Goal: Task Accomplishment & Management: Manage account settings

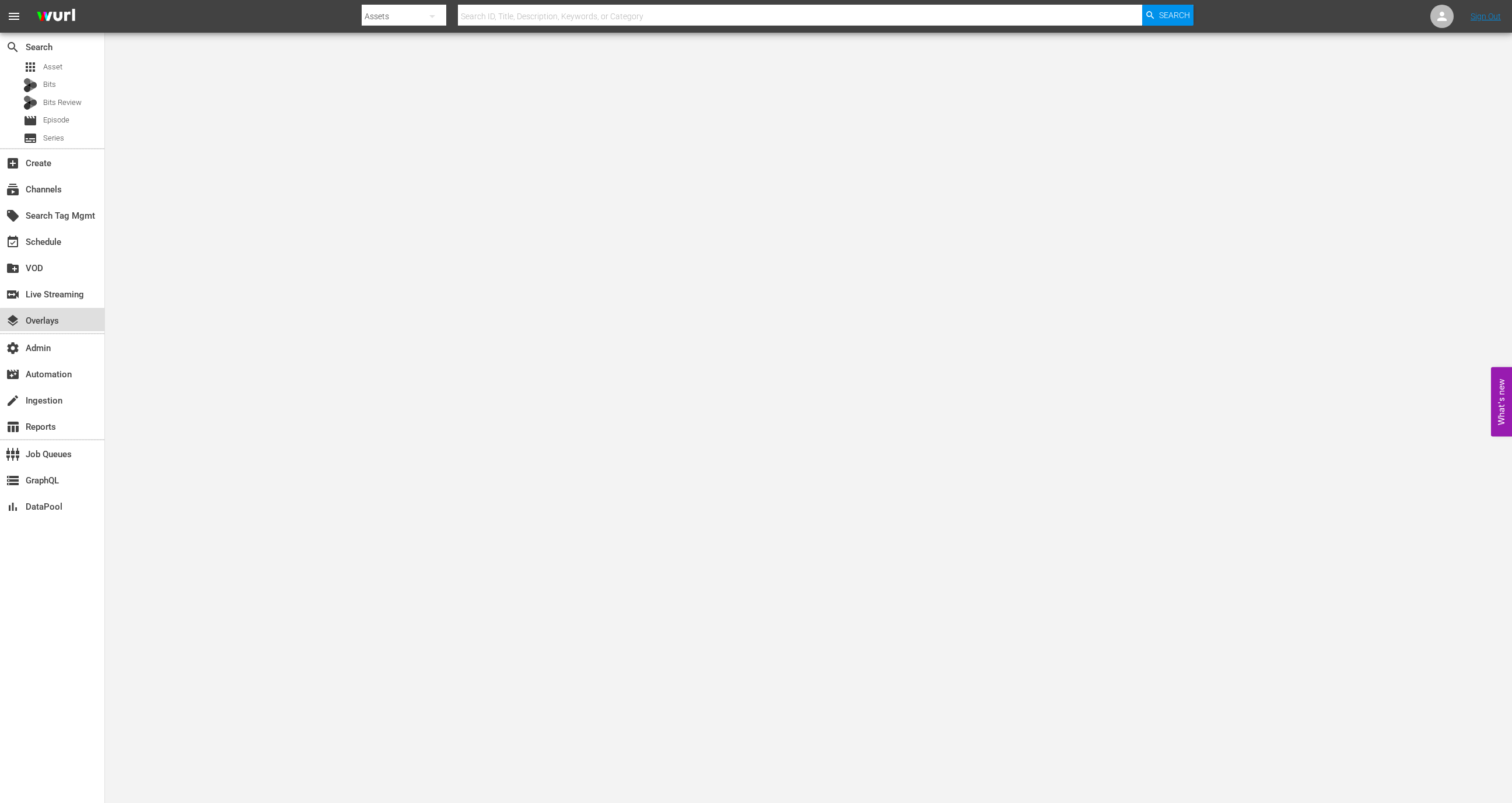
click at [80, 323] on div "layers Overlays" at bounding box center [52, 320] width 104 height 23
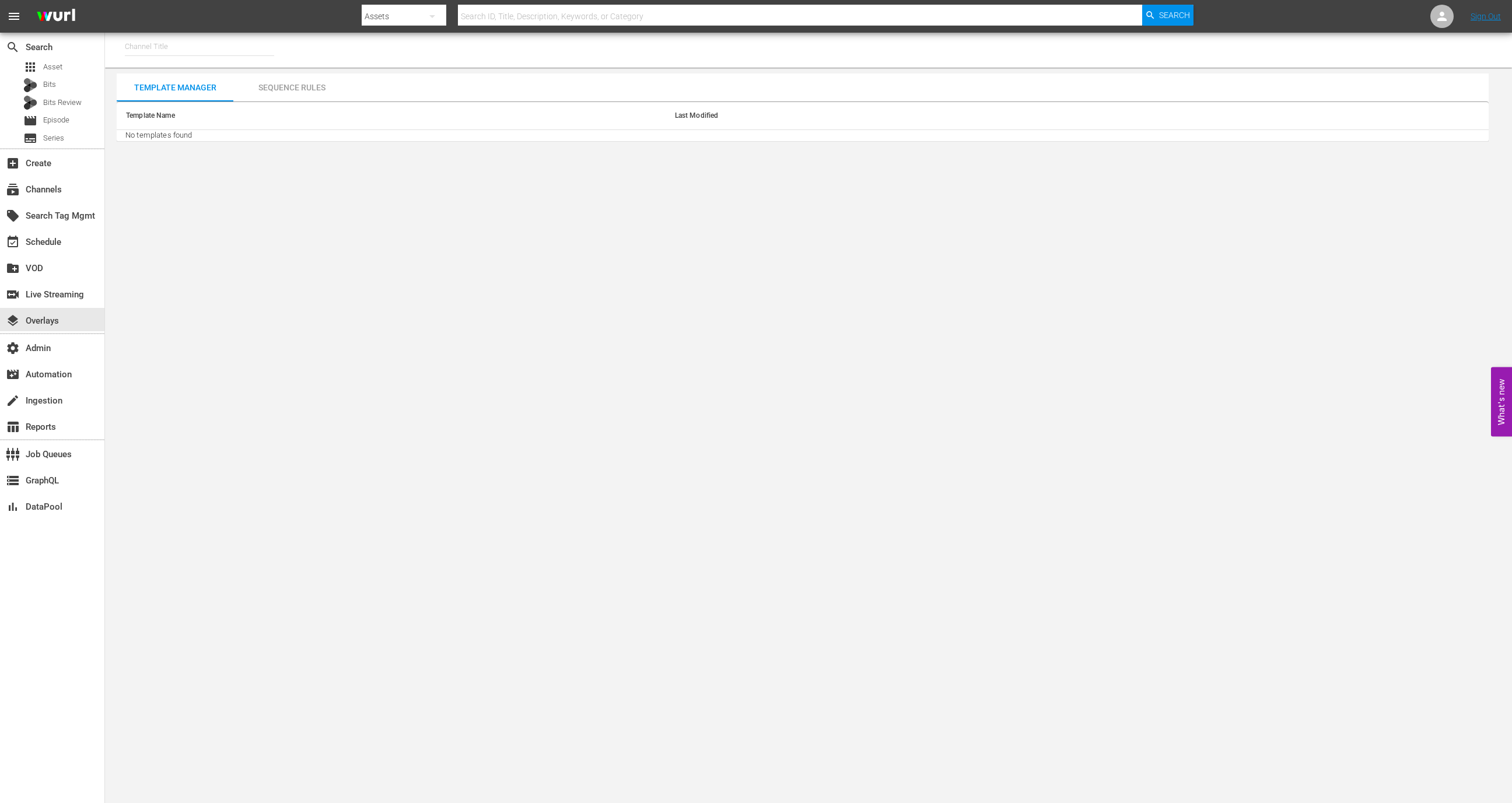
click at [197, 57] on input "text" at bounding box center [199, 46] width 149 height 28
click at [199, 108] on div "Modern Marvels Presented by History (1040 - aenetworks_modernmarvels_1)" at bounding box center [285, 107] width 302 height 28
type input "Modern Marvels Presented by History (1040 - aenetworks_modernmarvels_1)"
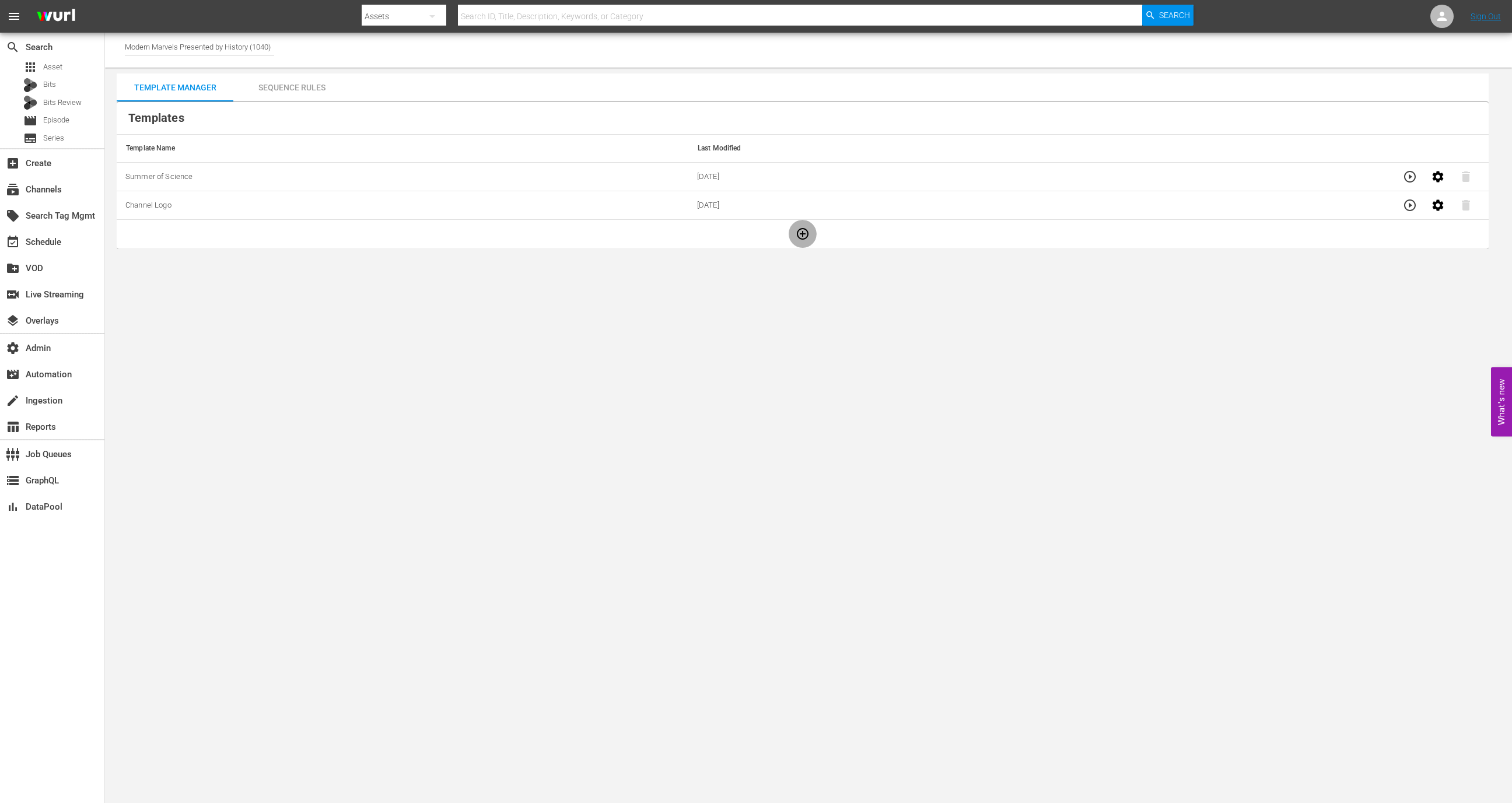
click at [794, 244] on button "button" at bounding box center [802, 233] width 28 height 28
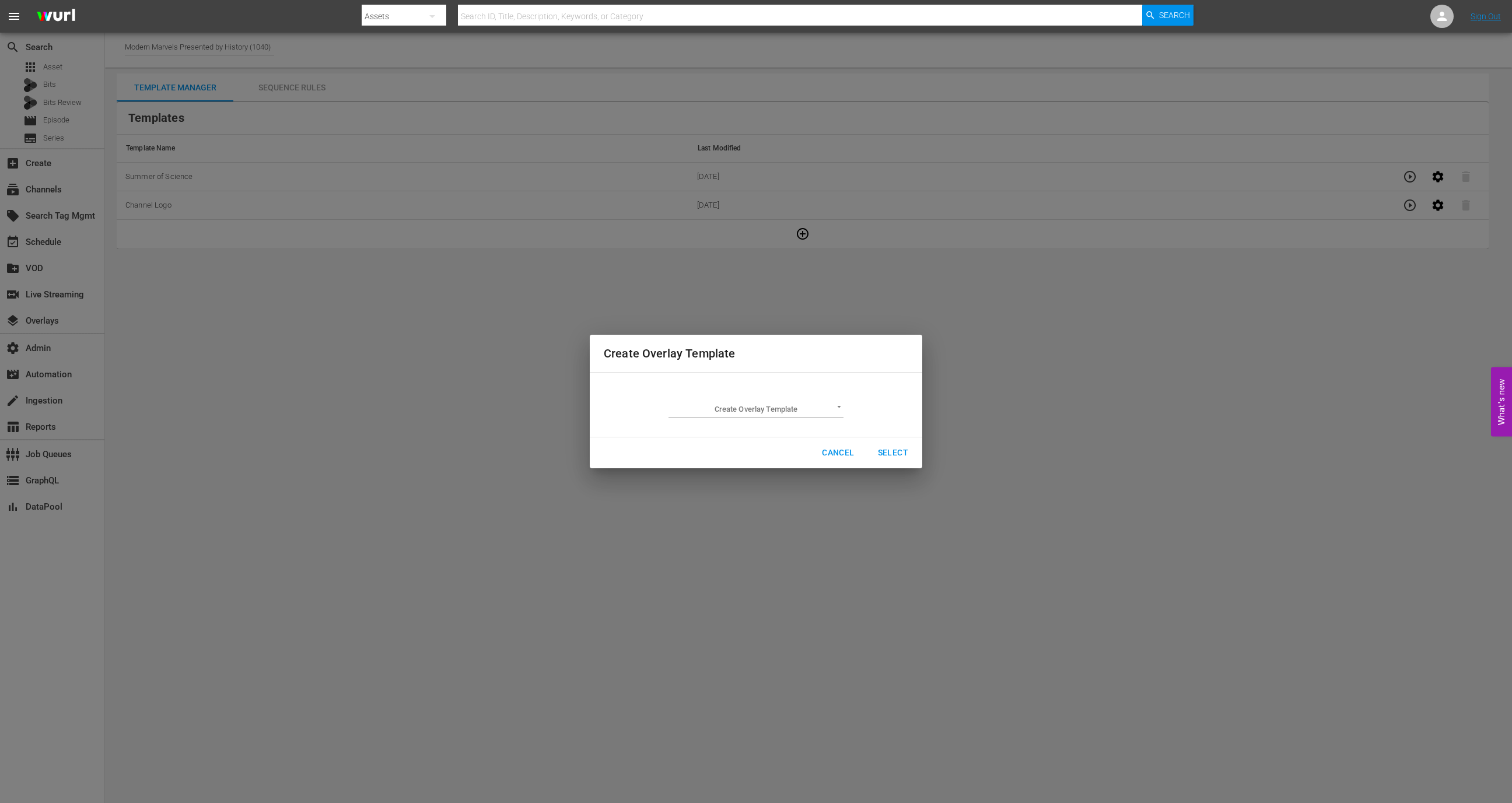
click at [709, 405] on body "menu Search By Assets Search ID, Title, Description, Keywords, or Category Sear…" at bounding box center [756, 402] width 1512 height 803
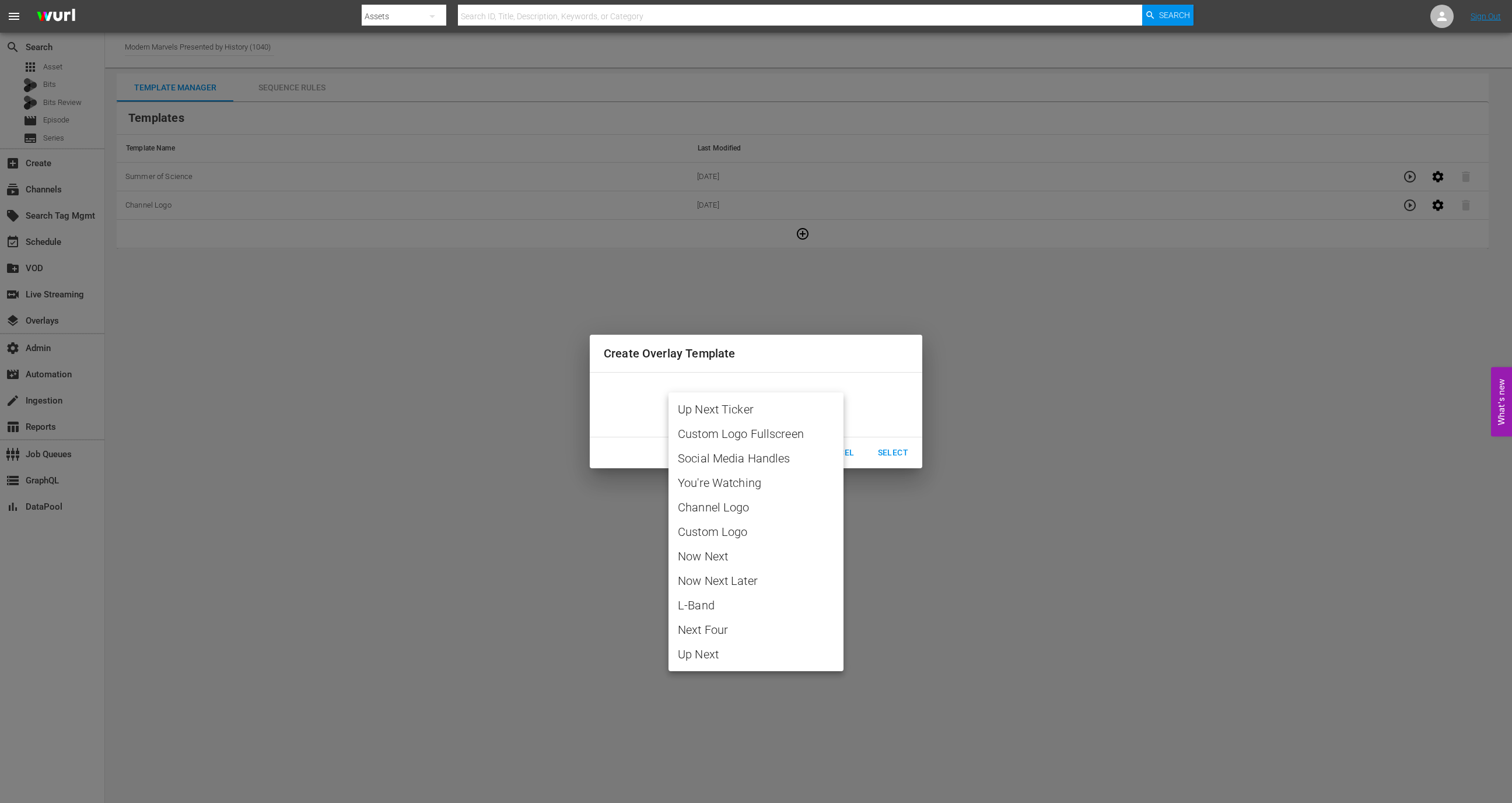
click at [917, 392] on div at bounding box center [756, 402] width 1512 height 803
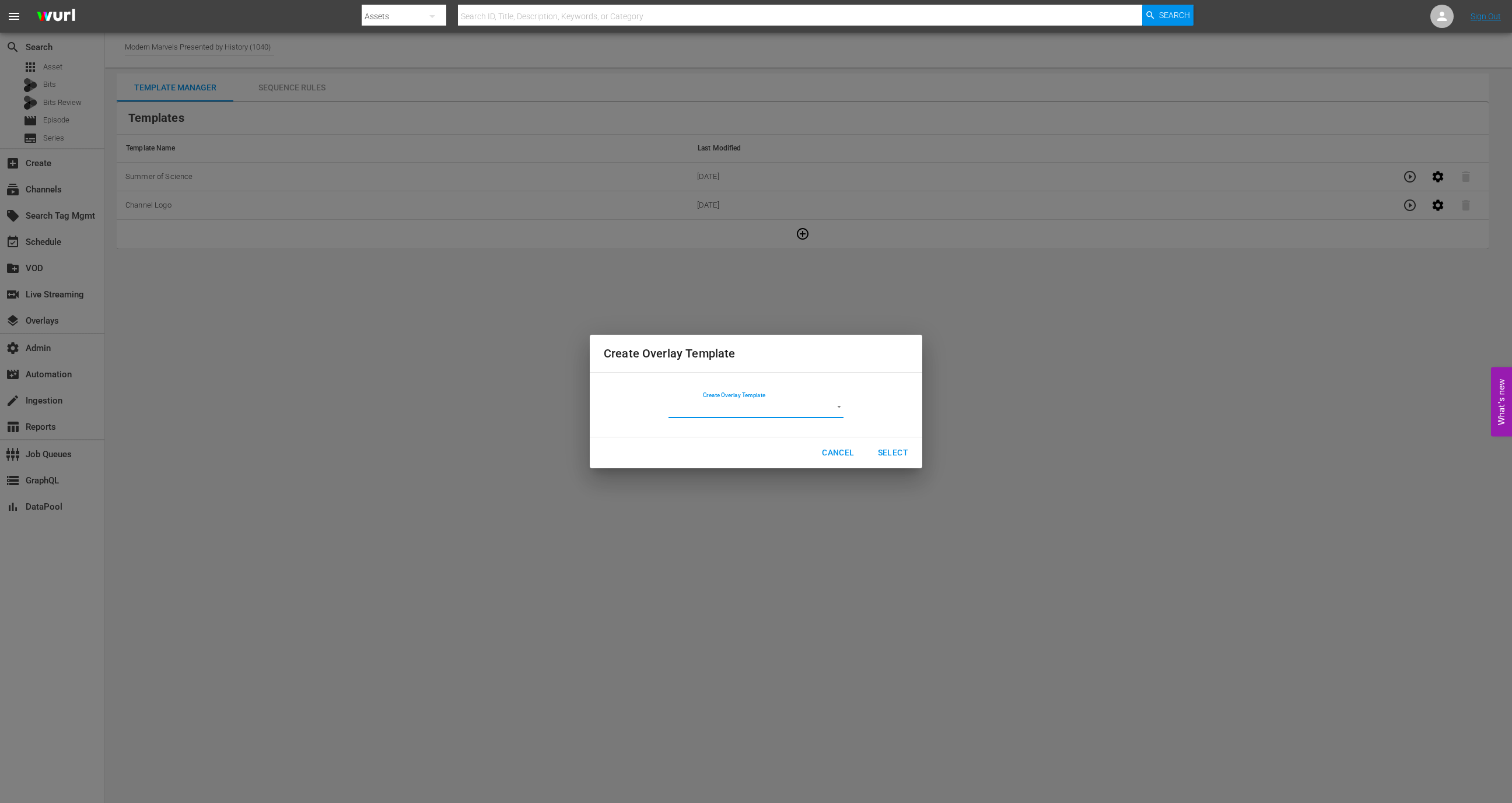
click at [847, 446] on span "Cancel" at bounding box center [838, 453] width 32 height 14
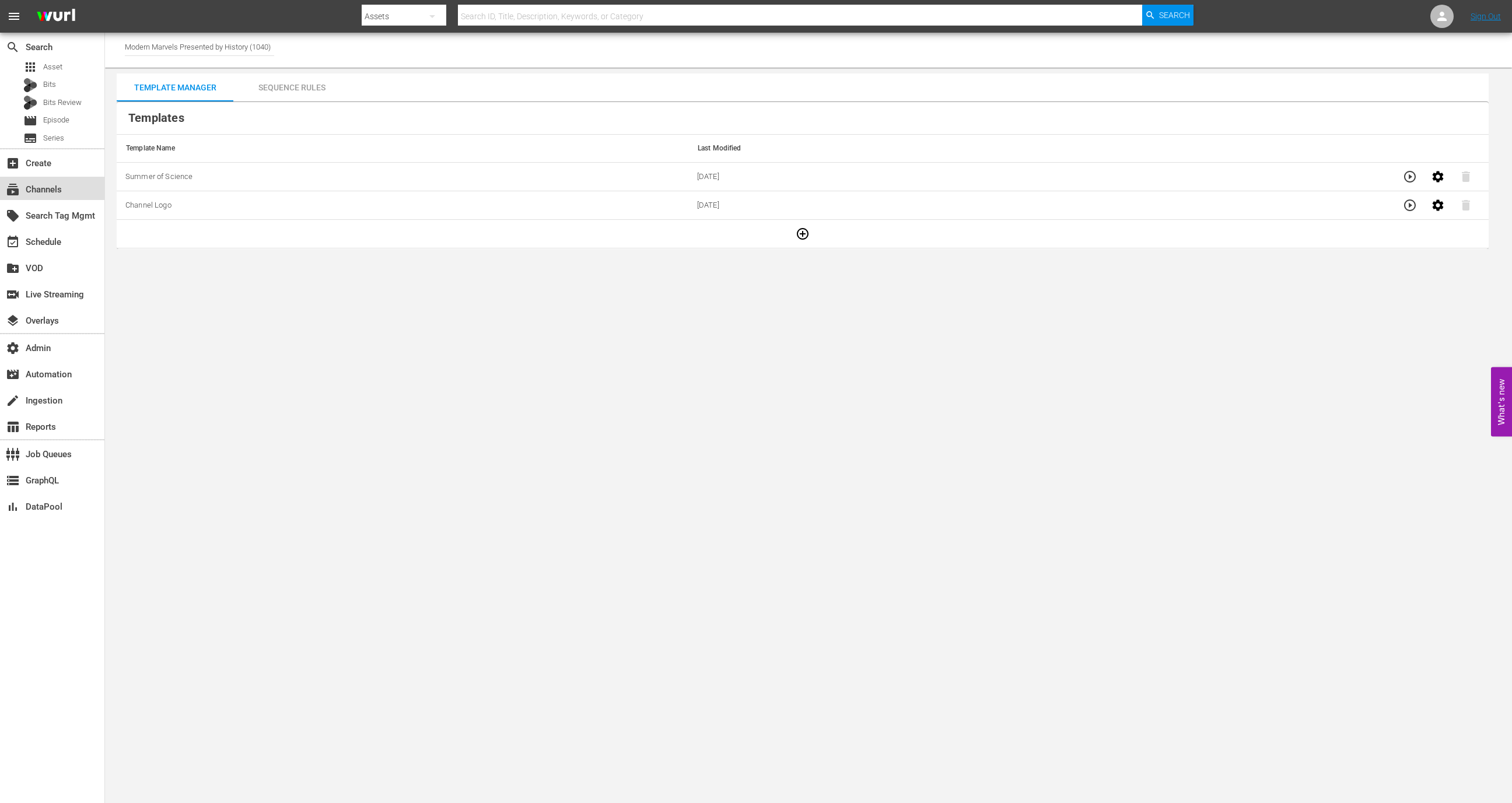
click at [56, 192] on div "subscriptions Channels" at bounding box center [33, 188] width 65 height 11
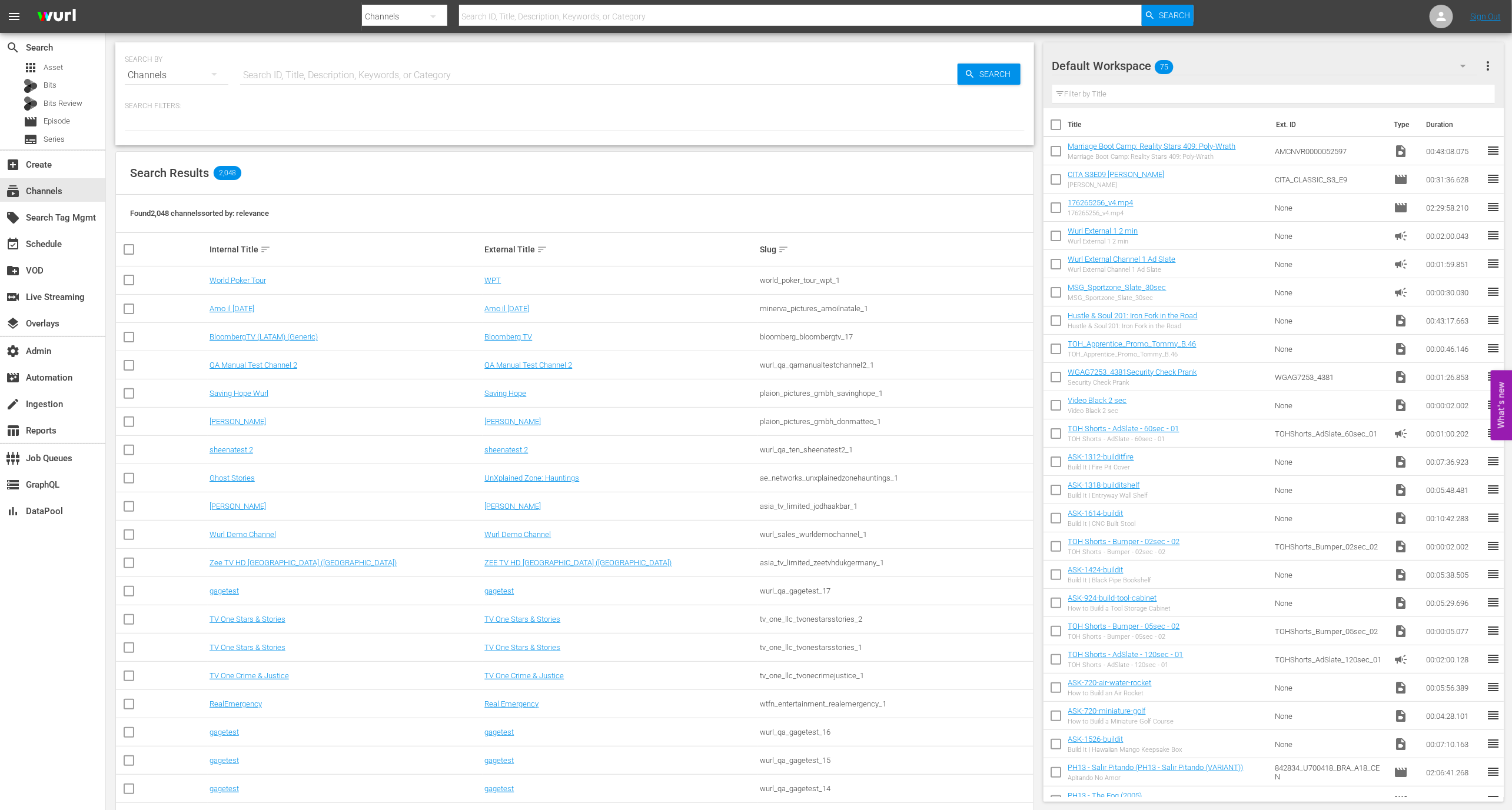
click at [363, 76] on input "text" at bounding box center [599, 75] width 717 height 28
type input "modern"
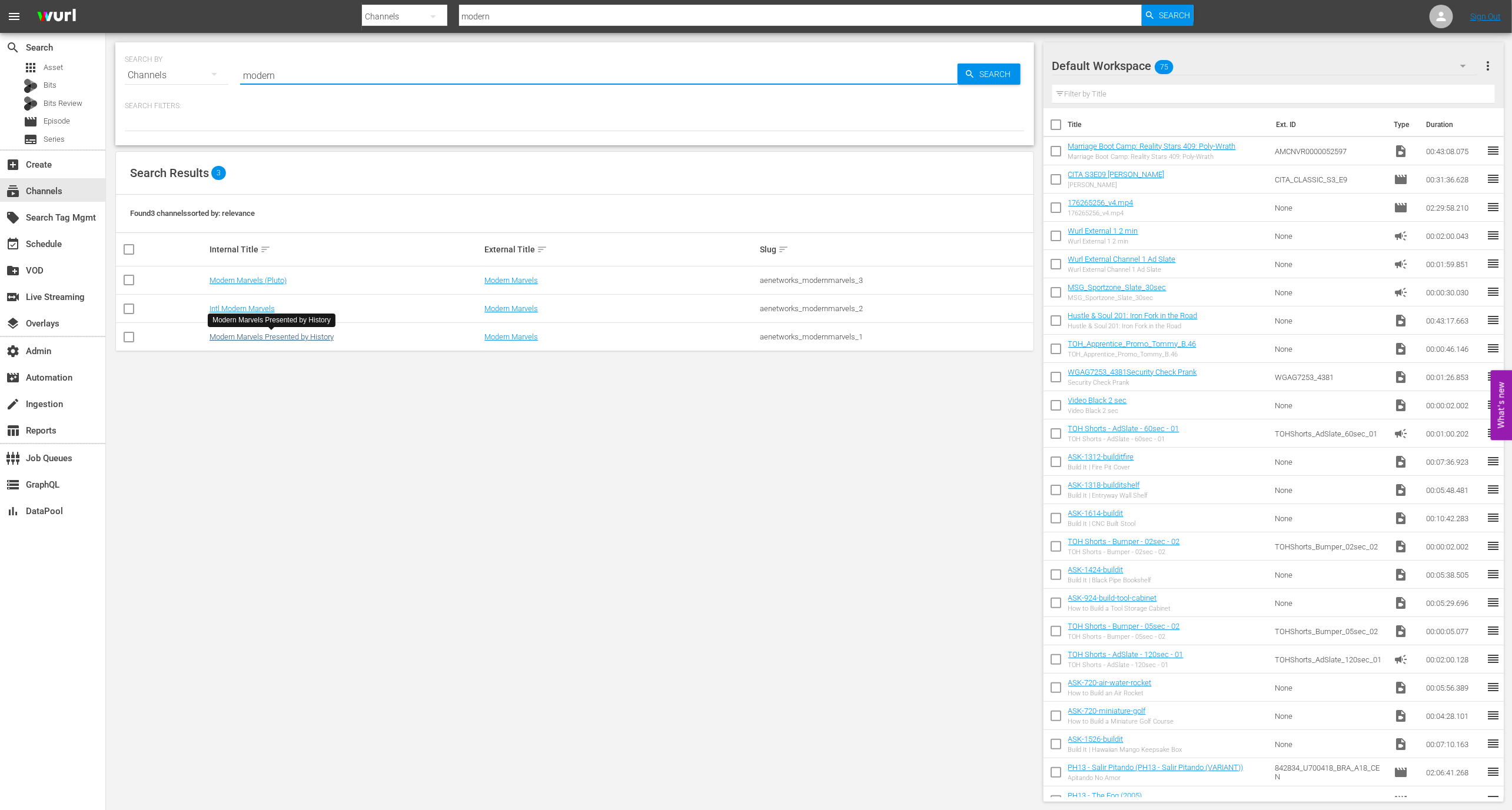
type input "modern"
click at [310, 338] on link "Modern Marvels Presented by History" at bounding box center [272, 336] width 124 height 9
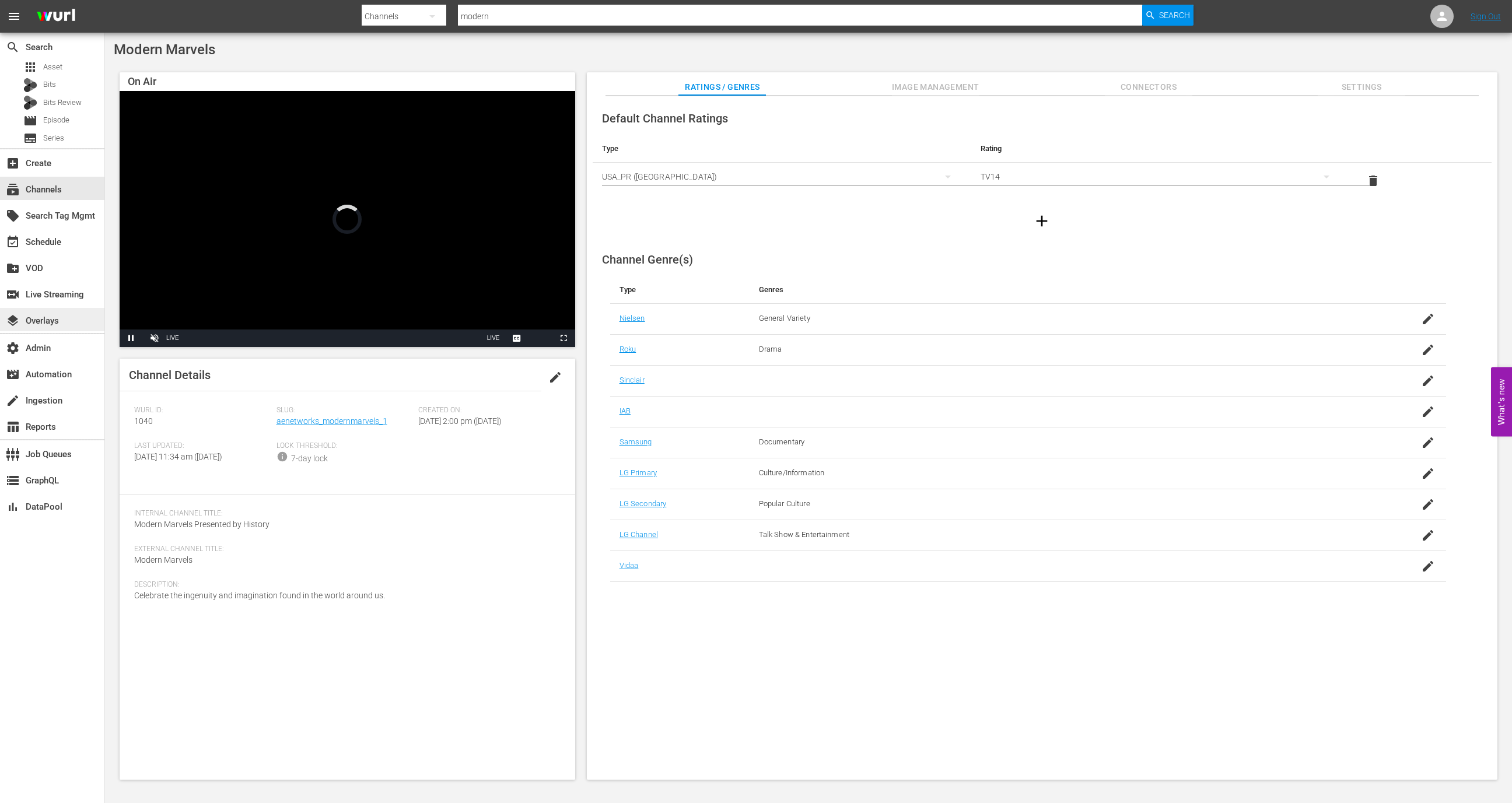
click at [67, 326] on div "layers Overlays" at bounding box center [52, 320] width 104 height 23
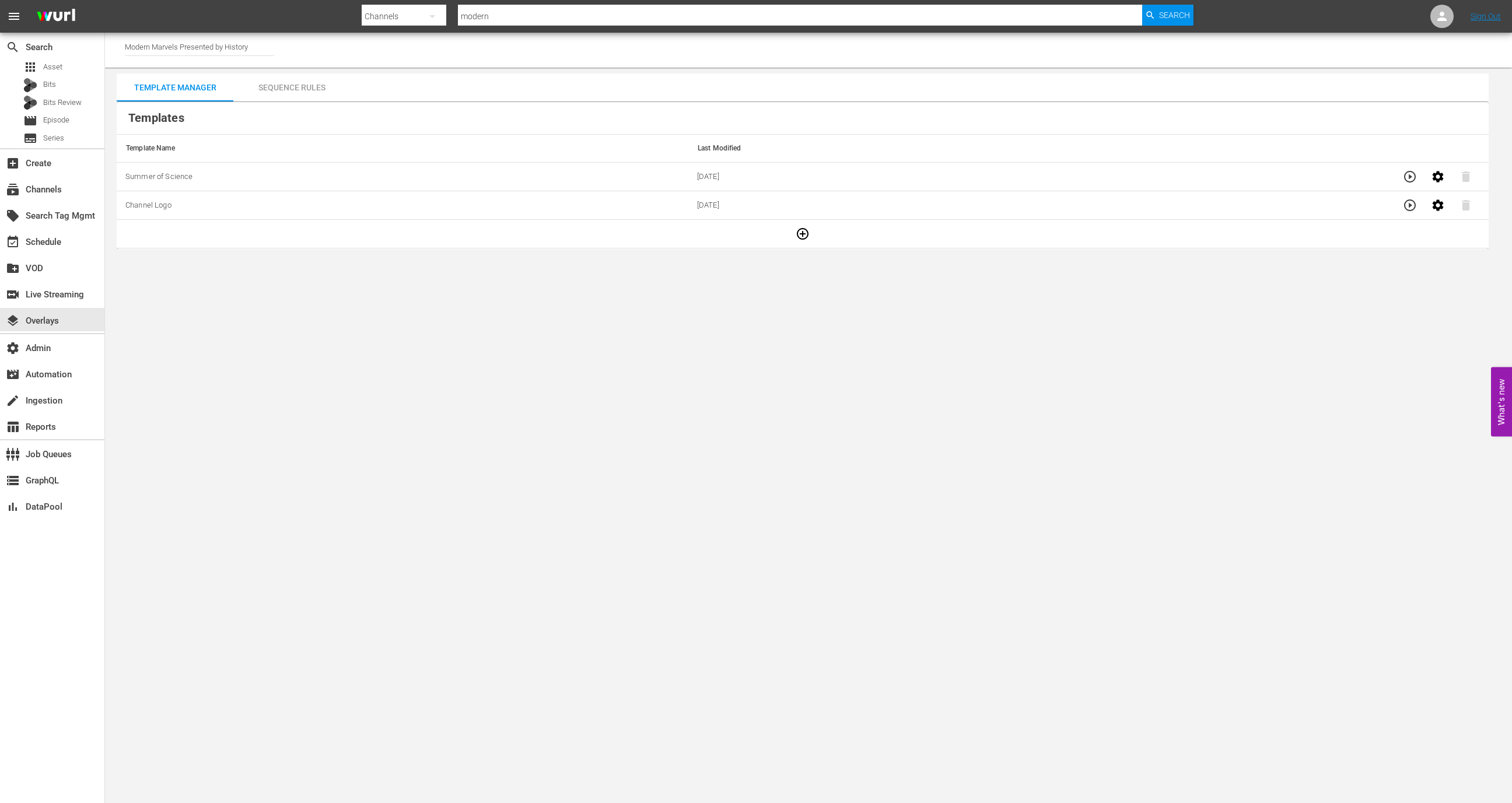
click at [789, 235] on button "button" at bounding box center [802, 233] width 28 height 28
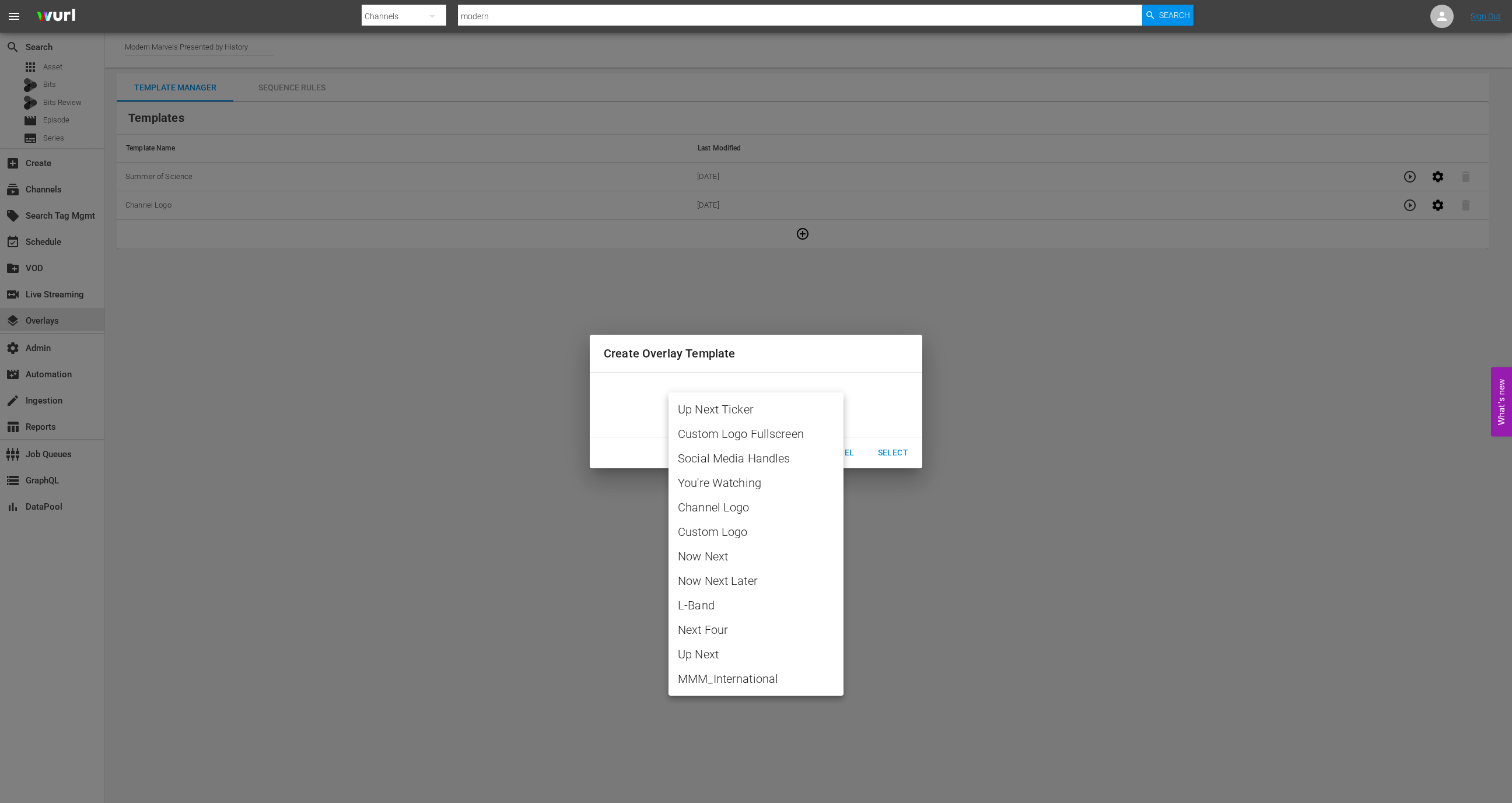
click at [748, 404] on body "menu Search By Channels Search ID, Title, Description, Keywords, or Category mo…" at bounding box center [756, 402] width 1512 height 803
click at [723, 682] on span "MMM_International" at bounding box center [756, 679] width 156 height 17
type input "MMM_International"
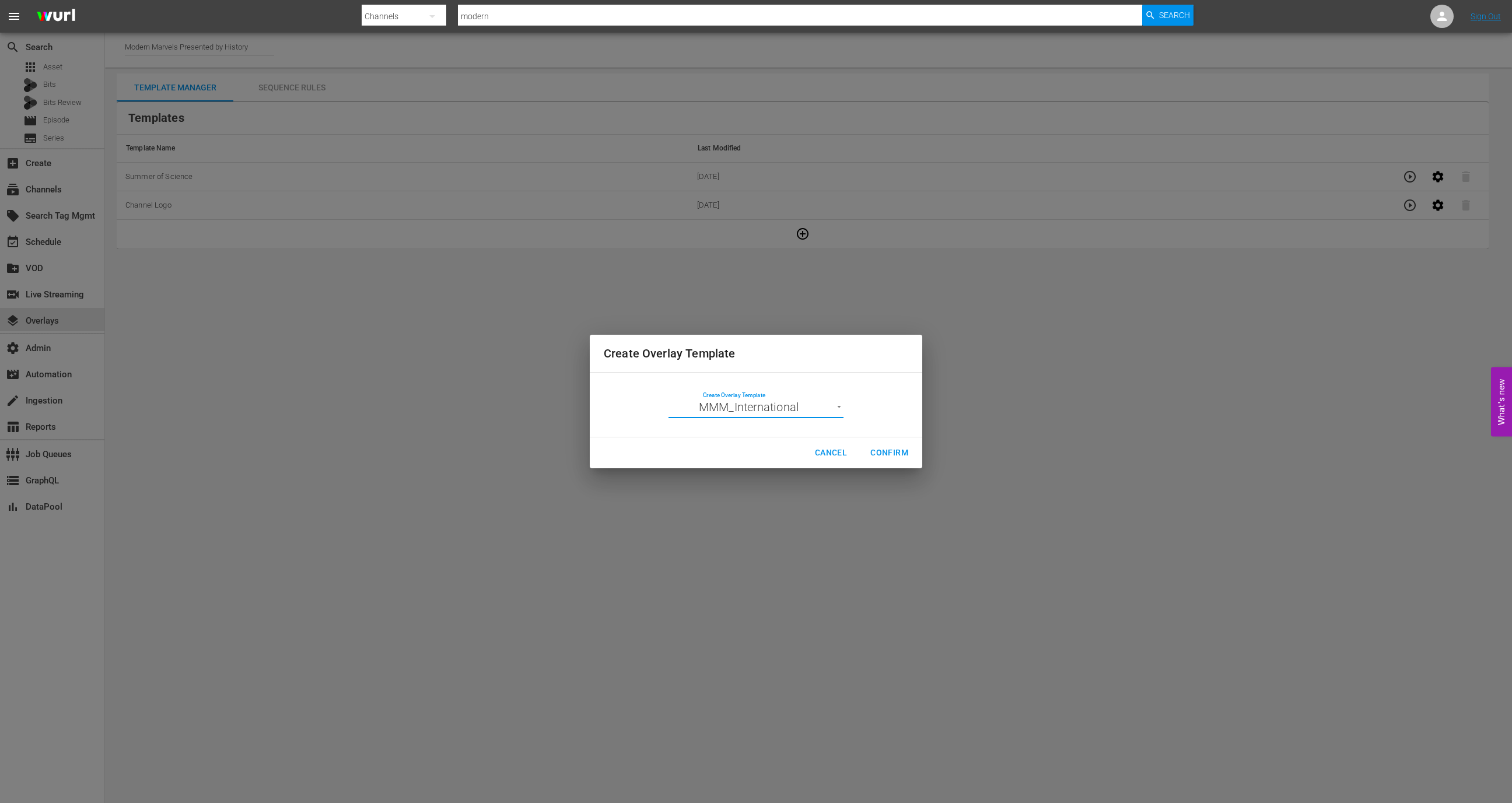
click at [890, 456] on span "Confirm" at bounding box center [889, 453] width 38 height 14
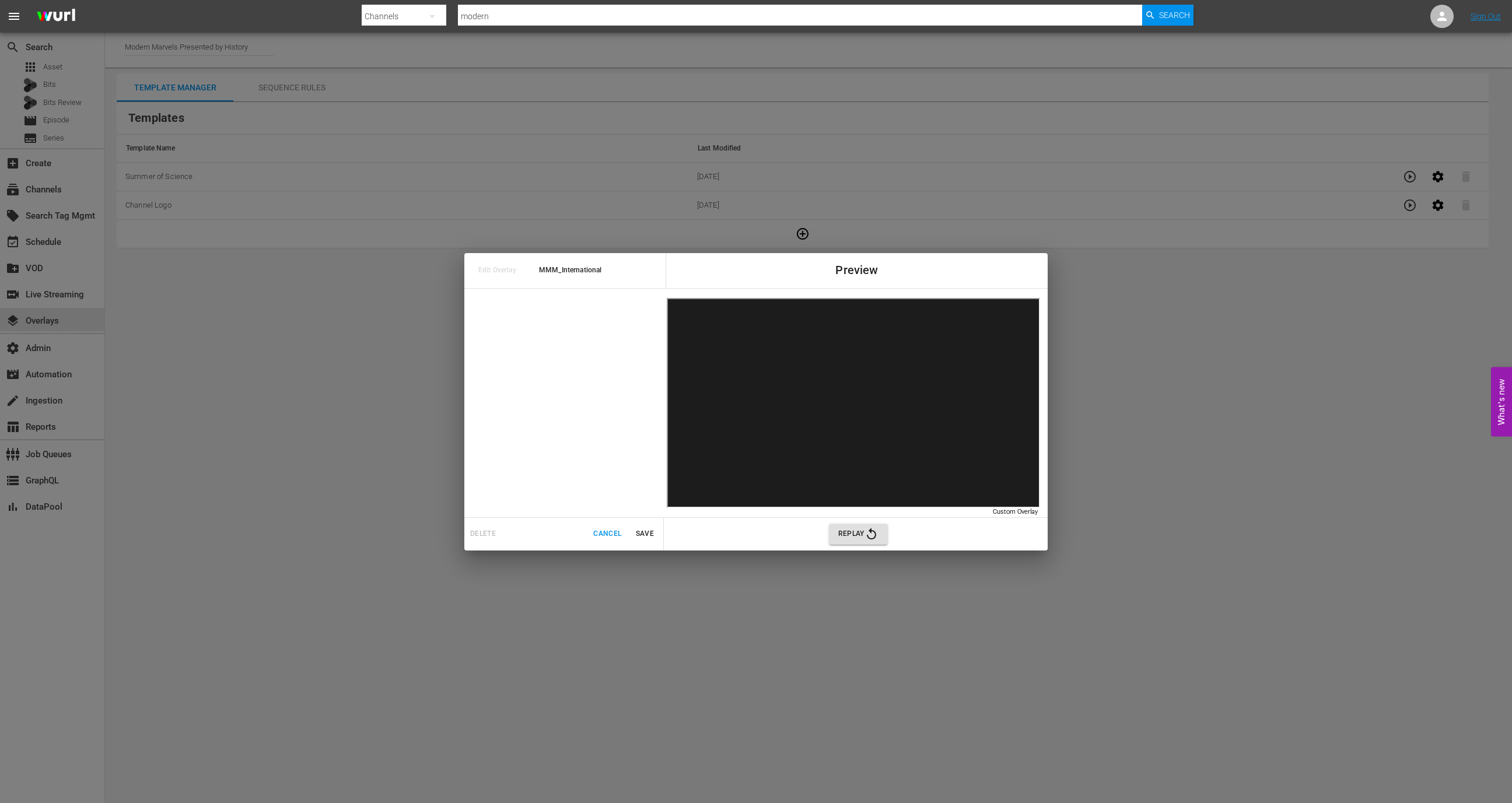
click at [603, 531] on span "Cancel" at bounding box center [607, 533] width 28 height 13
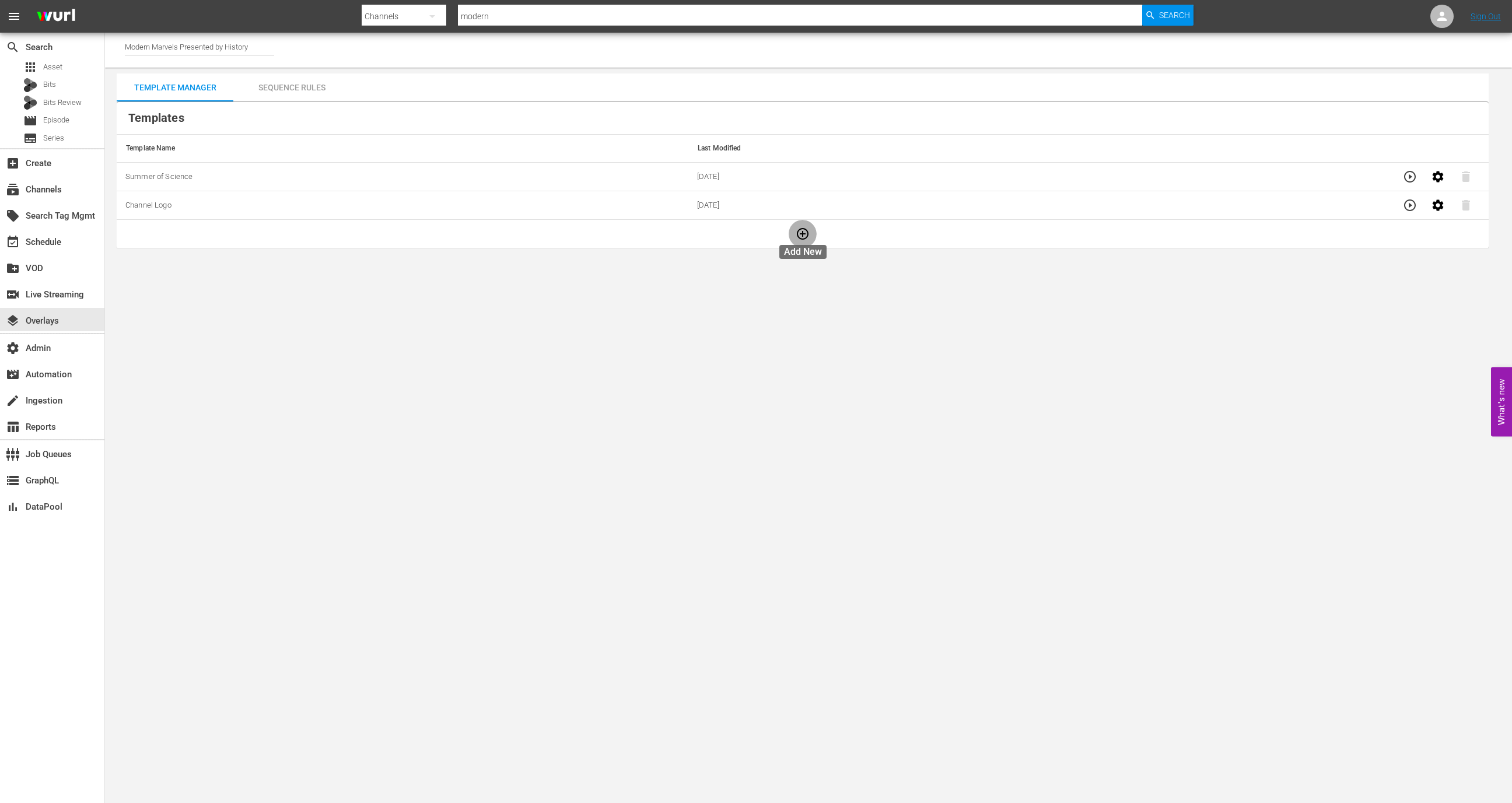
click at [803, 231] on icon "button" at bounding box center [802, 234] width 14 height 14
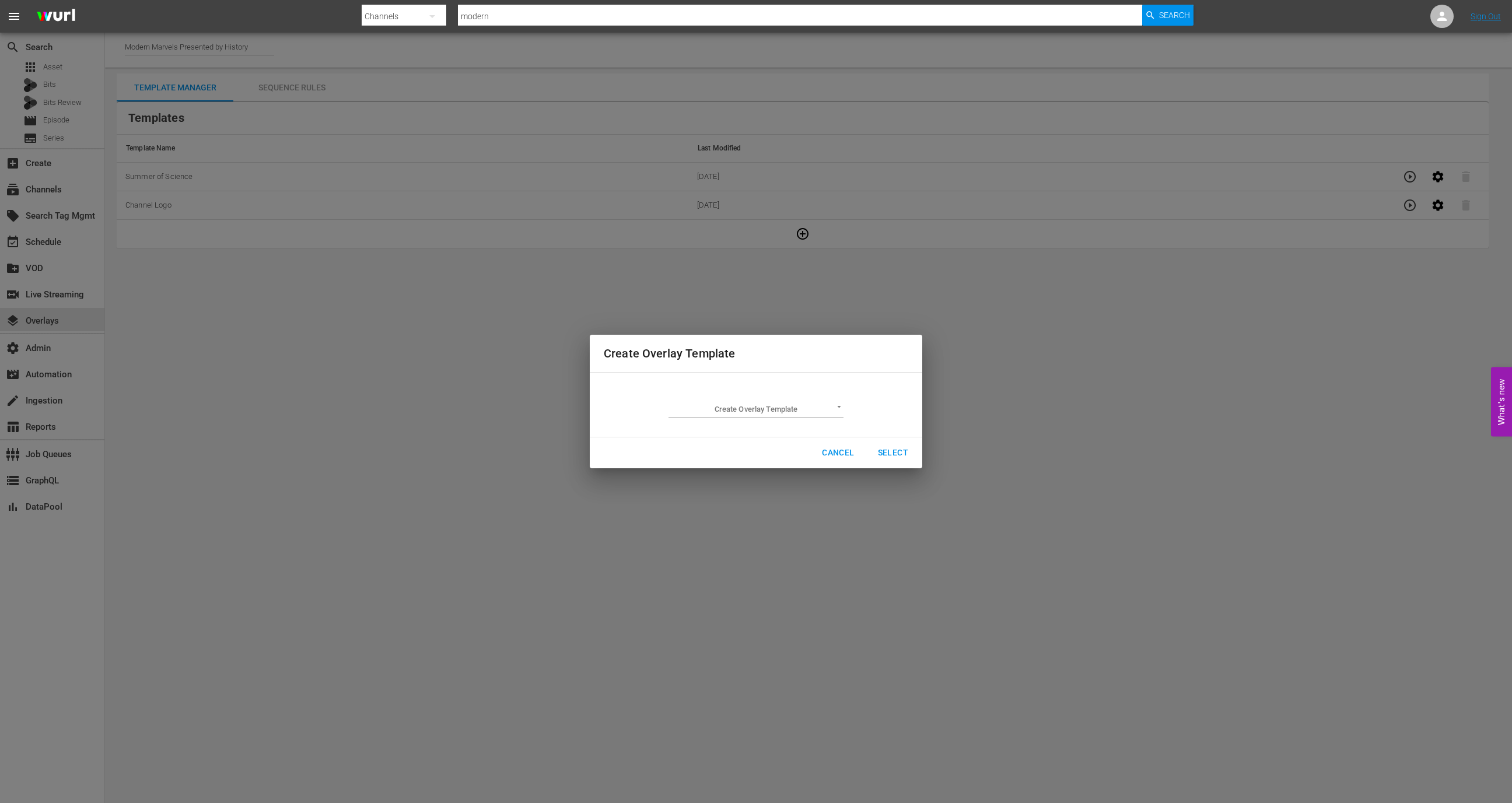
click at [822, 404] on body "menu Search By Channels Search ID, Title, Description, Keywords, or Category mo…" at bounding box center [756, 402] width 1512 height 803
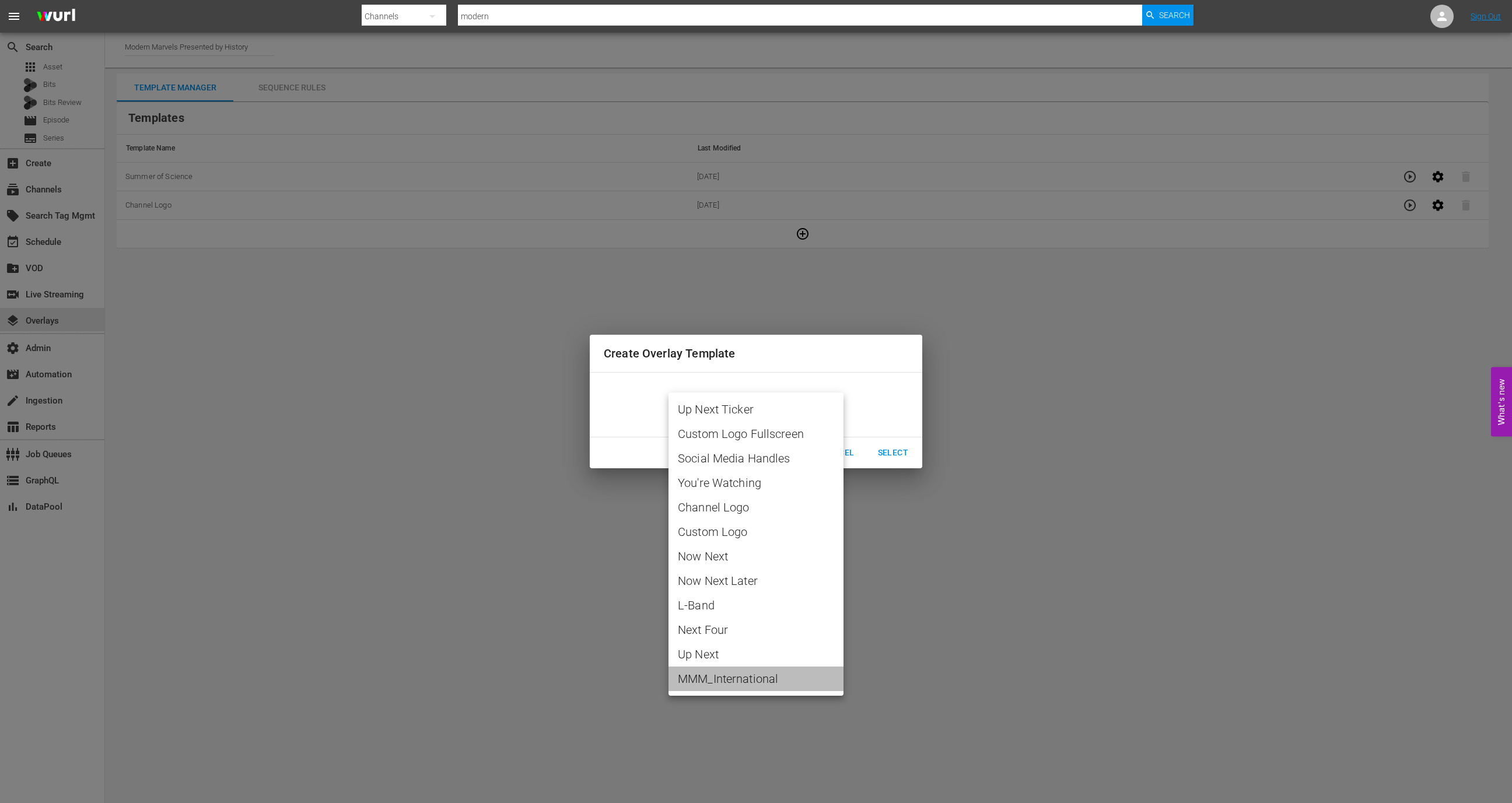
click at [755, 680] on span "MMM_International" at bounding box center [756, 679] width 156 height 17
type input "MMM_International"
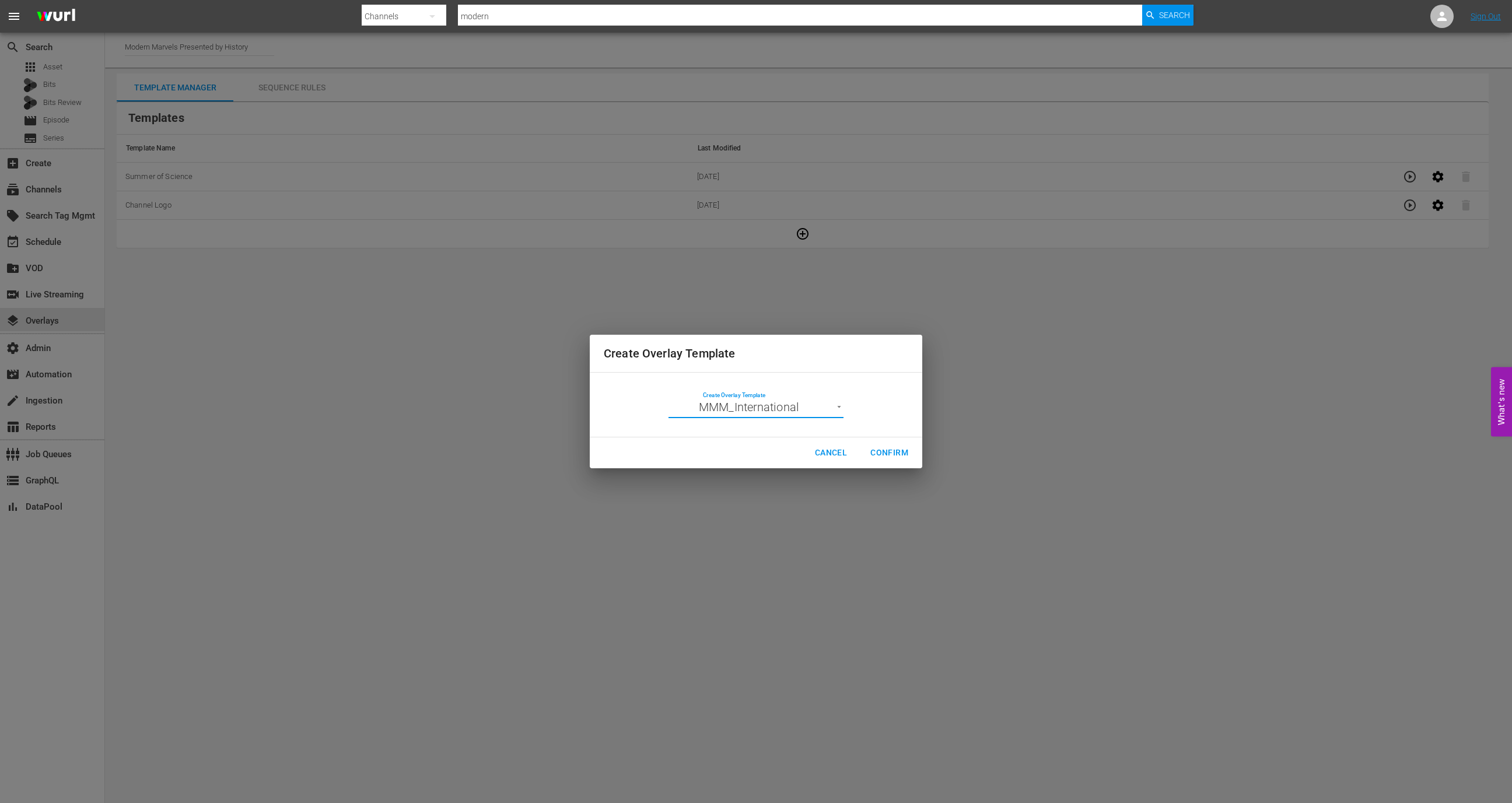
click at [899, 452] on span "Confirm" at bounding box center [889, 453] width 38 height 14
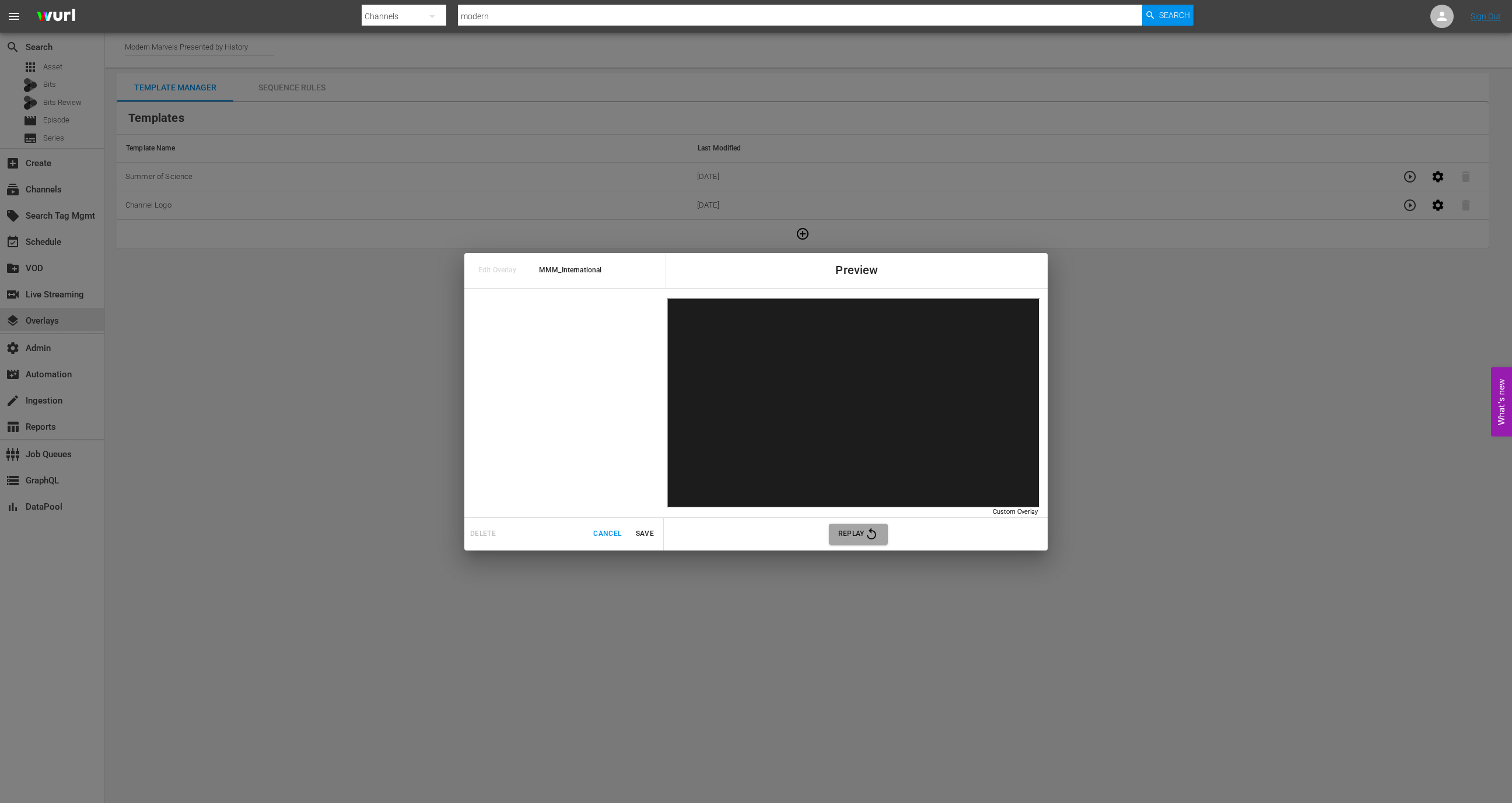
click at [857, 536] on span "Replay" at bounding box center [858, 534] width 40 height 14
click at [855, 536] on span "Replay" at bounding box center [858, 534] width 40 height 14
click at [602, 533] on span "Cancel" at bounding box center [607, 533] width 28 height 13
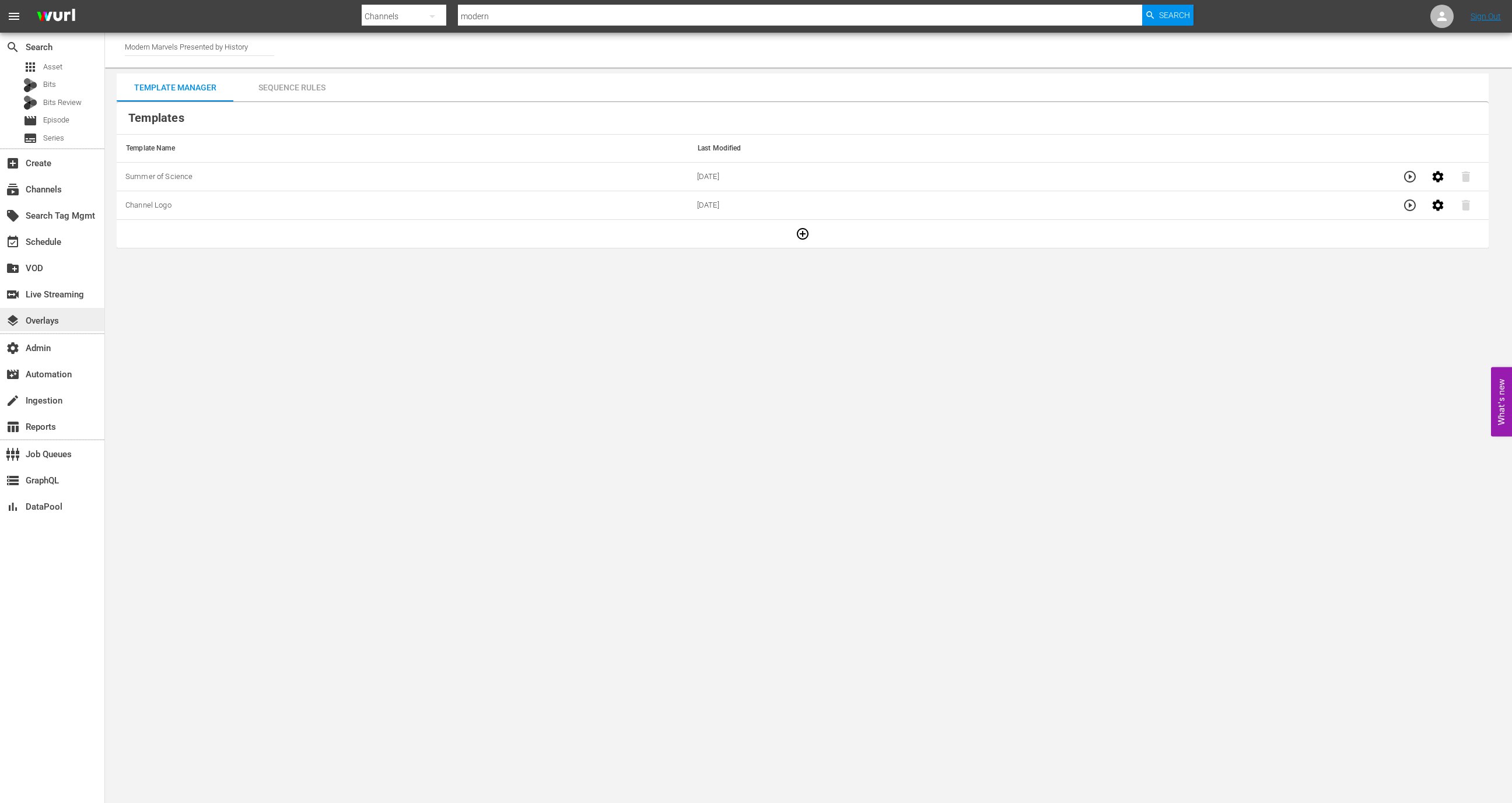
click at [79, 321] on div "layers Overlays" at bounding box center [52, 320] width 104 height 23
click at [217, 37] on input "Modern Marvels Presented by History" at bounding box center [199, 46] width 149 height 28
click at [236, 86] on div "Wurl - External (1417 - wurl_external_1)" at bounding box center [285, 79] width 302 height 28
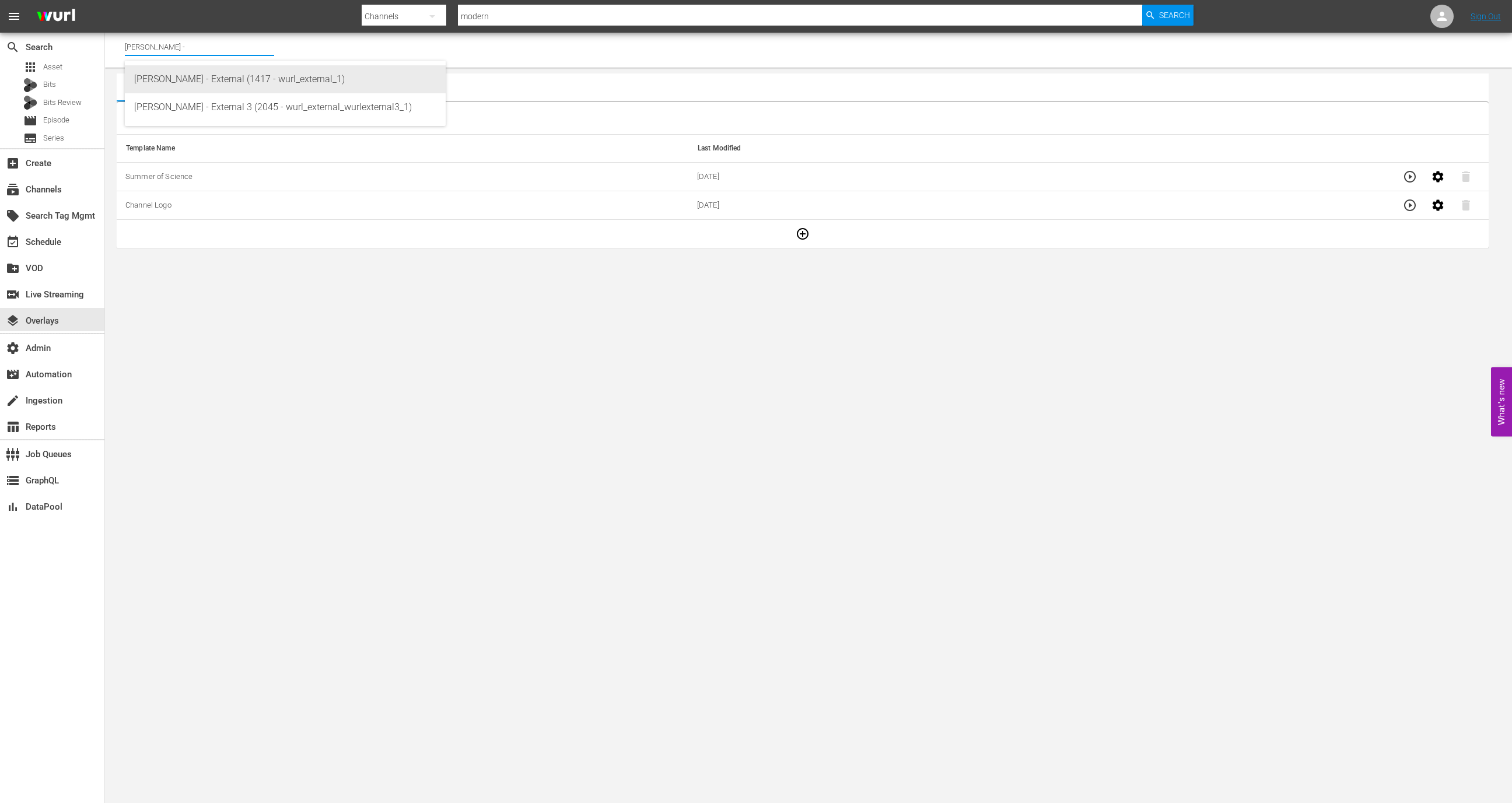
type input "Wurl - External (1417 - wurl_external_1)"
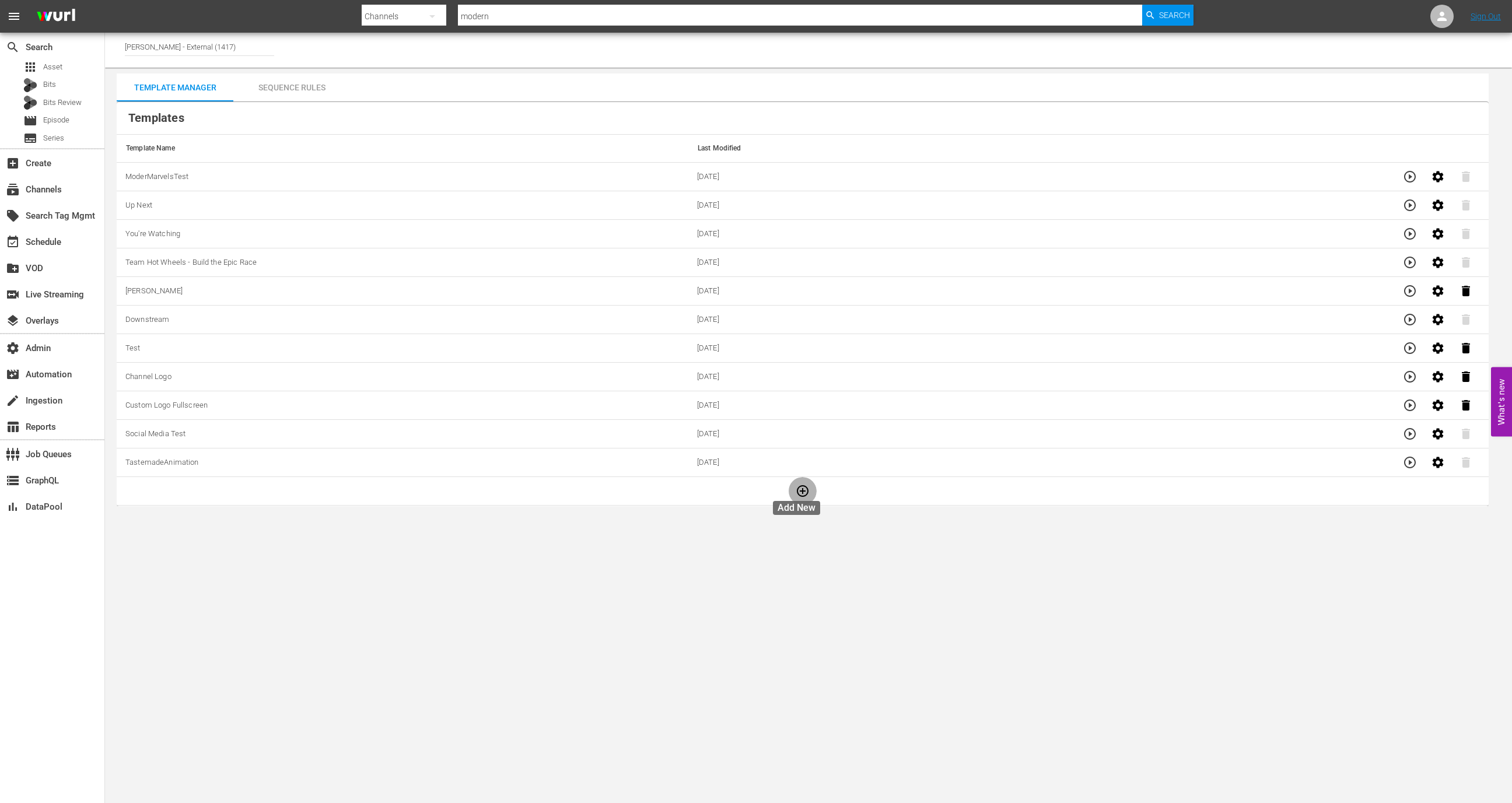
click at [789, 493] on button "button" at bounding box center [802, 491] width 28 height 28
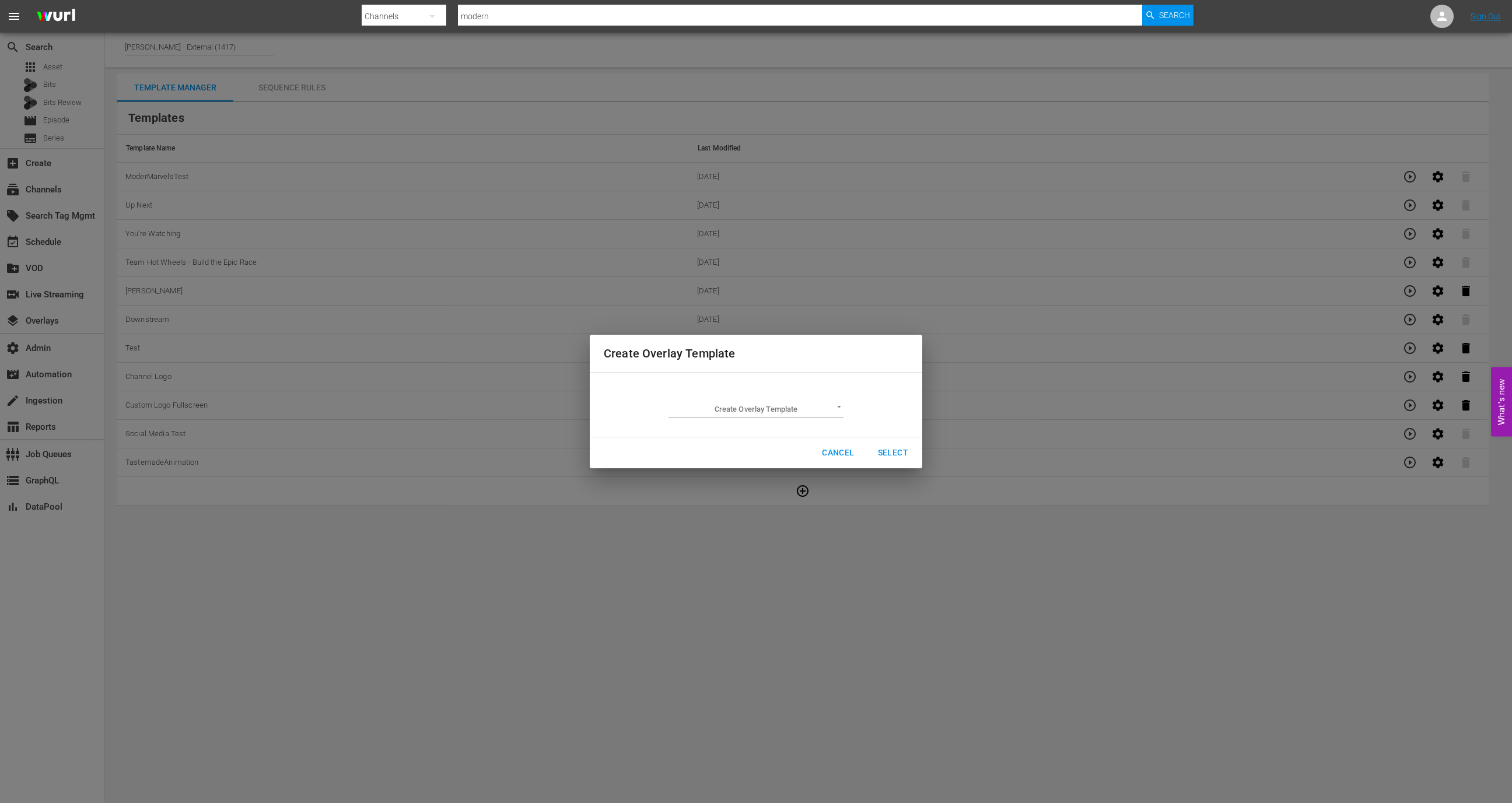
click at [791, 404] on body "menu Search By Channels Search ID, Title, Description, Keywords, or Category mo…" at bounding box center [756, 402] width 1512 height 803
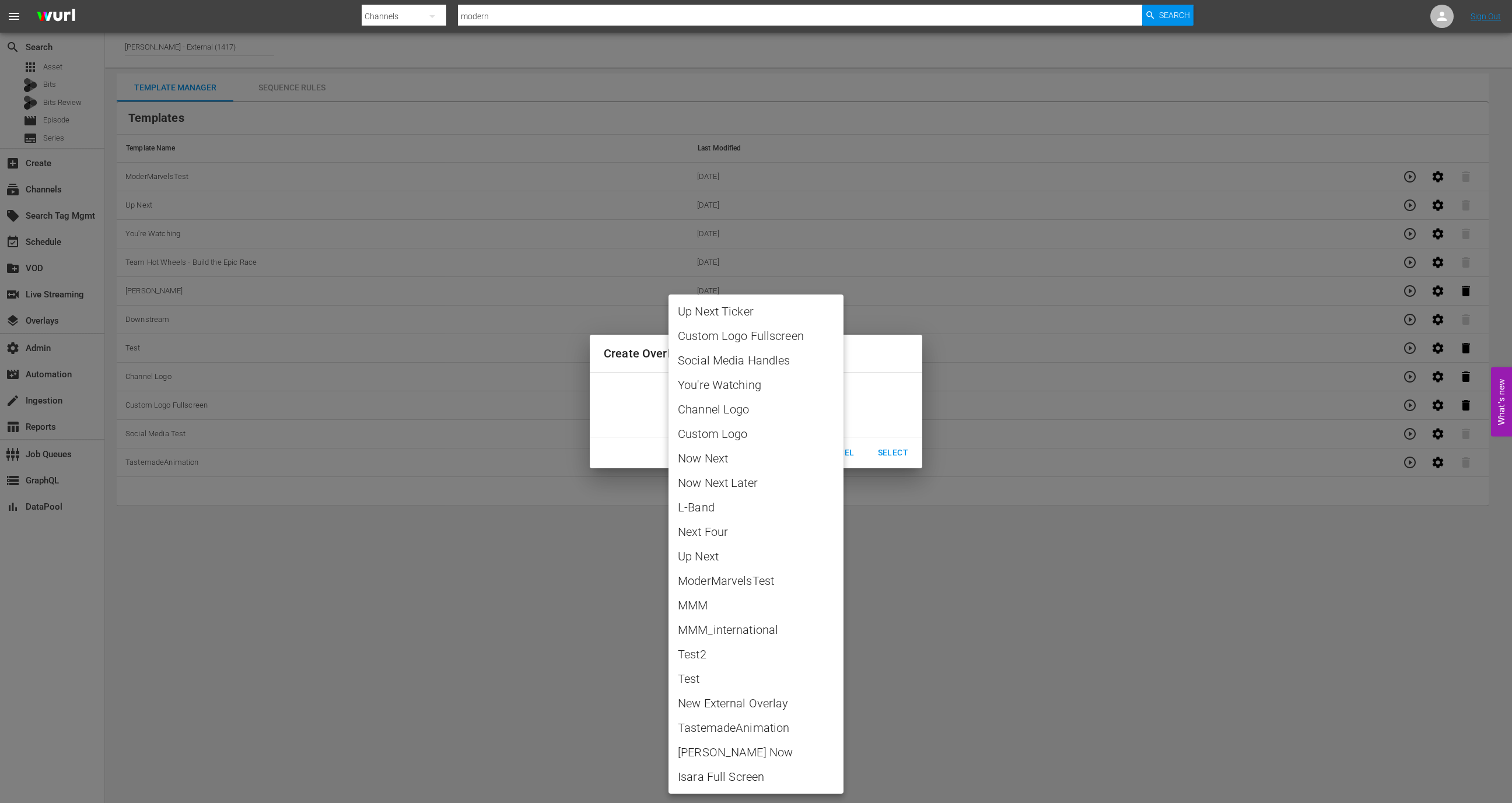
click at [778, 600] on span "MMM" at bounding box center [756, 606] width 156 height 17
type input "MMM"
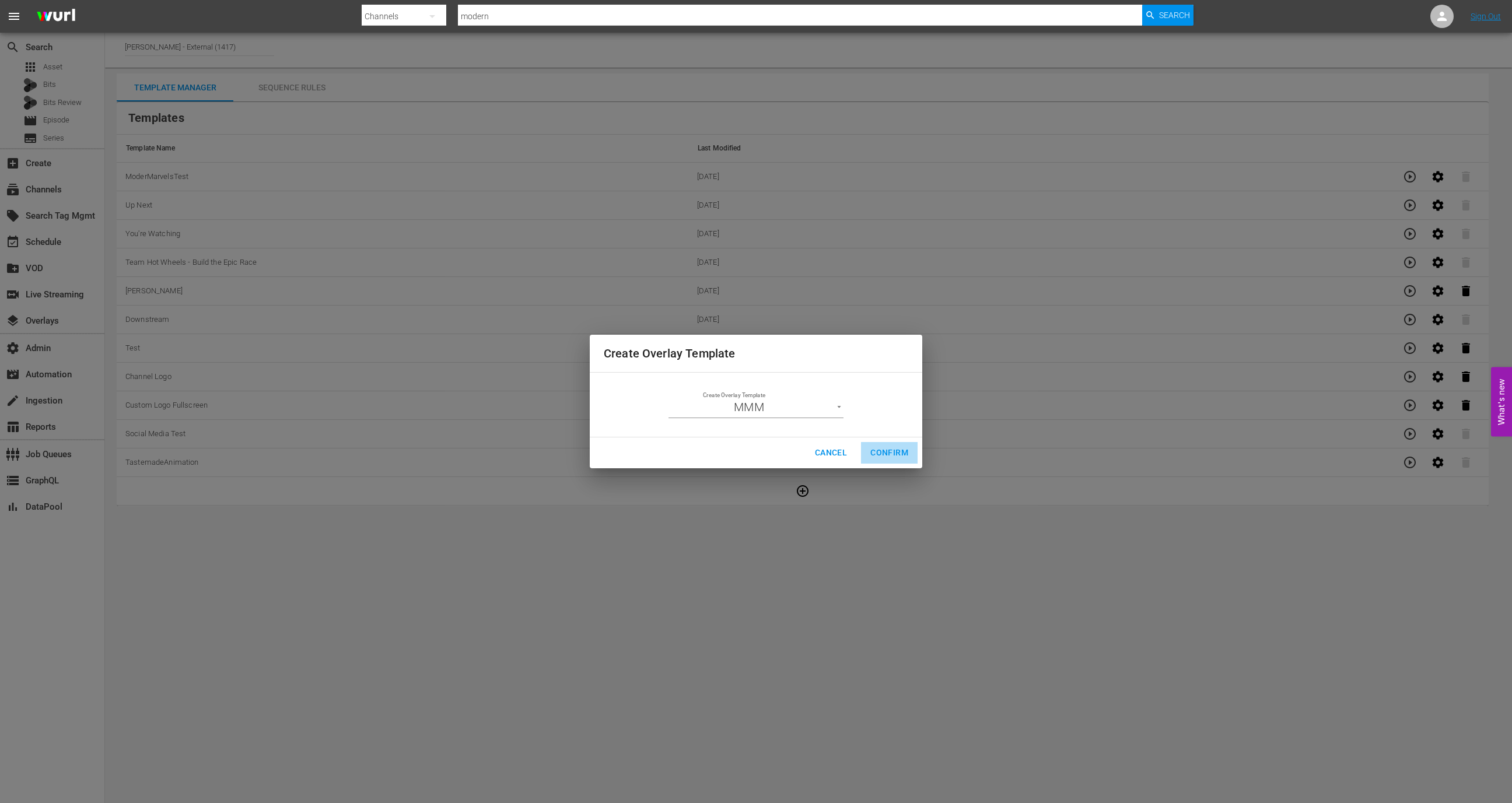
click at [898, 446] on span "Confirm" at bounding box center [889, 453] width 38 height 14
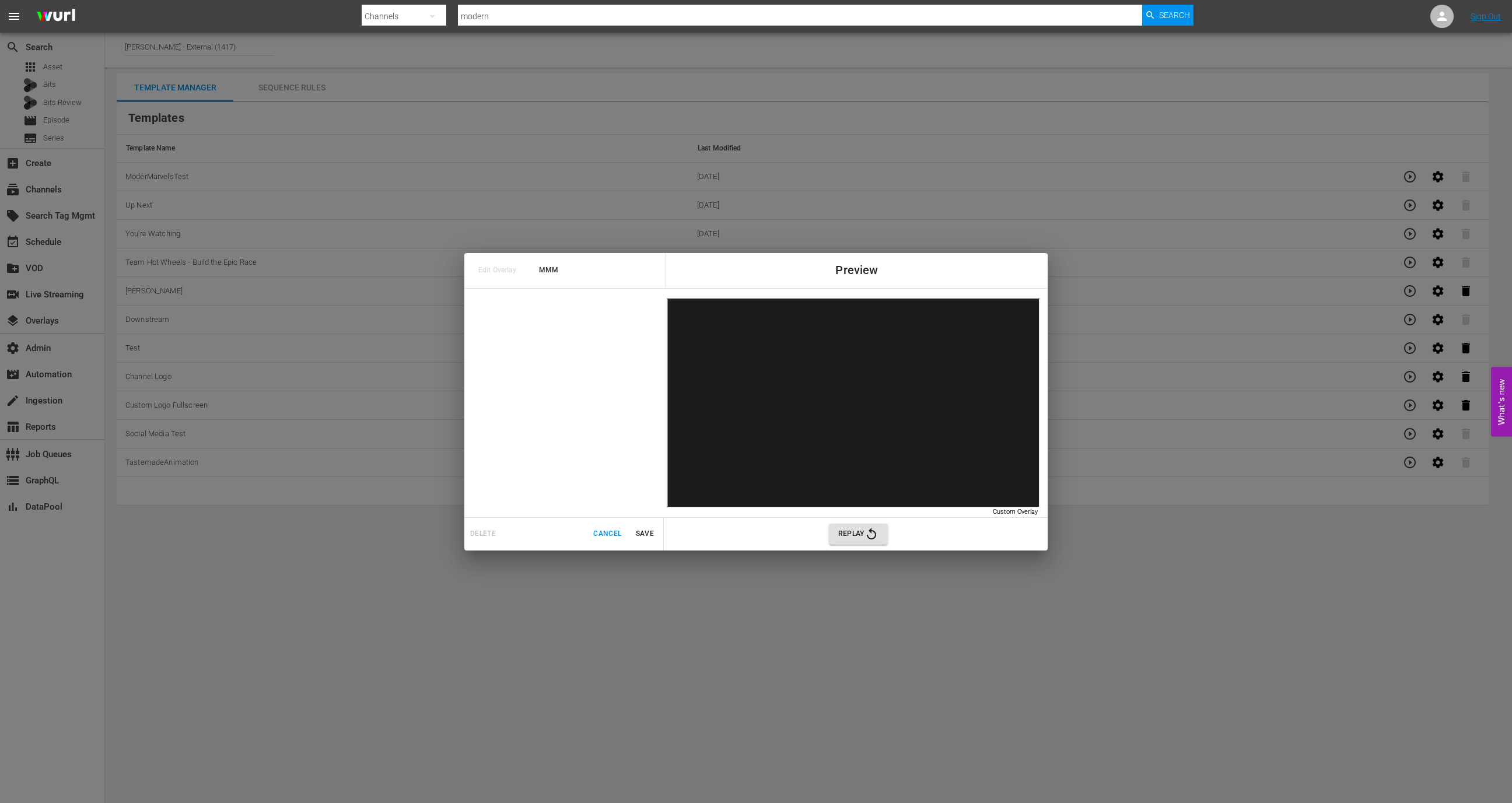
click at [639, 525] on button "Save" at bounding box center [644, 534] width 38 height 19
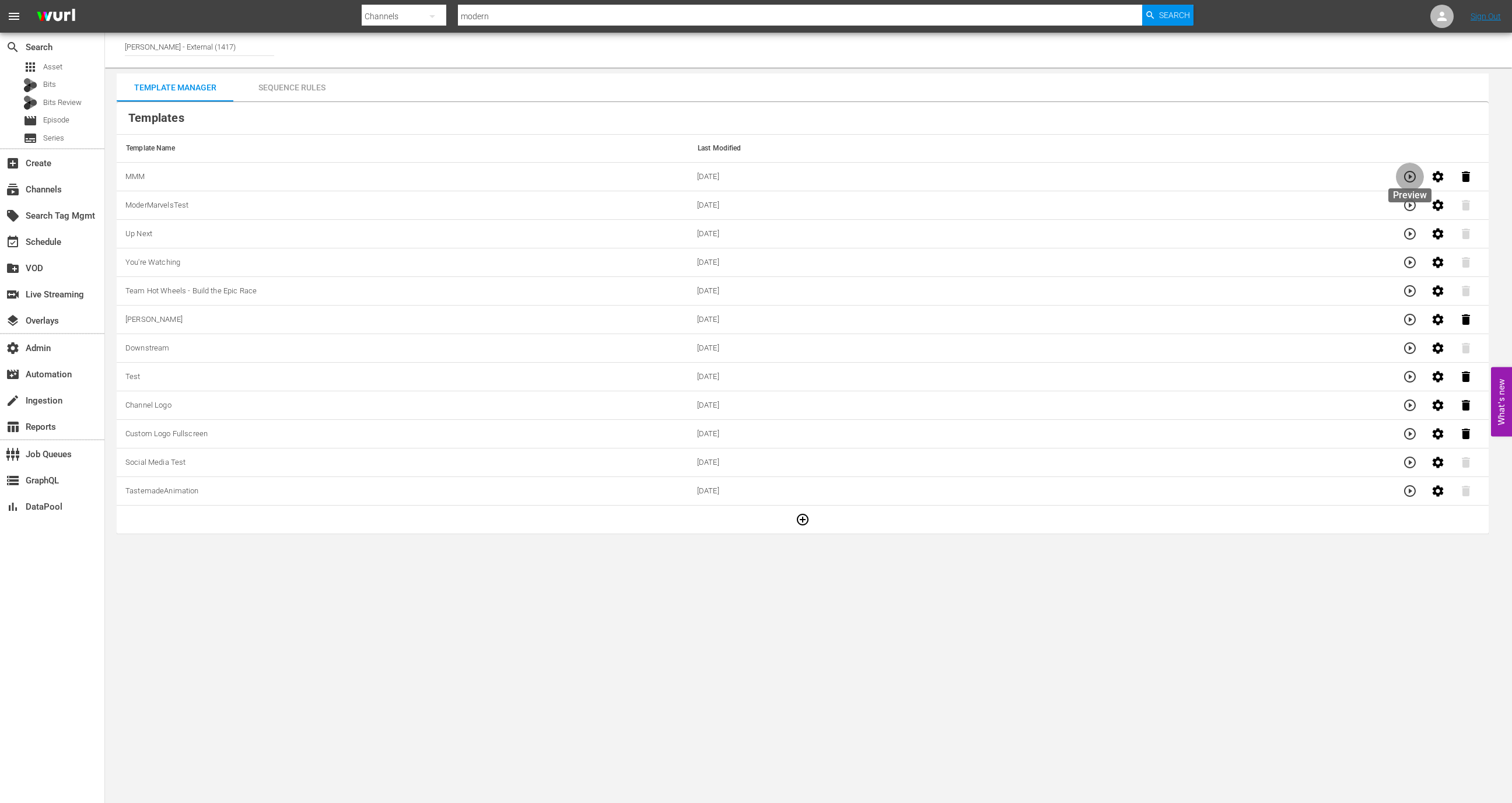
click at [1418, 169] on button "button" at bounding box center [1410, 176] width 28 height 28
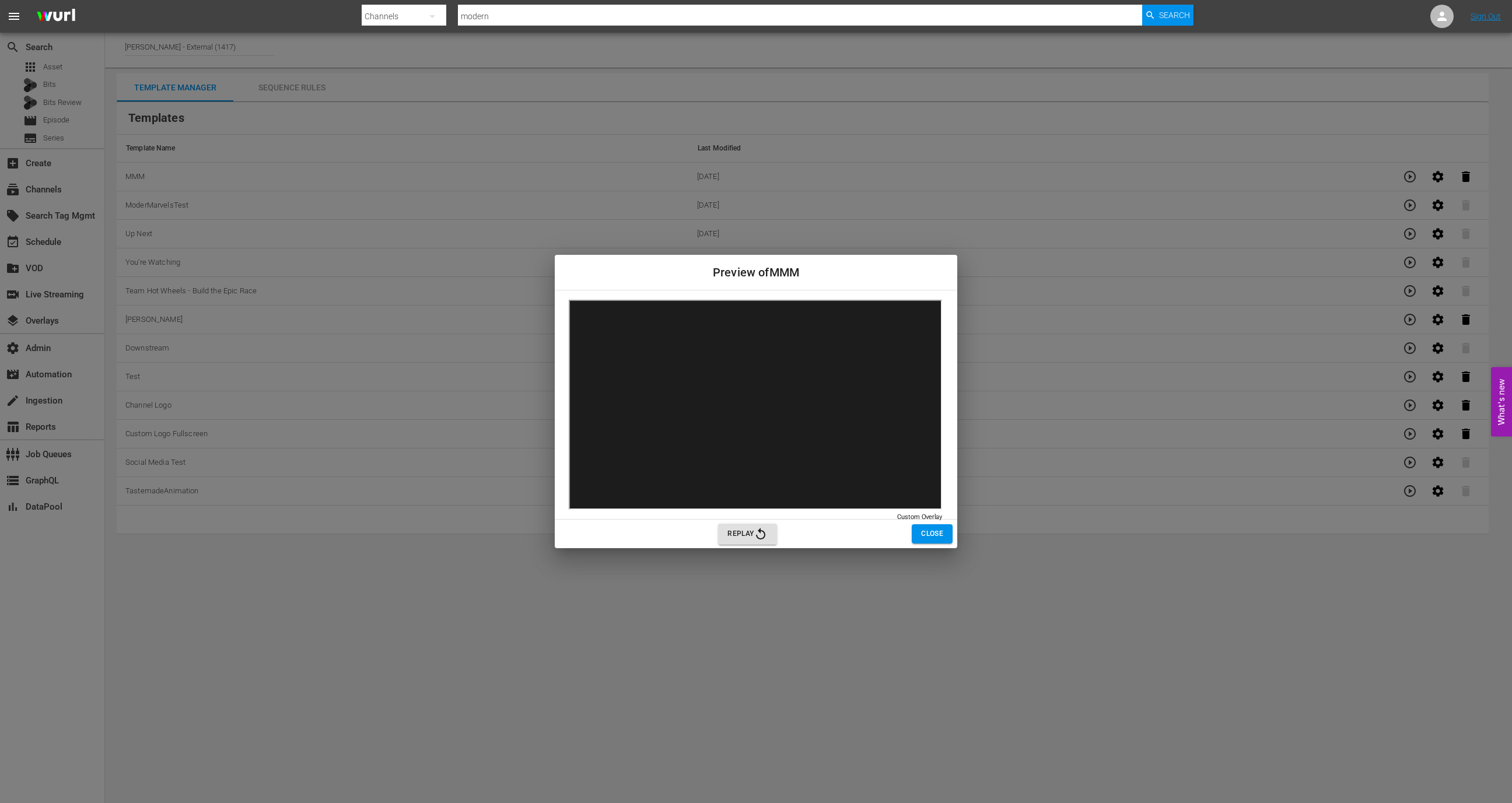
click at [743, 541] on span "Replay" at bounding box center [747, 534] width 40 height 14
click at [751, 539] on span "Replay" at bounding box center [747, 534] width 40 height 14
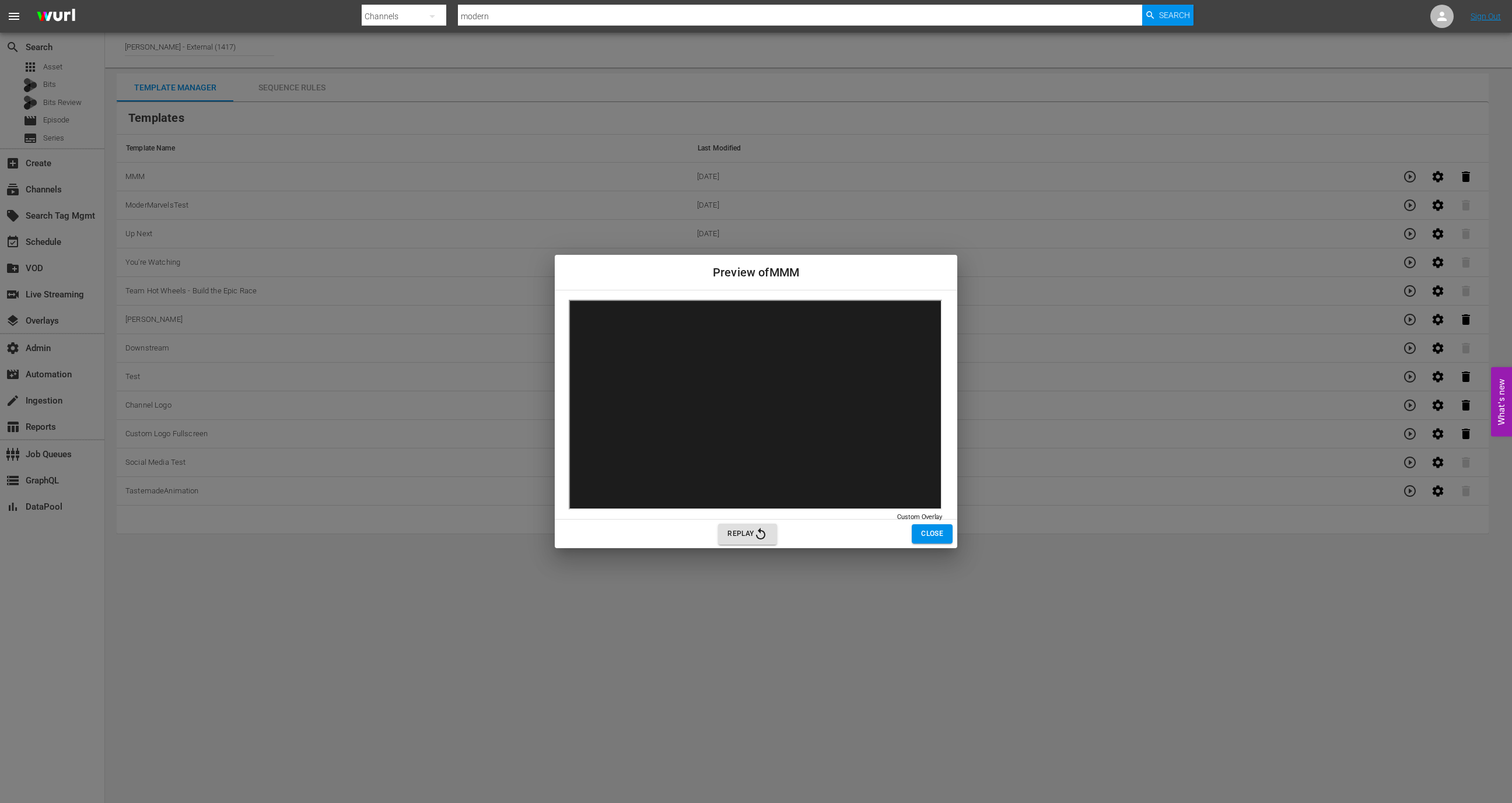
click at [751, 539] on span "Replay" at bounding box center [747, 534] width 40 height 14
click at [938, 538] on span "Close" at bounding box center [932, 533] width 22 height 13
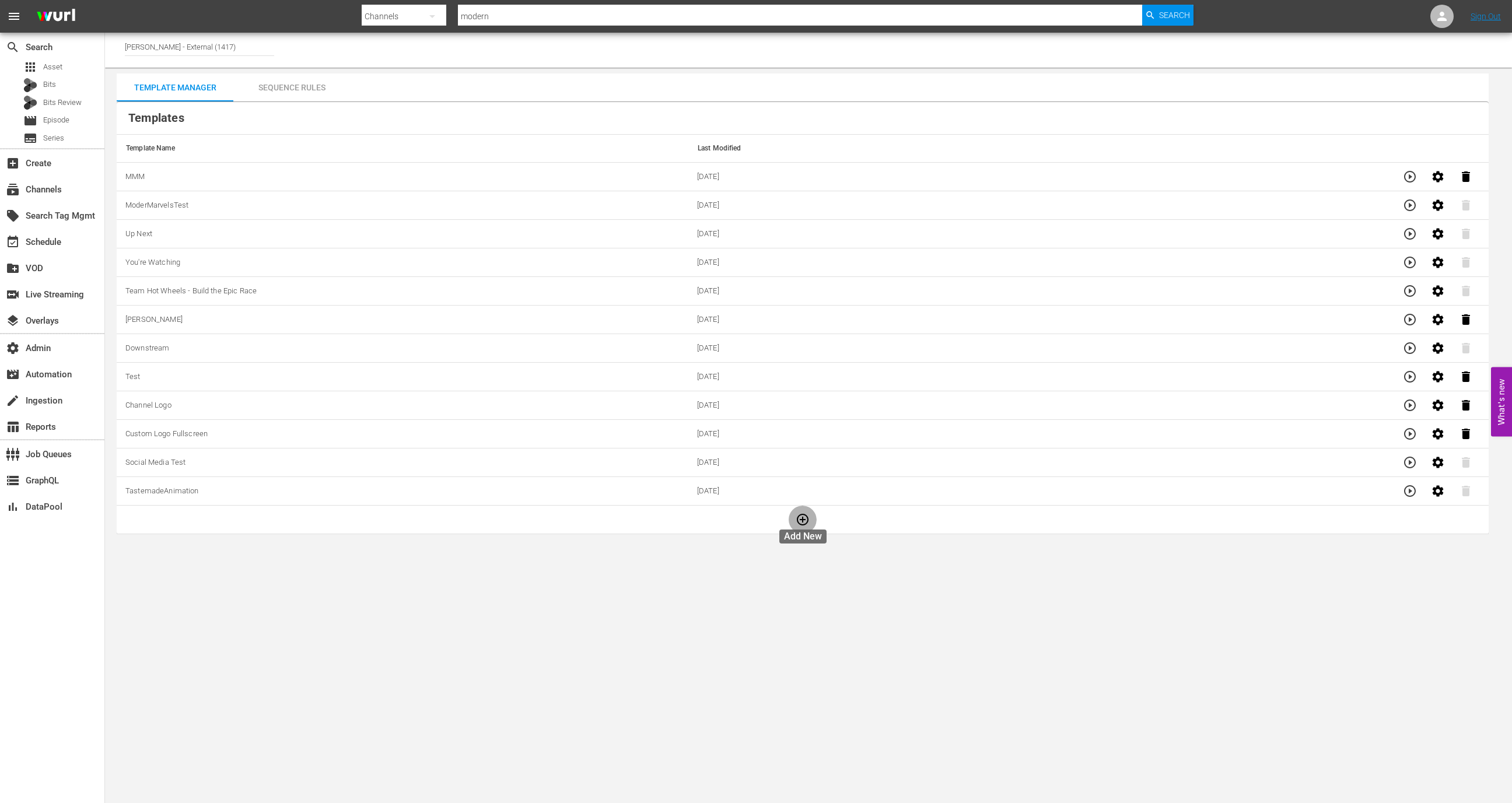
click at [790, 516] on button "button" at bounding box center [802, 519] width 28 height 28
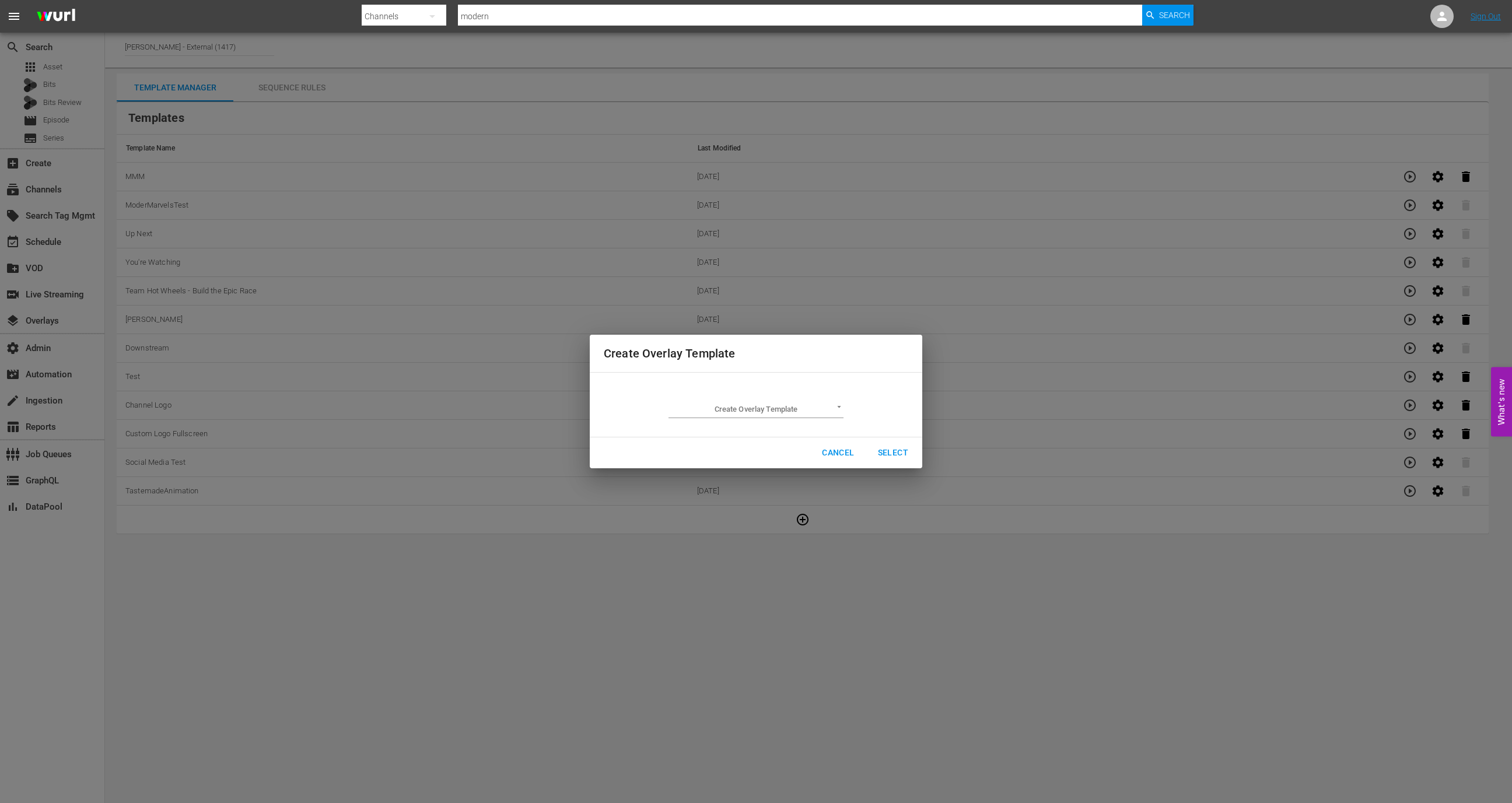
click at [780, 386] on td "Create Overlay Template ​" at bounding box center [756, 404] width 304 height 45
click at [780, 418] on body "menu Search By Channels Search ID, Title, Description, Keywords, or Category mo…" at bounding box center [756, 402] width 1512 height 803
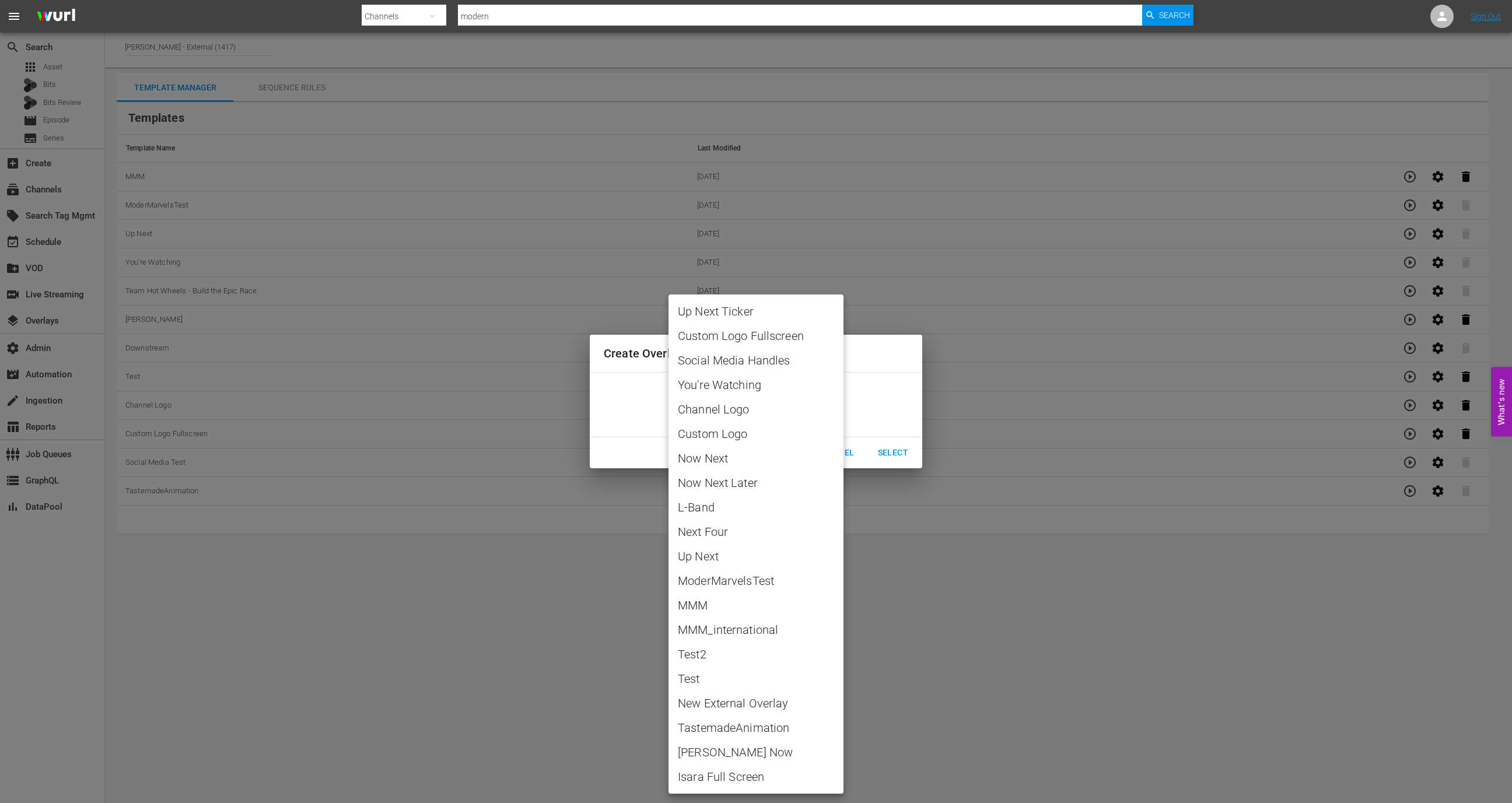
click at [745, 620] on li "MMM_international" at bounding box center [756, 630] width 175 height 24
type input "MMM_international"
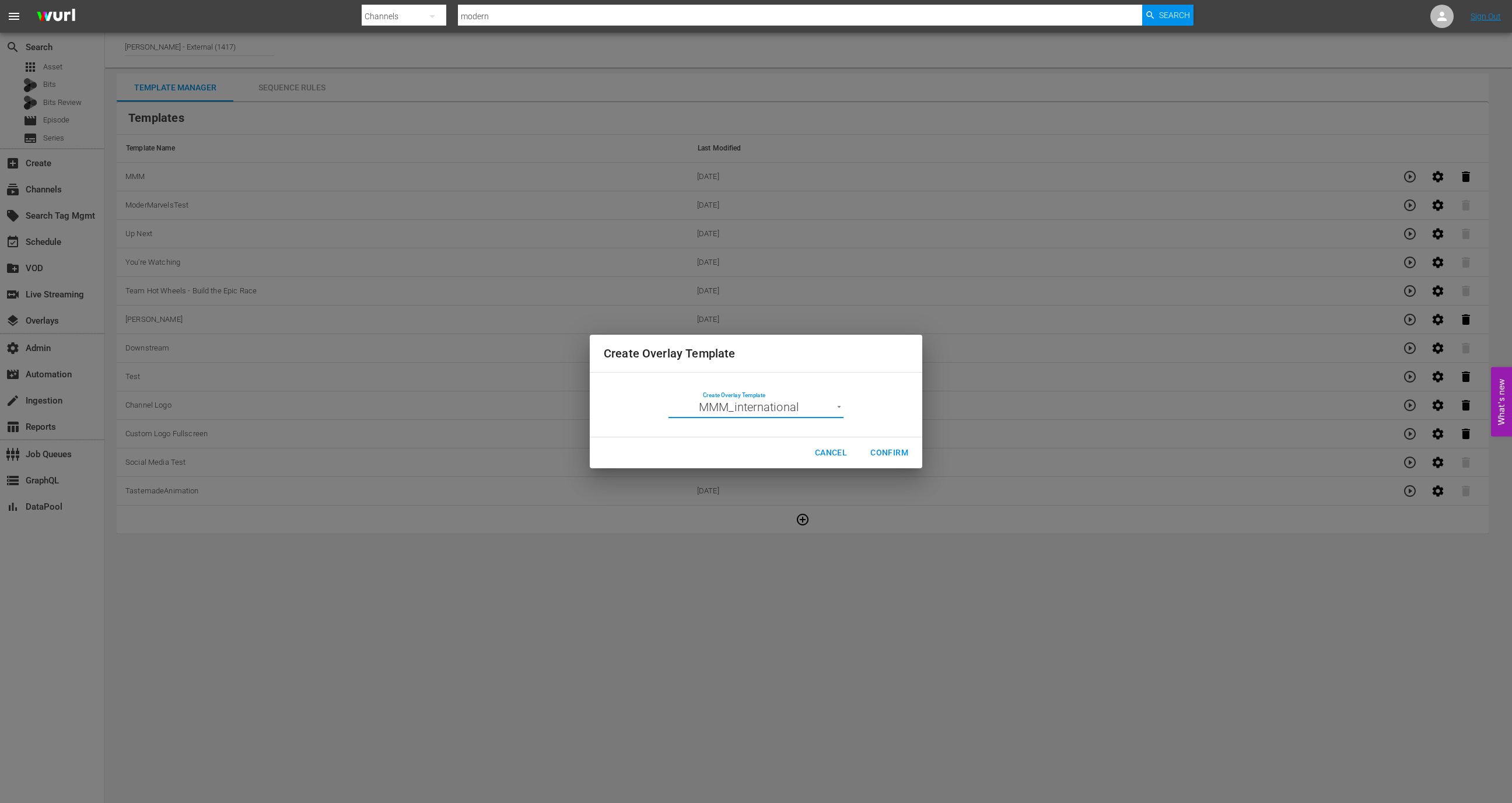
click at [900, 446] on span "Confirm" at bounding box center [889, 453] width 38 height 14
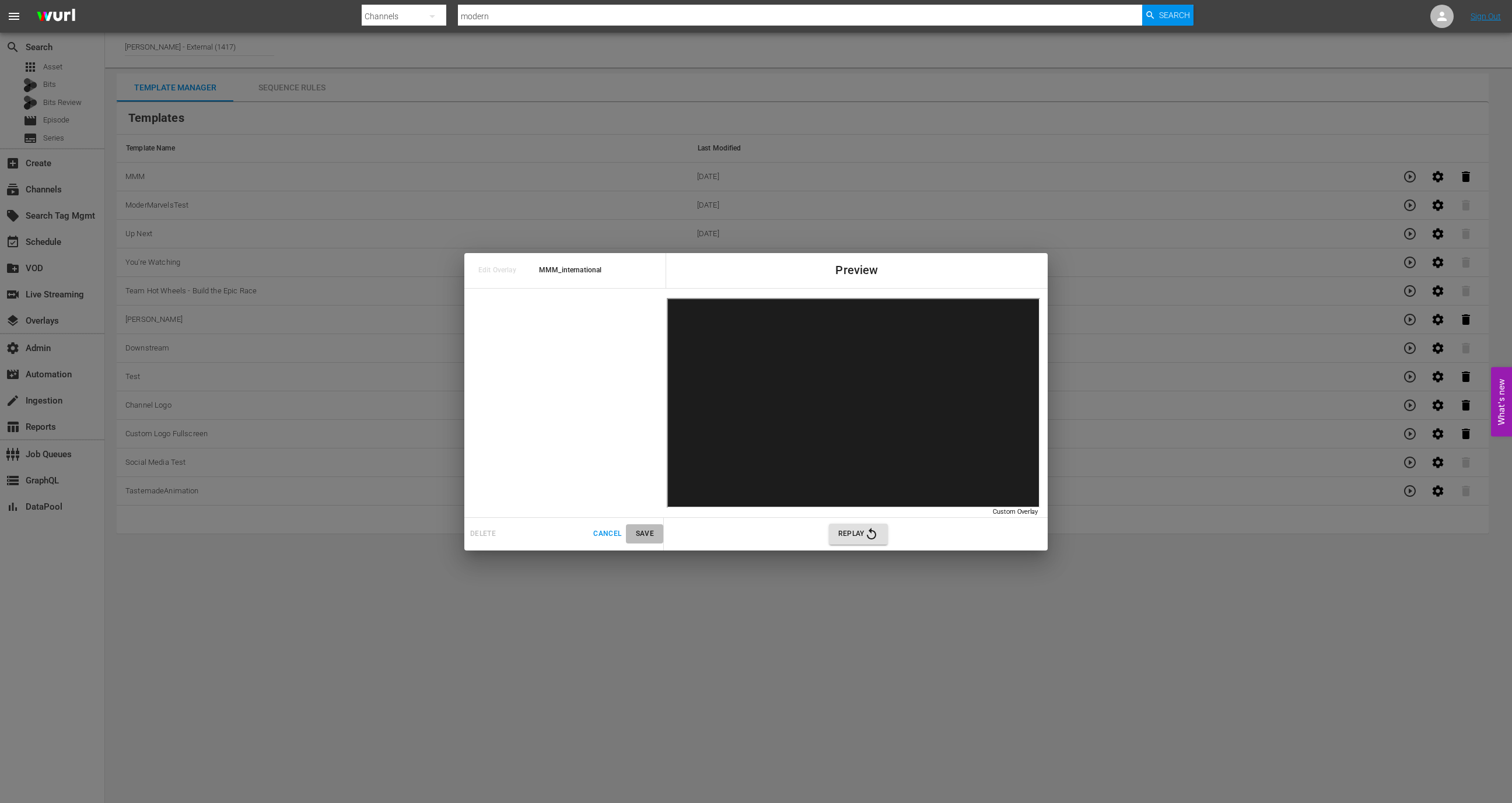
click at [650, 529] on span "Save" at bounding box center [644, 533] width 28 height 13
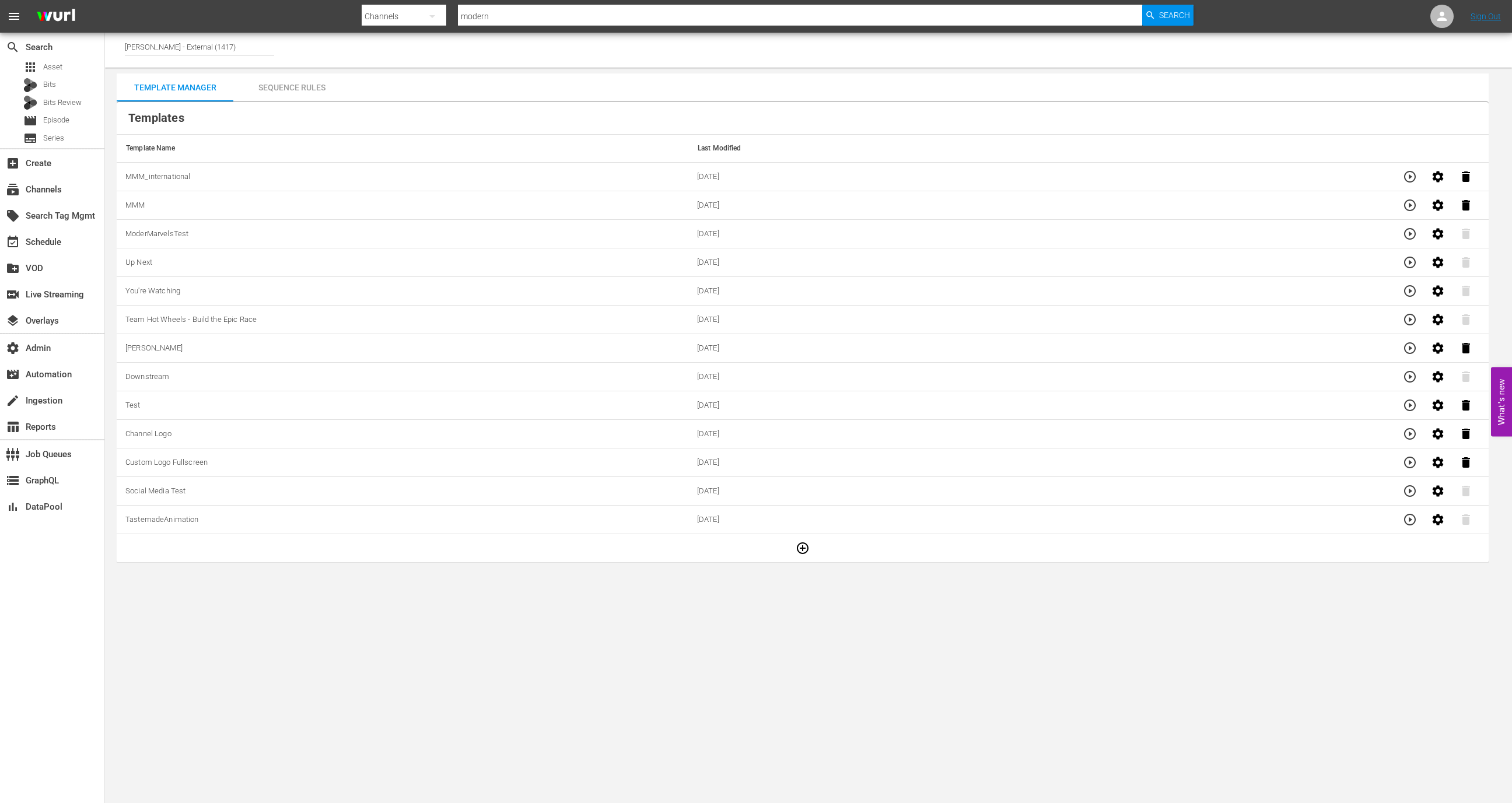
click at [319, 78] on div "Sequence Rules" at bounding box center [291, 87] width 117 height 28
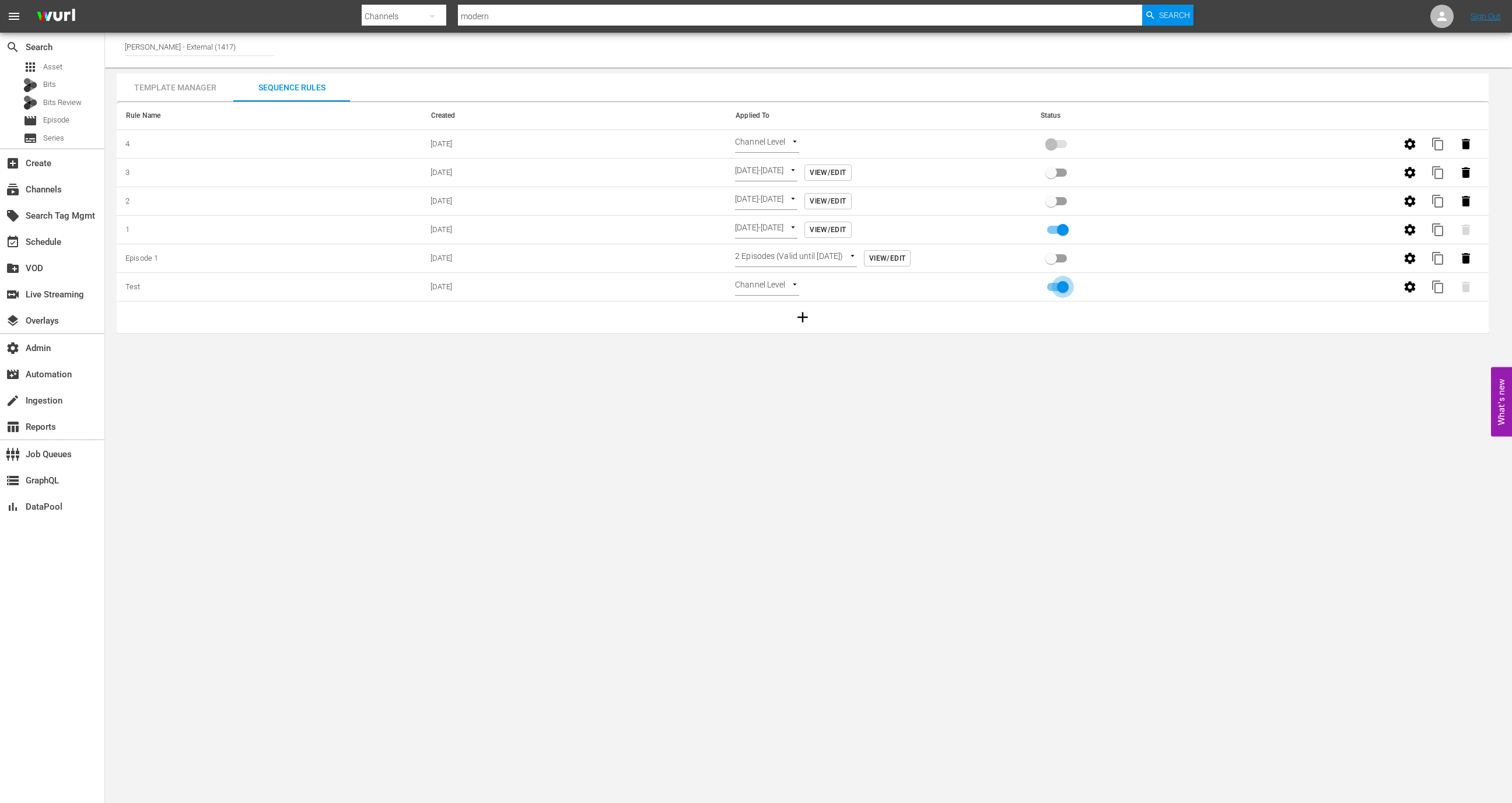
click at [1054, 294] on input "primary checkbox" at bounding box center [1062, 289] width 66 height 22
checkbox input "false"
click at [1403, 286] on icon "button" at bounding box center [1410, 287] width 14 height 14
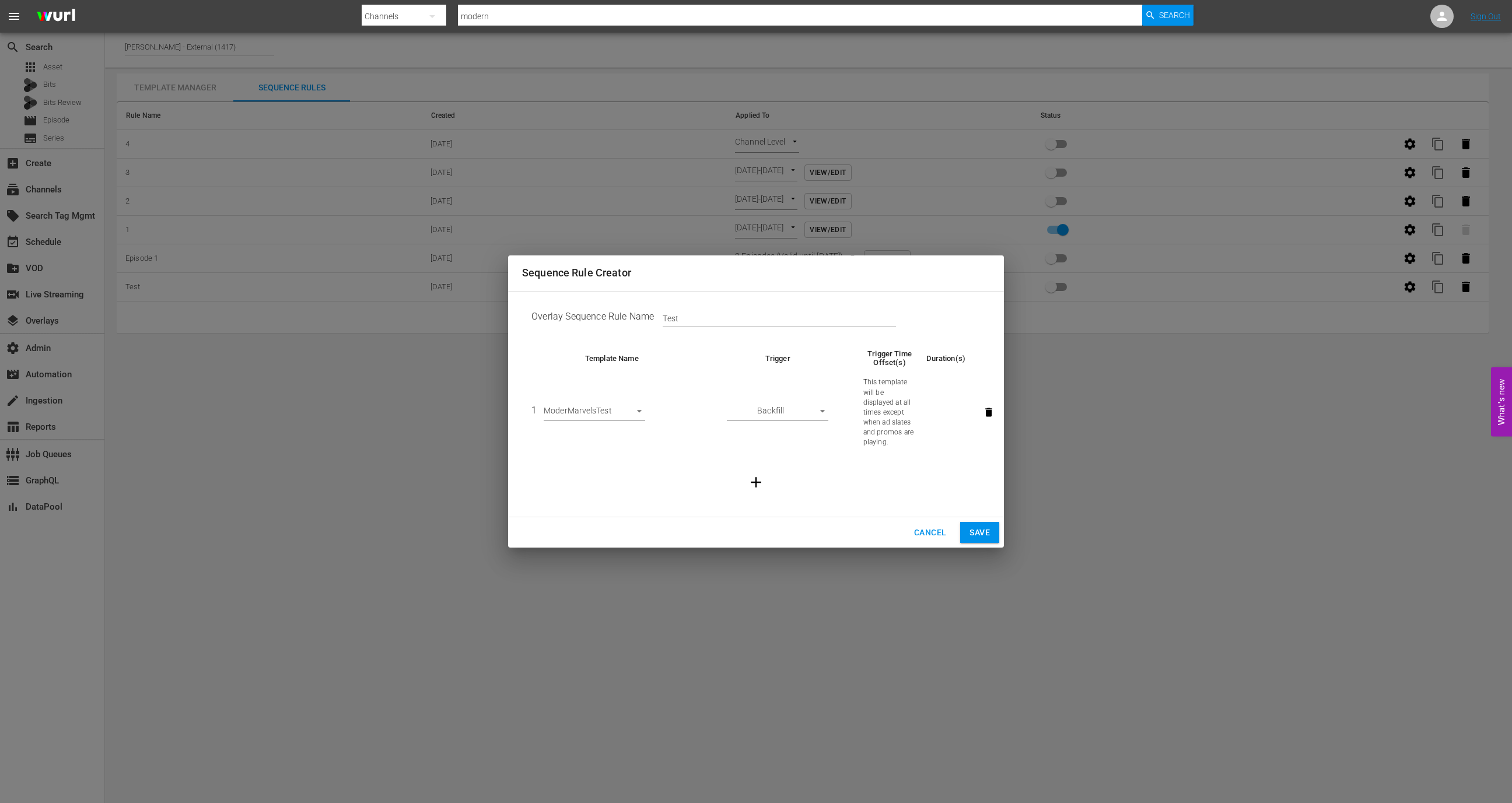
click at [633, 398] on td "1 ModerMarvelsTest 30524" at bounding box center [612, 412] width 180 height 89
click at [983, 417] on icon "button" at bounding box center [989, 412] width 12 height 12
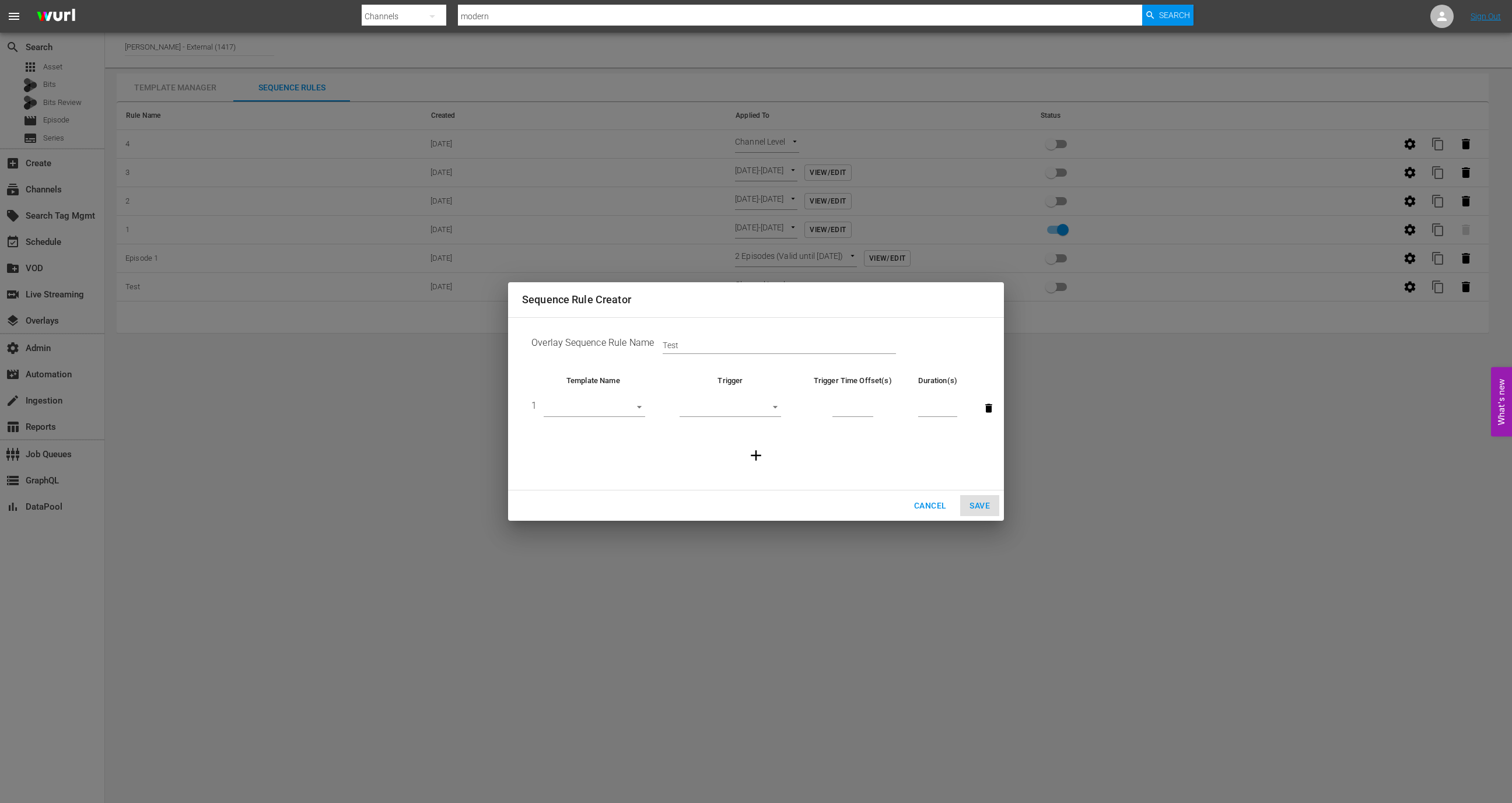
click at [583, 402] on body "menu Search By Channels Search ID, Title, Description, Keywords, or Category mo…" at bounding box center [756, 402] width 1512 height 803
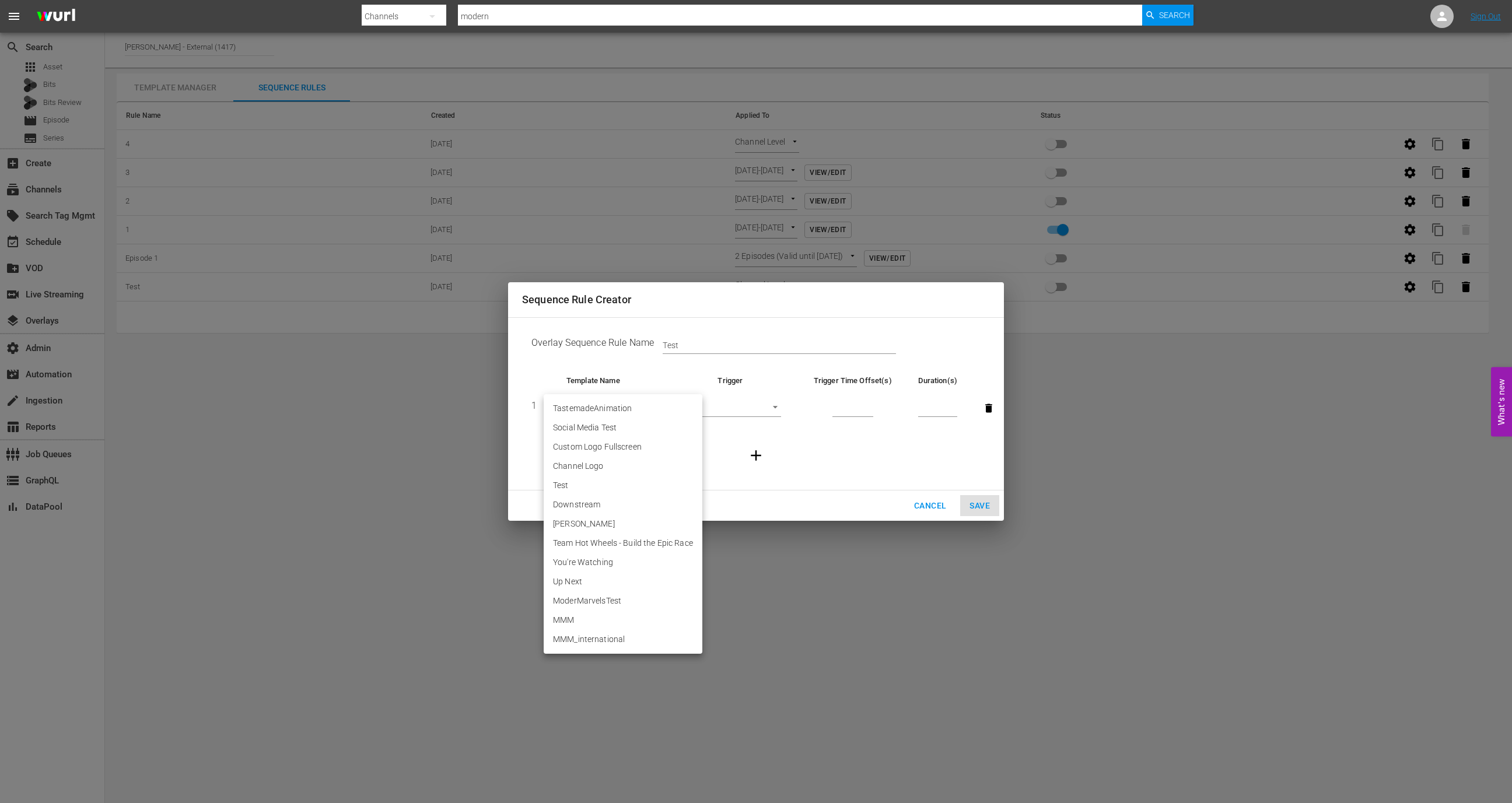
click at [595, 616] on li "MMM" at bounding box center [623, 620] width 159 height 19
type input "30573"
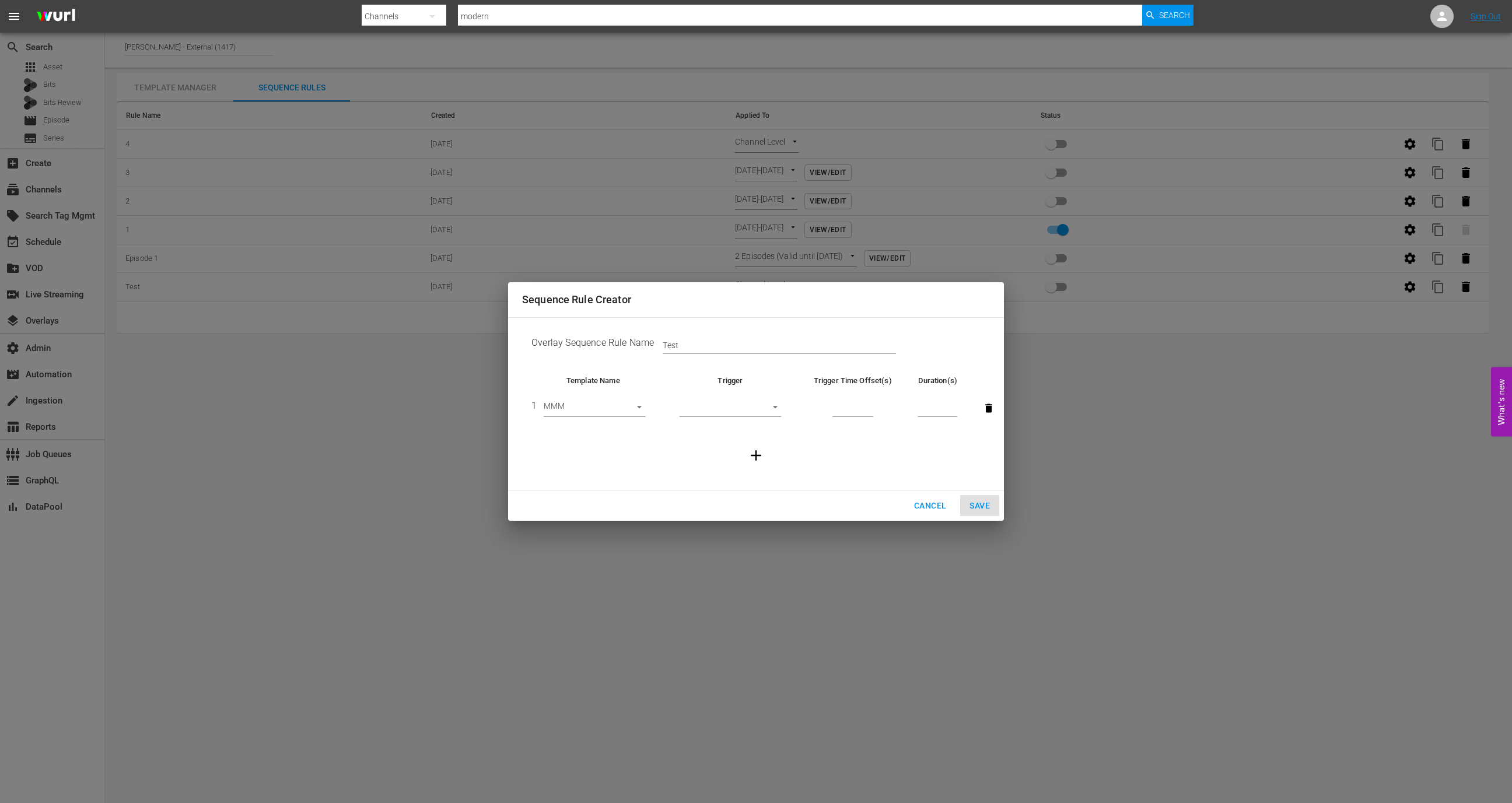
click at [714, 395] on td "​" at bounding box center [730, 408] width 132 height 44
click at [717, 411] on body "menu Search By Channels Search ID, Title, Description, Keywords, or Category mo…" at bounding box center [756, 402] width 1512 height 803
click at [723, 409] on li "Start of Episode" at bounding box center [730, 408] width 101 height 19
type input "START_OF_EPISODE"
click at [856, 402] on input "number" at bounding box center [852, 408] width 40 height 17
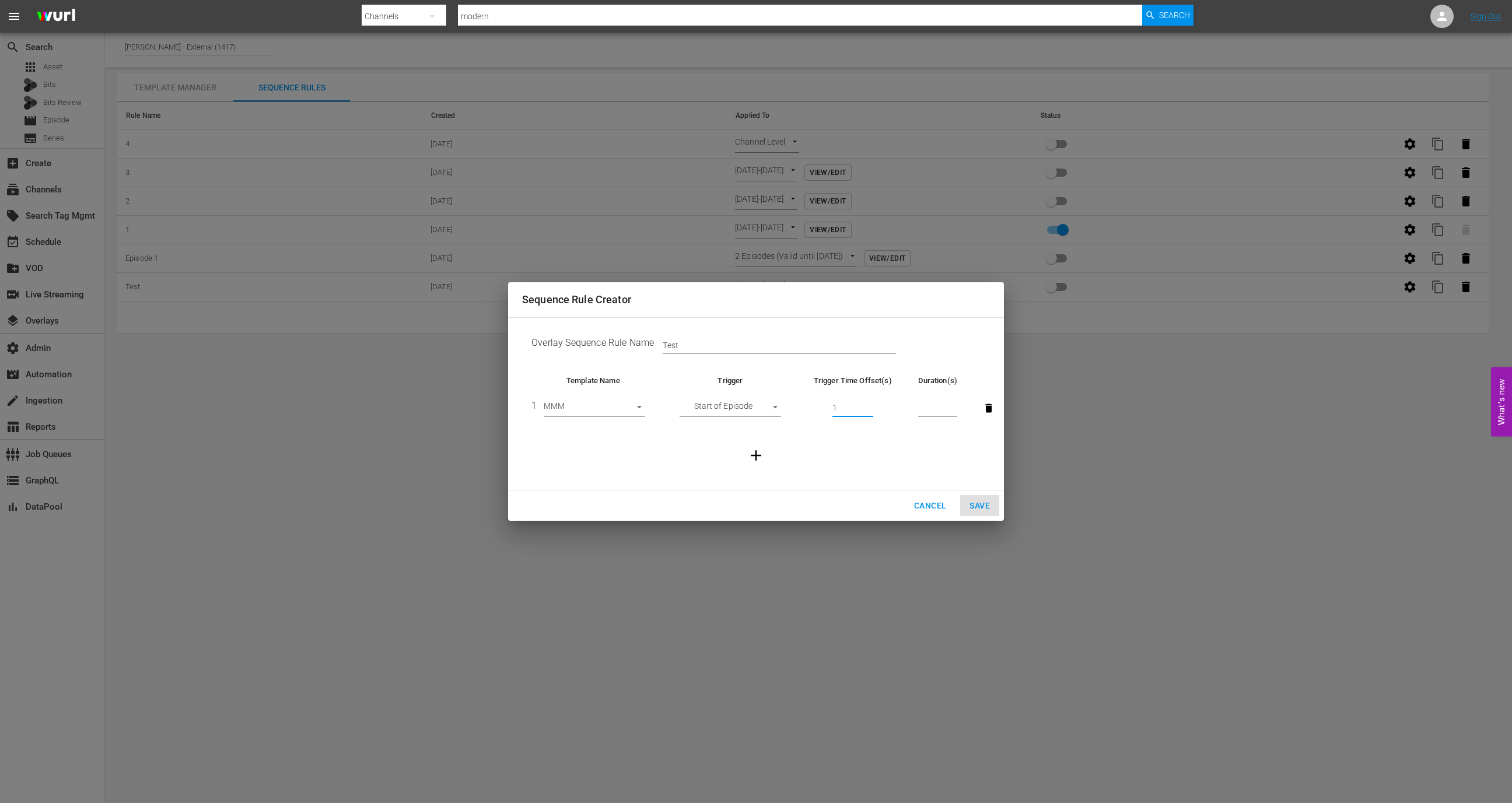
type input "1"
type input "30"
click at [757, 446] on button "button" at bounding box center [756, 455] width 32 height 32
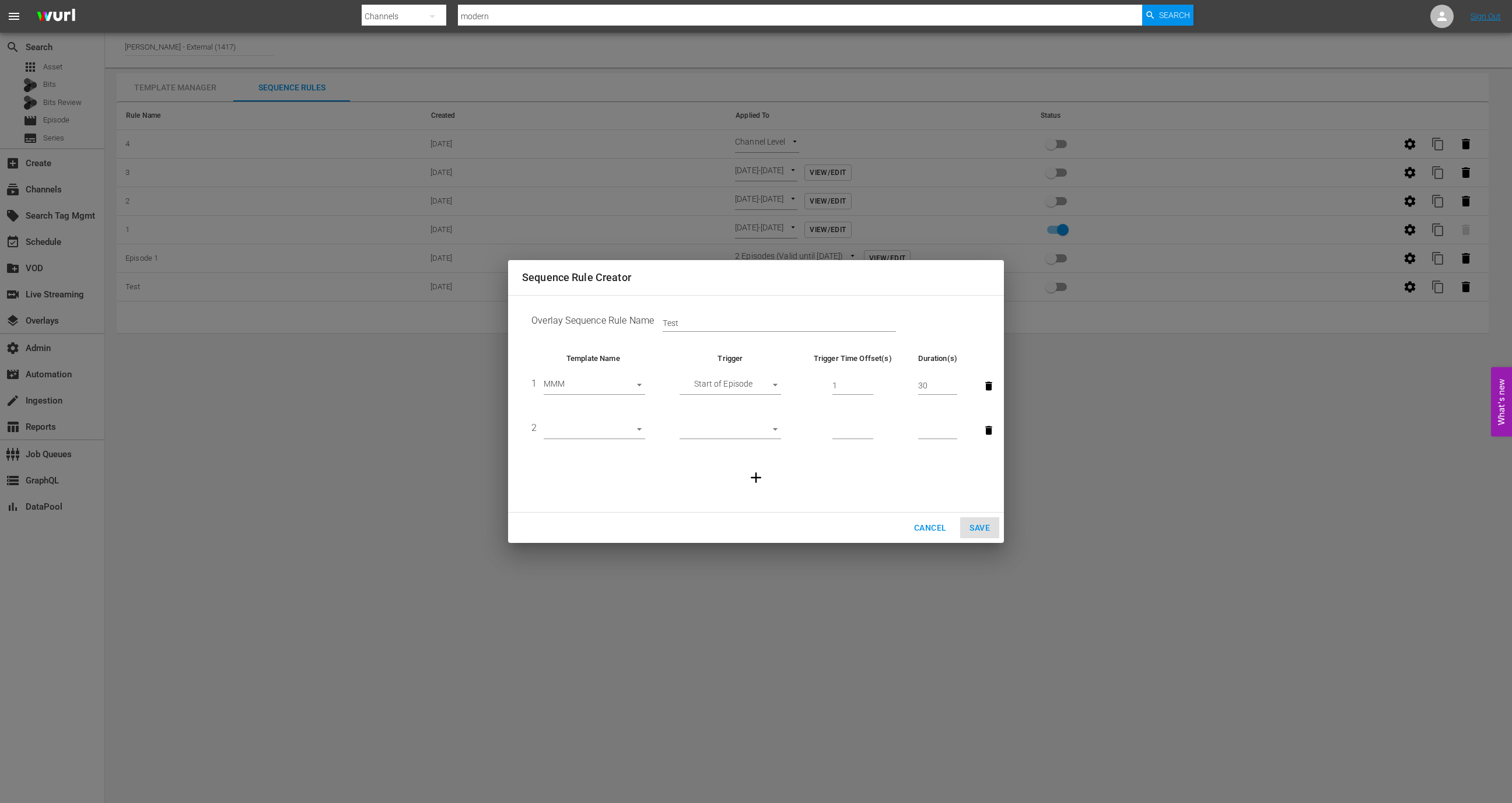
click at [612, 421] on td "2 ​" at bounding box center [593, 430] width 143 height 44
click at [610, 440] on td "2 ​" at bounding box center [593, 430] width 143 height 44
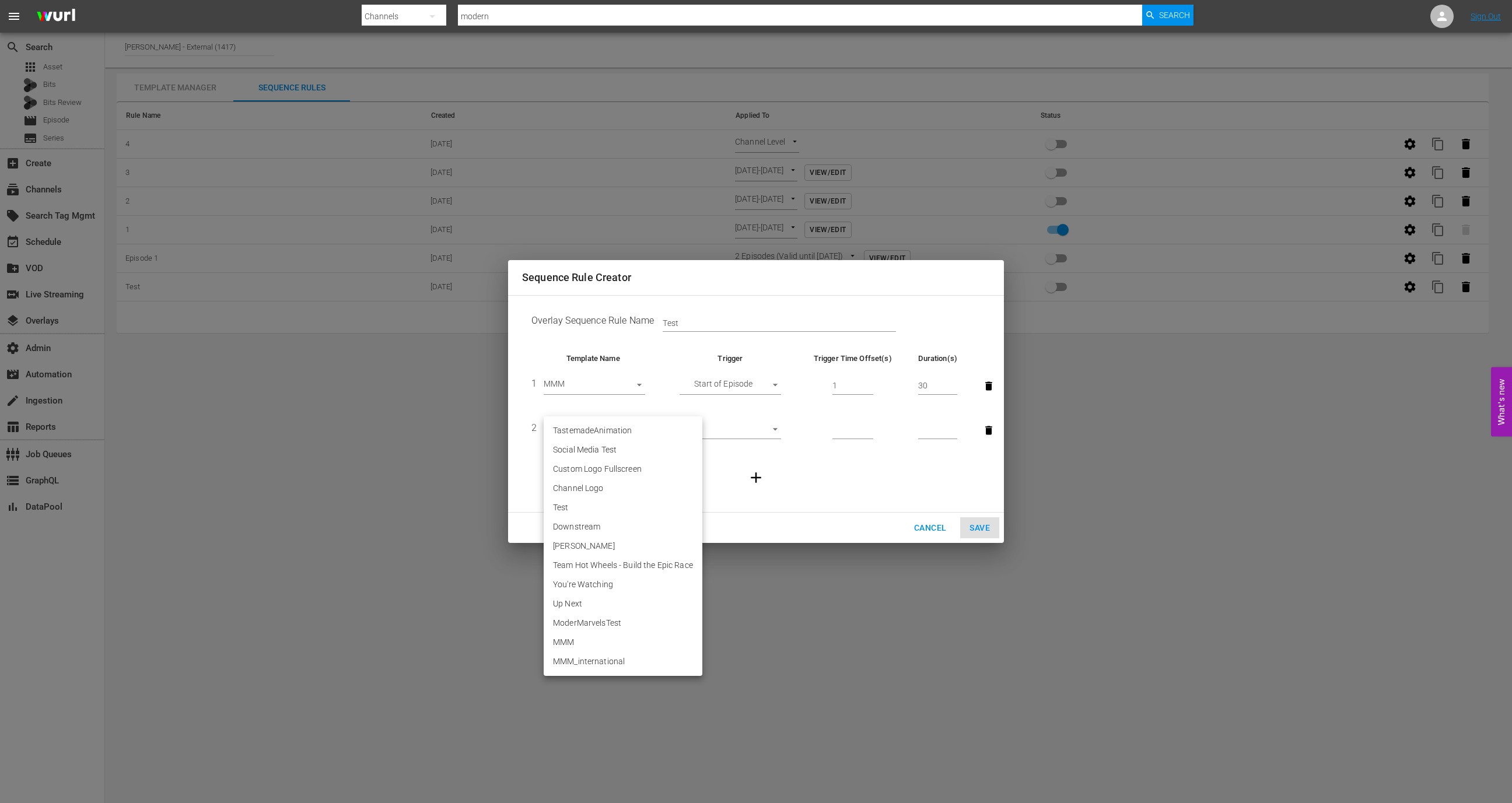
click at [613, 433] on body "menu Search By Channels Search ID, Title, Description, Keywords, or Category mo…" at bounding box center [756, 402] width 1512 height 803
click at [578, 660] on li "MMM_international" at bounding box center [623, 661] width 159 height 19
type input "30574"
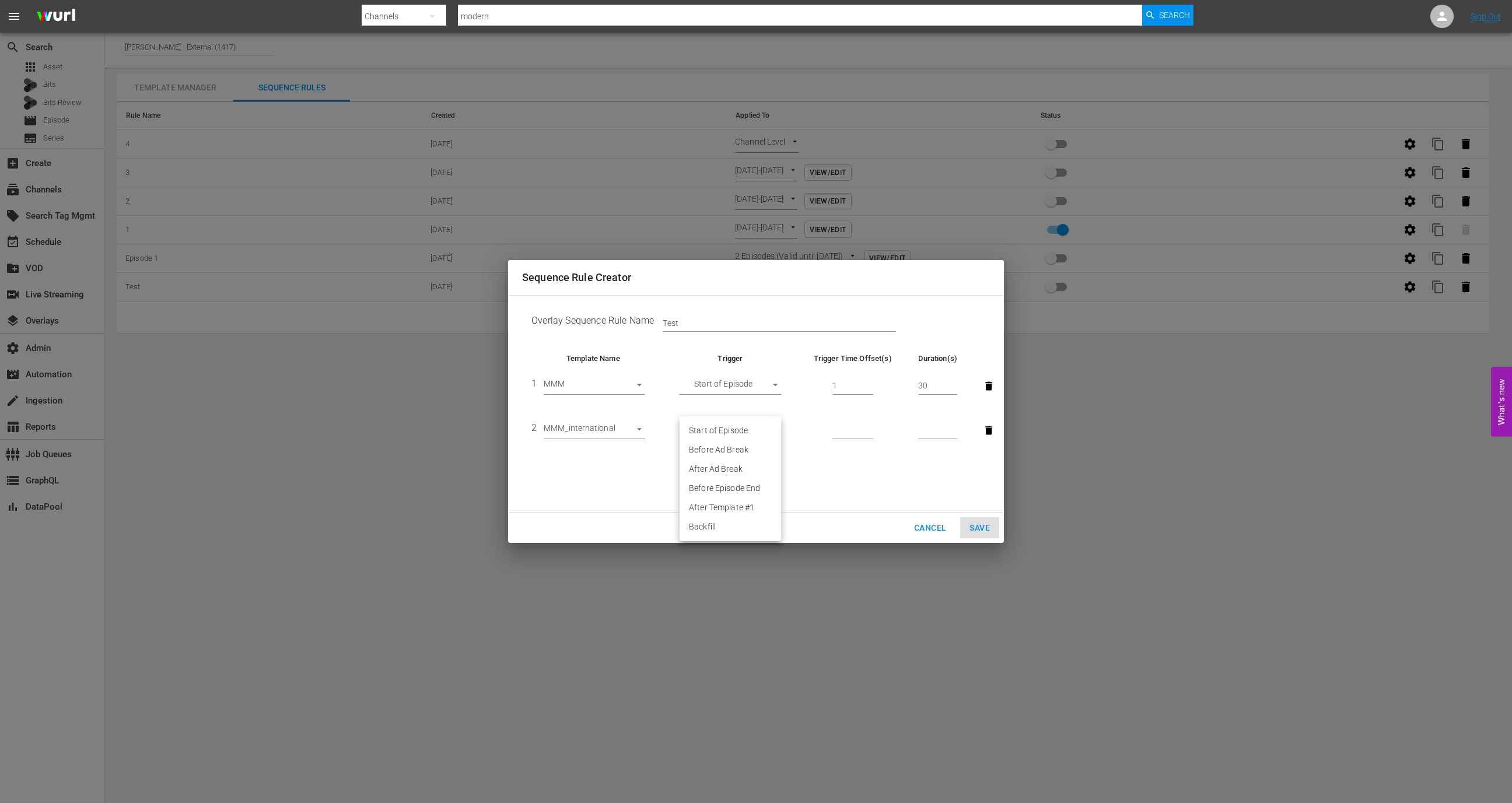
click at [748, 426] on body "menu Search By Channels Search ID, Title, Description, Keywords, or Category mo…" at bounding box center [756, 402] width 1512 height 803
click at [733, 509] on li "After Template #1" at bounding box center [730, 507] width 101 height 19
type input "AFTER_PREVIOUS_RULE"
click at [848, 432] on input "number" at bounding box center [852, 430] width 40 height 17
type input "1"
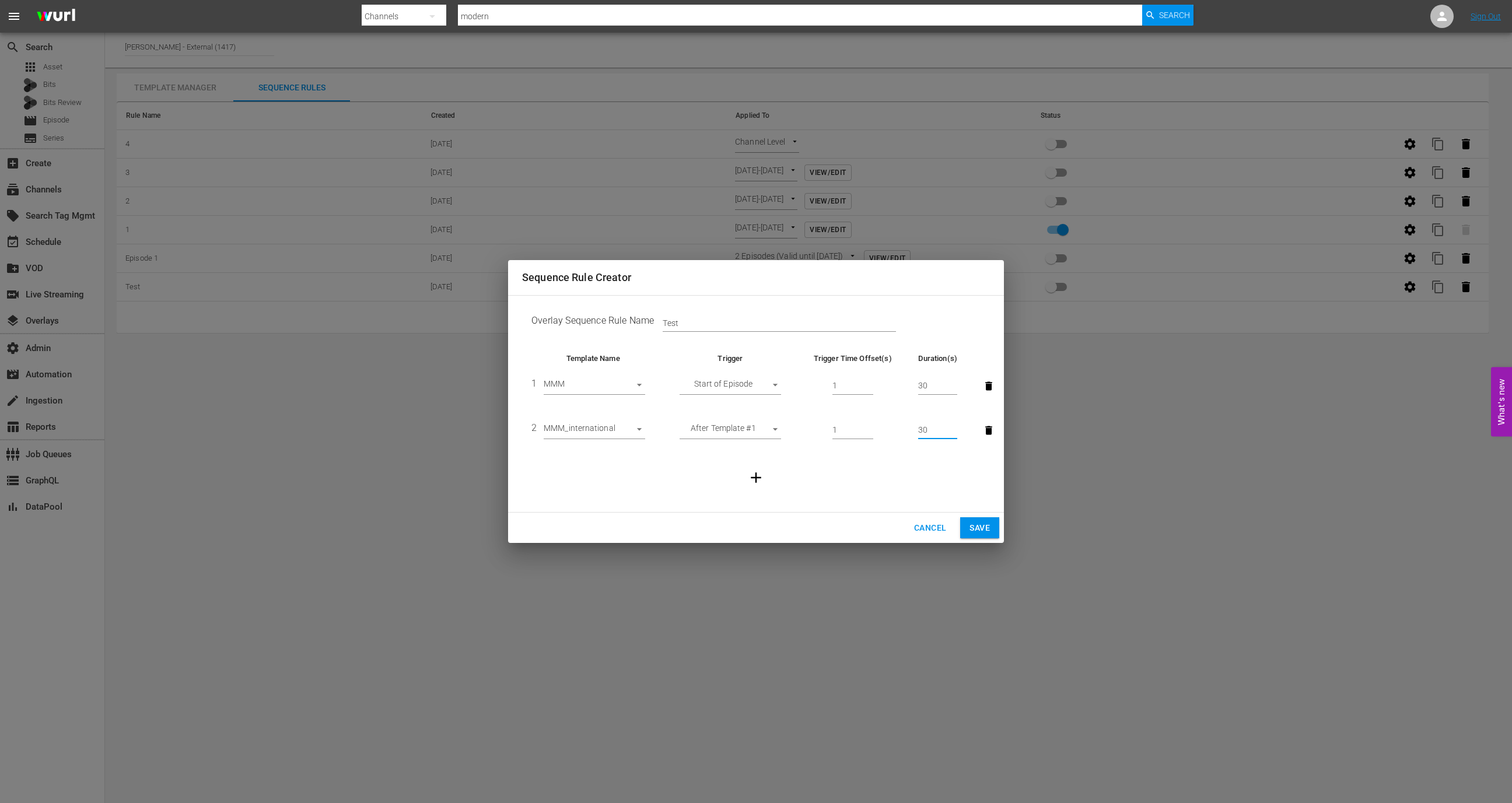
type input "30"
click at [760, 479] on icon "button" at bounding box center [756, 478] width 17 height 17
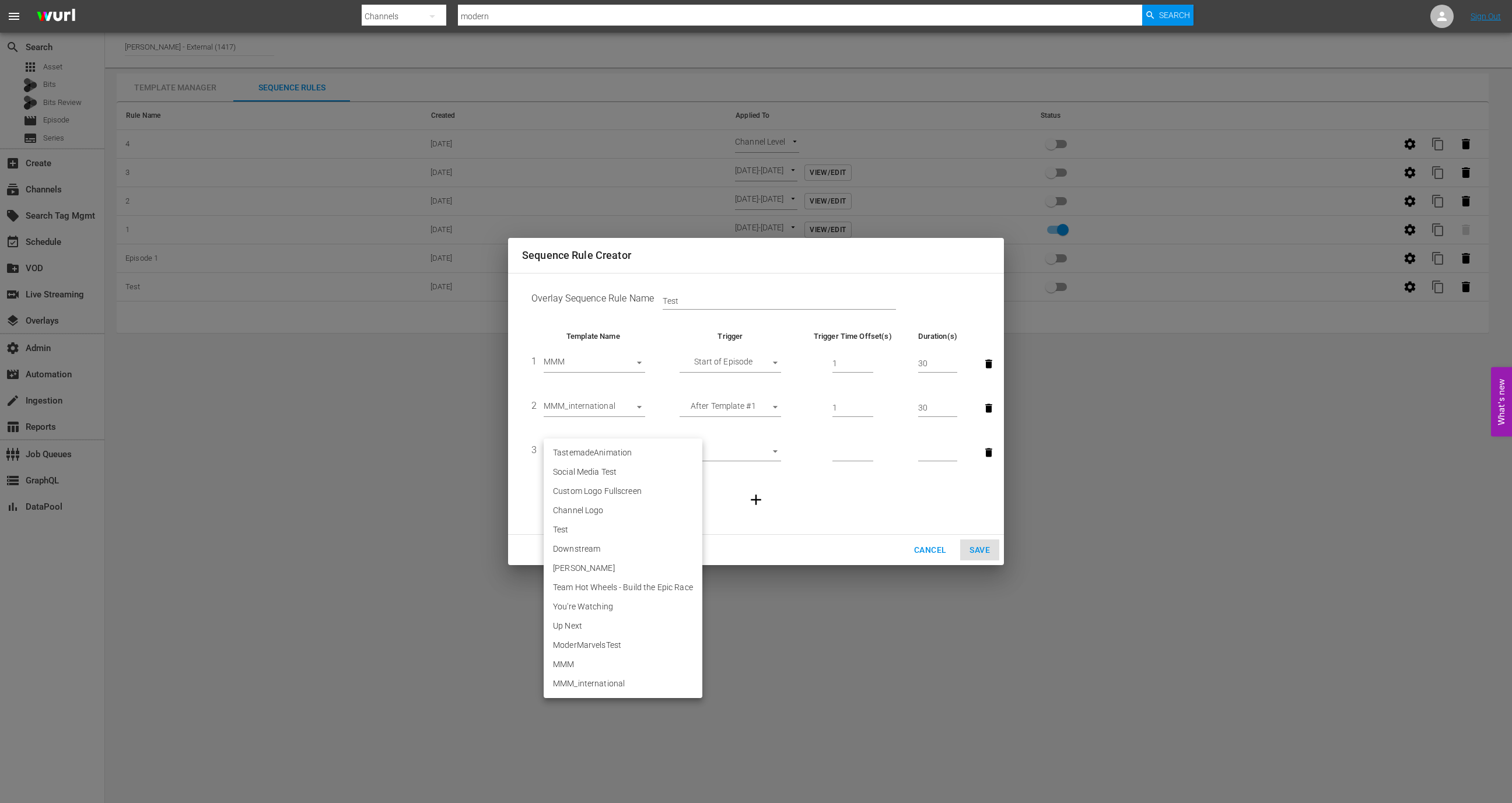
click at [627, 449] on body "menu Search By Channels Search ID, Title, Description, Keywords, or Category mo…" at bounding box center [756, 402] width 1512 height 803
click at [580, 657] on li "MMM" at bounding box center [623, 664] width 159 height 19
type input "30573"
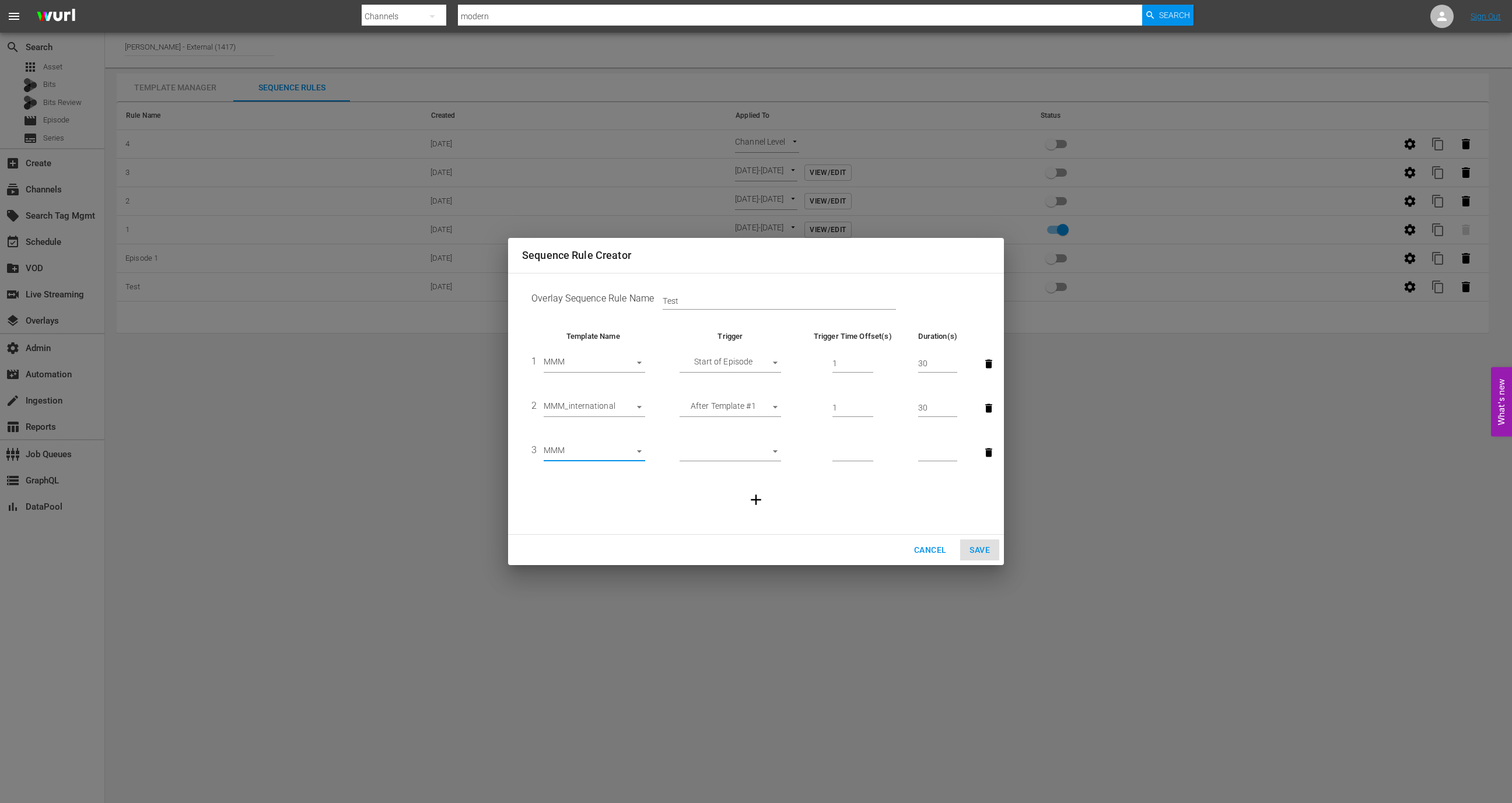
click at [757, 443] on td "​" at bounding box center [730, 453] width 132 height 44
click at [757, 454] on body "menu Search By Channels Search ID, Title, Description, Keywords, or Category mo…" at bounding box center [756, 402] width 1512 height 803
click at [739, 470] on li "Before Ad Break" at bounding box center [730, 472] width 101 height 19
type input "BEFORE_AD_BREAK"
click at [851, 454] on input "number" at bounding box center [852, 453] width 40 height 17
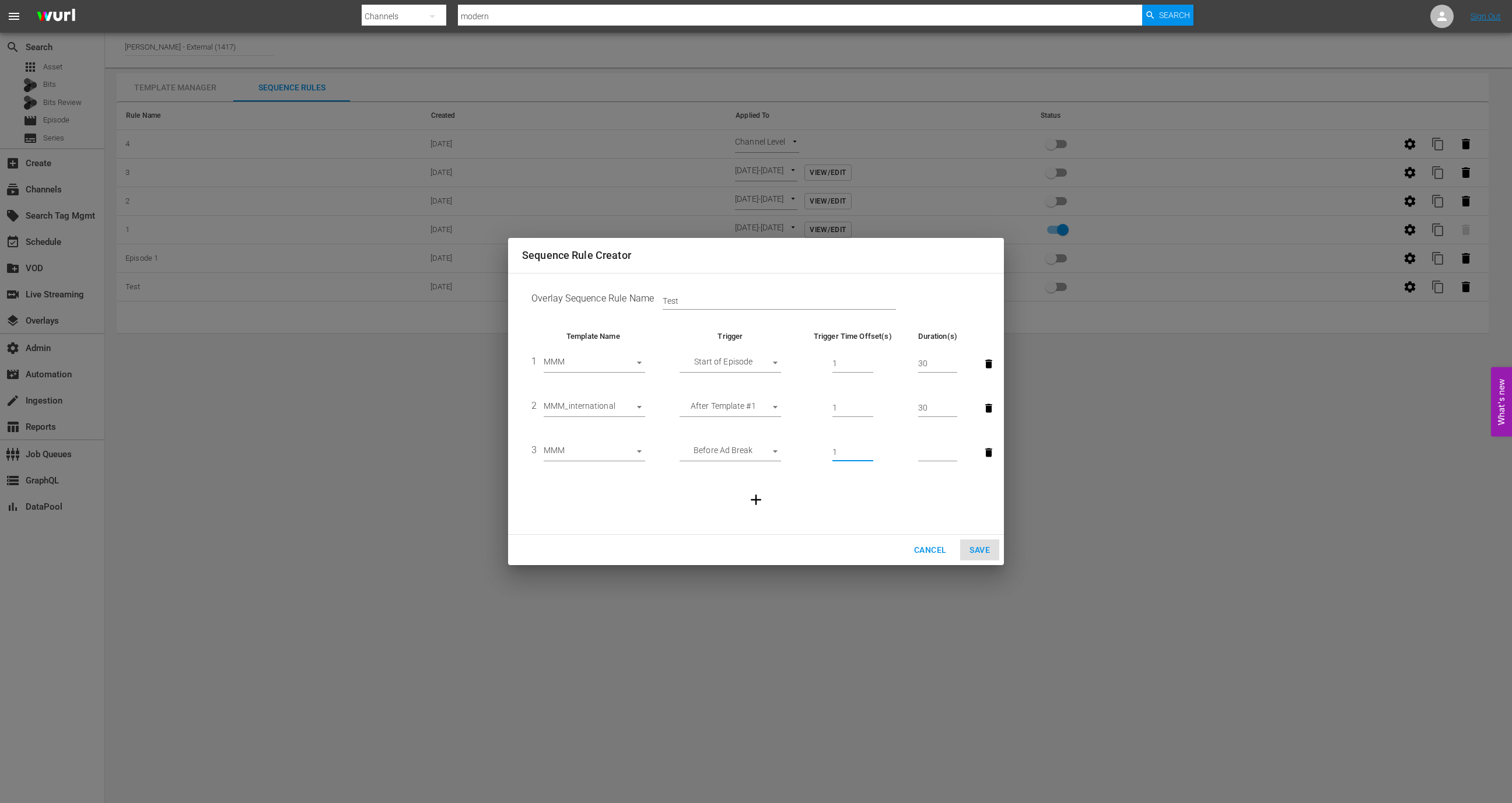
type input "1"
type input "30"
click at [845, 455] on input "1" at bounding box center [852, 453] width 40 height 17
type input "31"
click at [755, 501] on icon "button" at bounding box center [756, 500] width 11 height 11
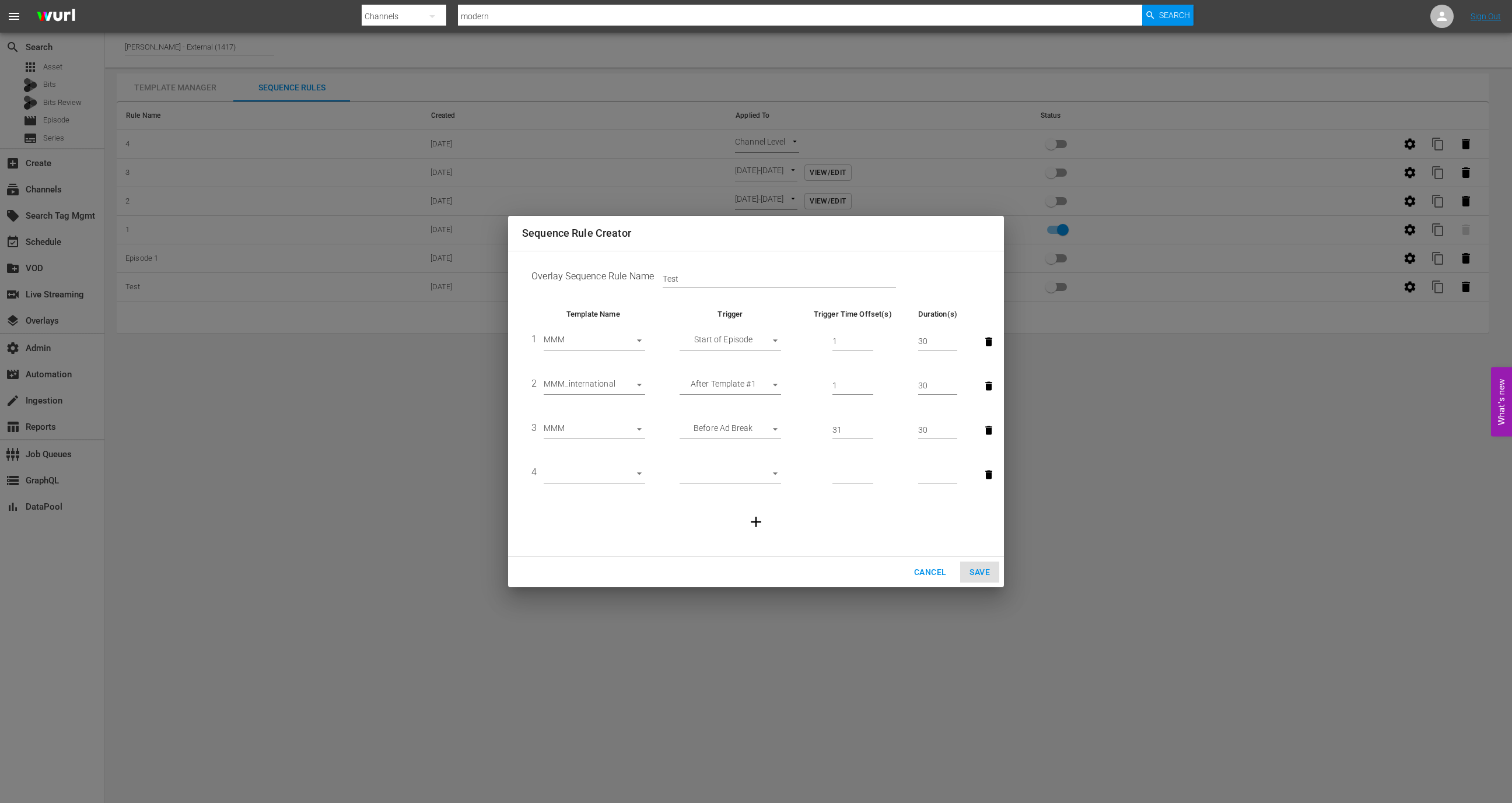
click at [603, 481] on body "menu Search By Channels Search ID, Title, Description, Keywords, or Category mo…" at bounding box center [756, 402] width 1512 height 803
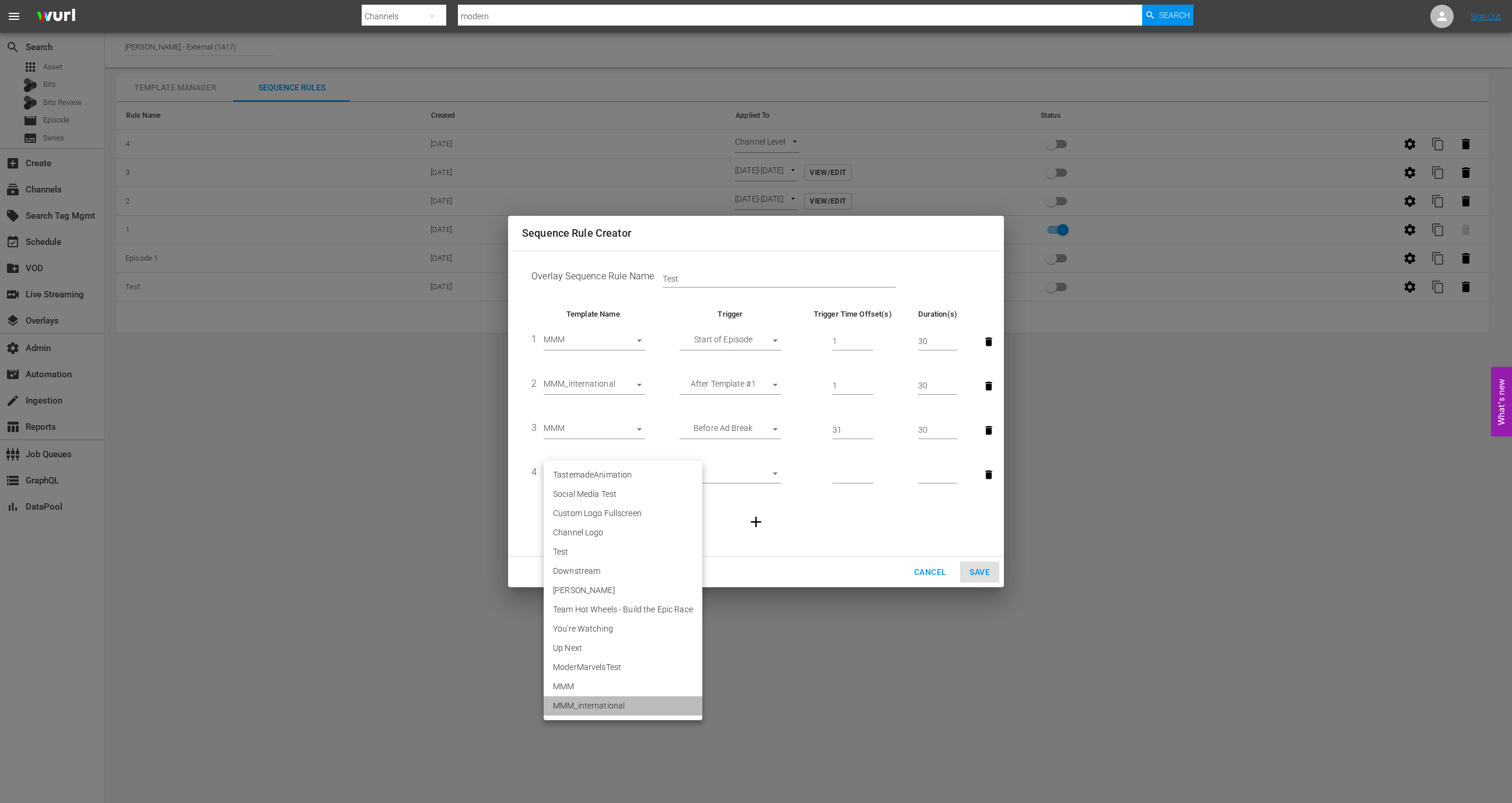
click at [575, 702] on li "MMM_international" at bounding box center [623, 706] width 159 height 19
type input "30574"
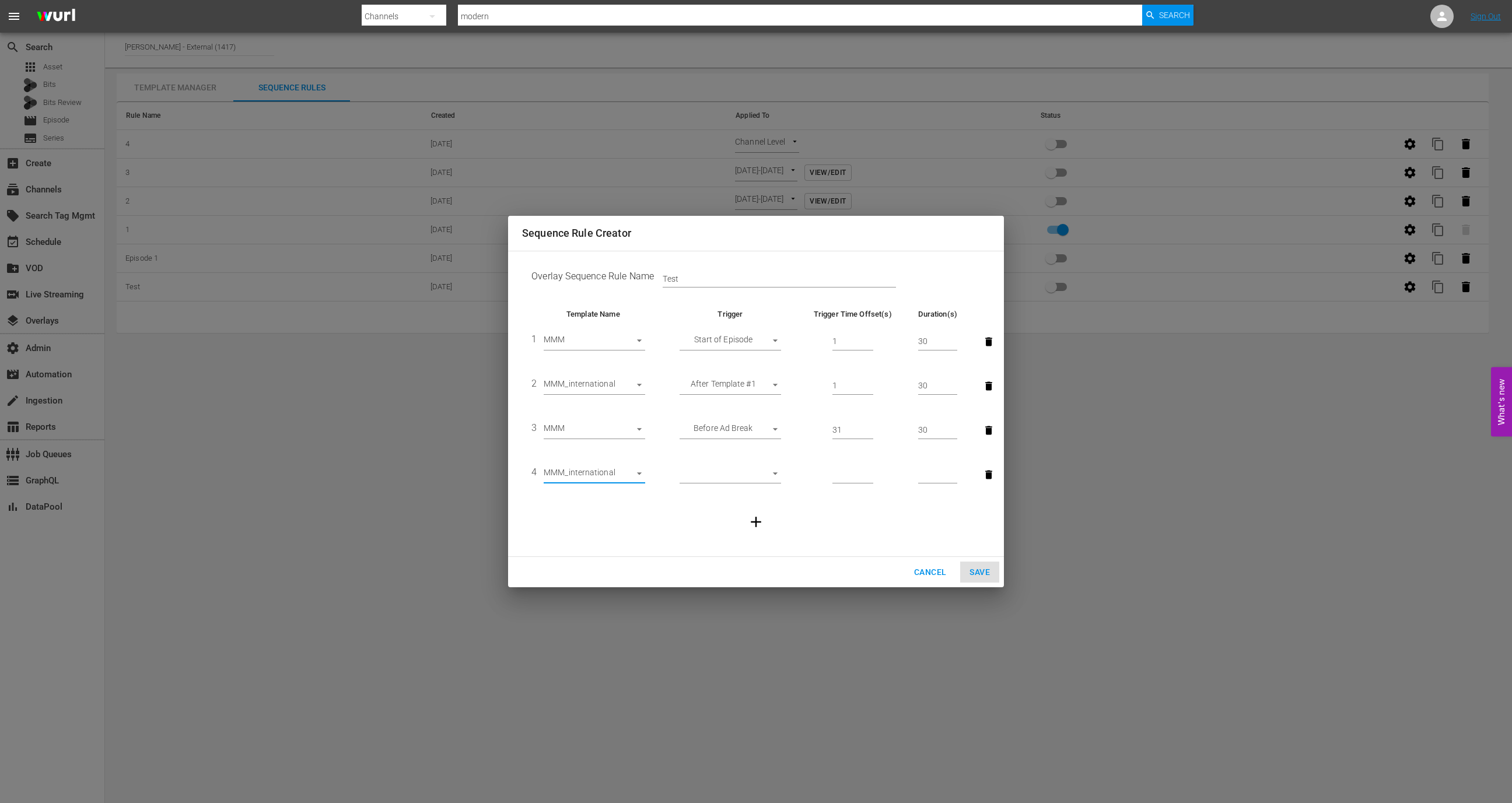
click at [762, 473] on body "menu Search By Channels Search ID, Title, Description, Keywords, or Category mo…" at bounding box center [756, 402] width 1512 height 803
click at [741, 556] on li "After Template #3" at bounding box center [730, 552] width 101 height 19
type input "AFTER_PREVIOUS_RULE"
click at [846, 474] on input "number" at bounding box center [852, 475] width 40 height 17
type input "1"
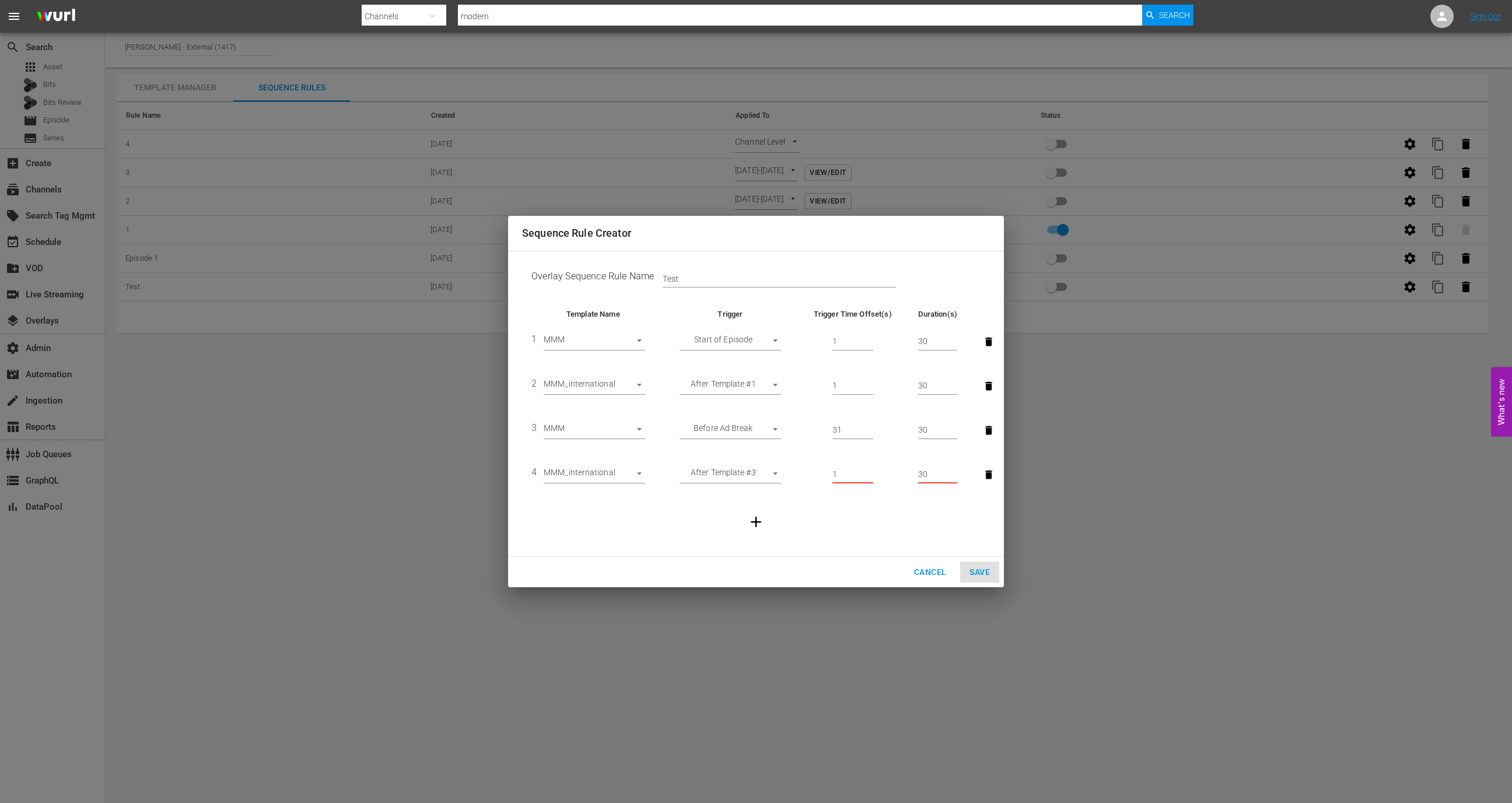
type input "30"
click at [839, 472] on input "1" at bounding box center [852, 475] width 40 height 17
type input "1"
type input "6"
type input "3"
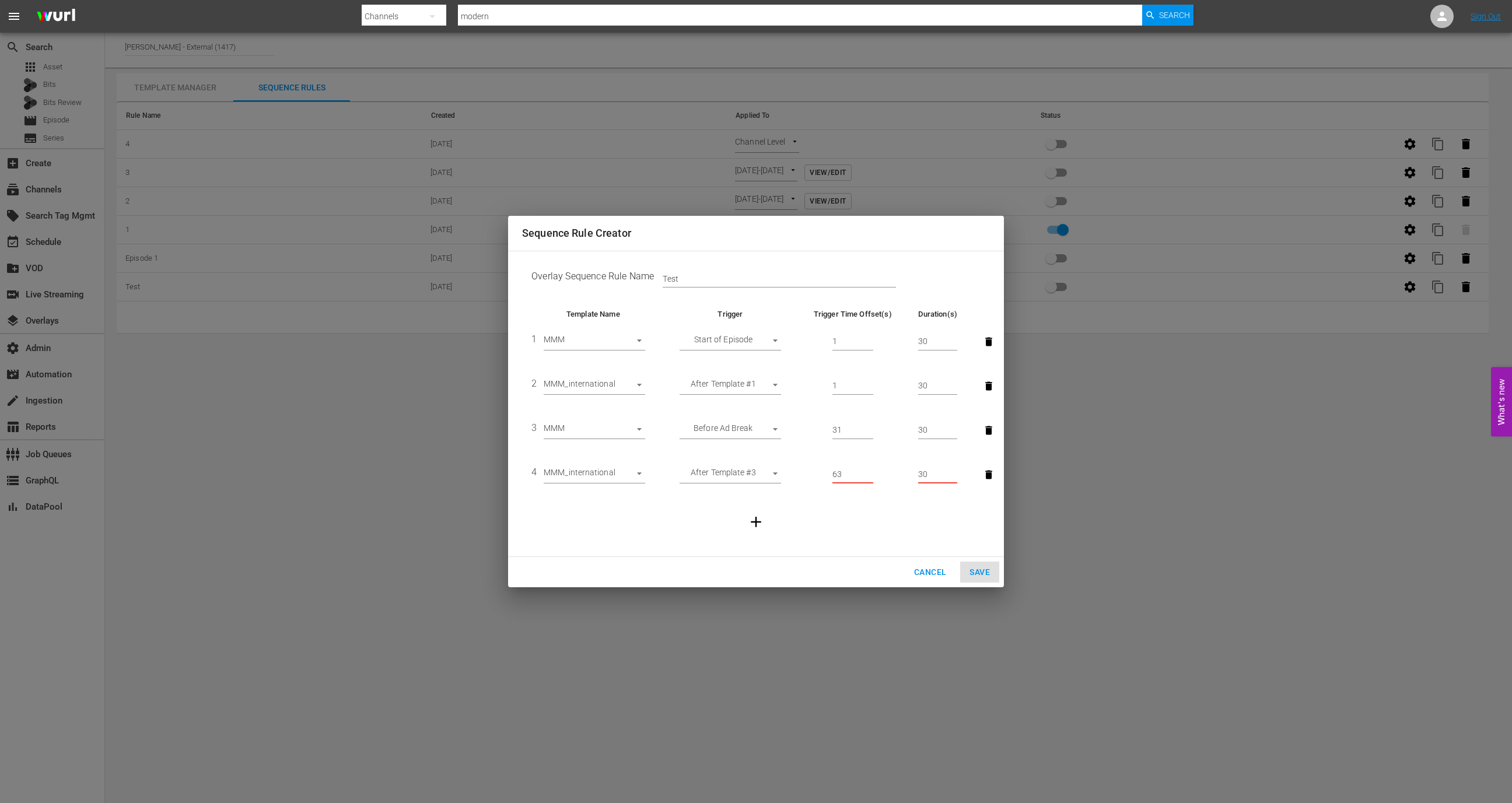
type input "6"
type input "2"
type input "6"
type input "9"
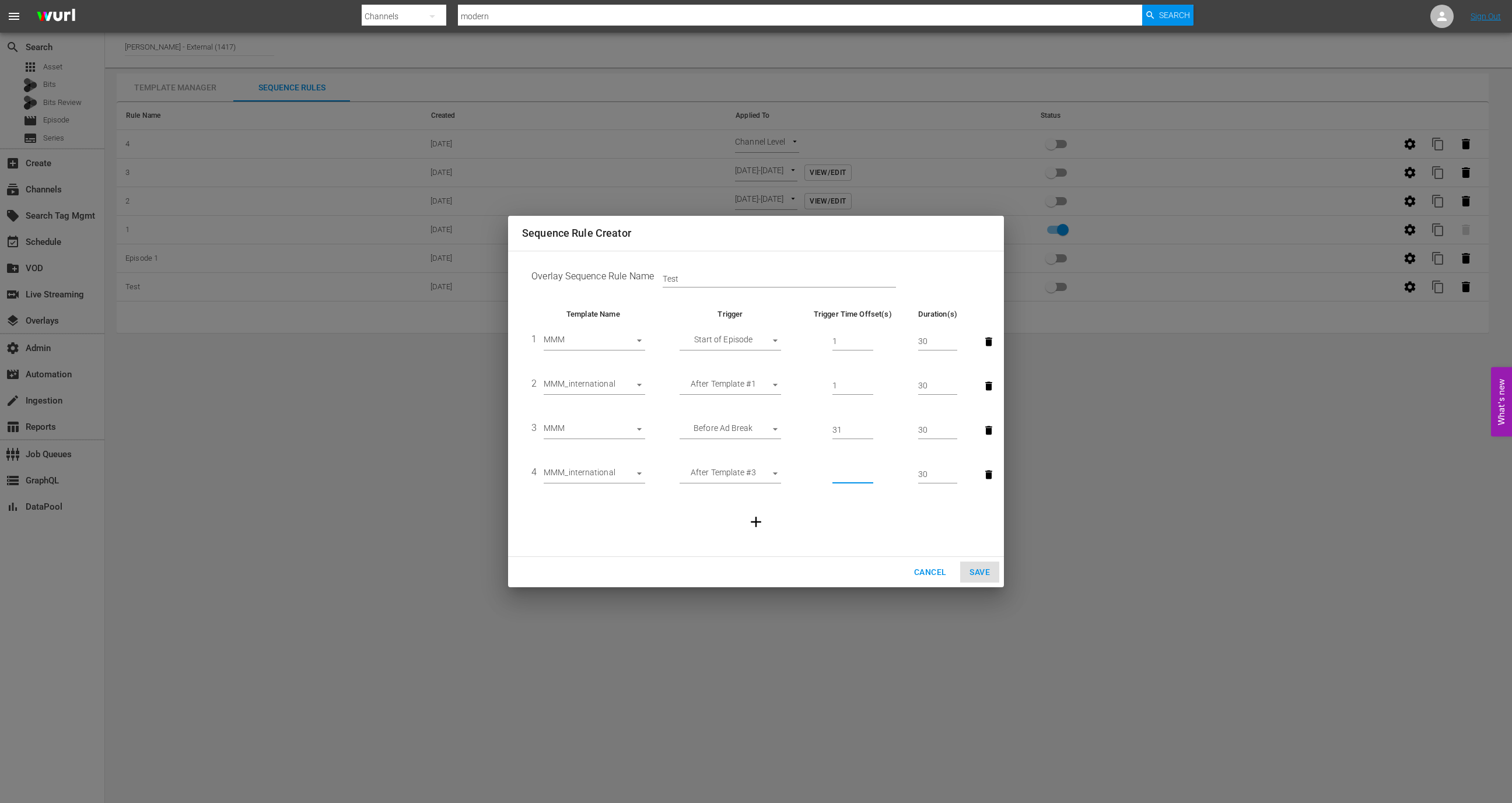
click at [985, 473] on icon "button" at bounding box center [989, 475] width 12 height 12
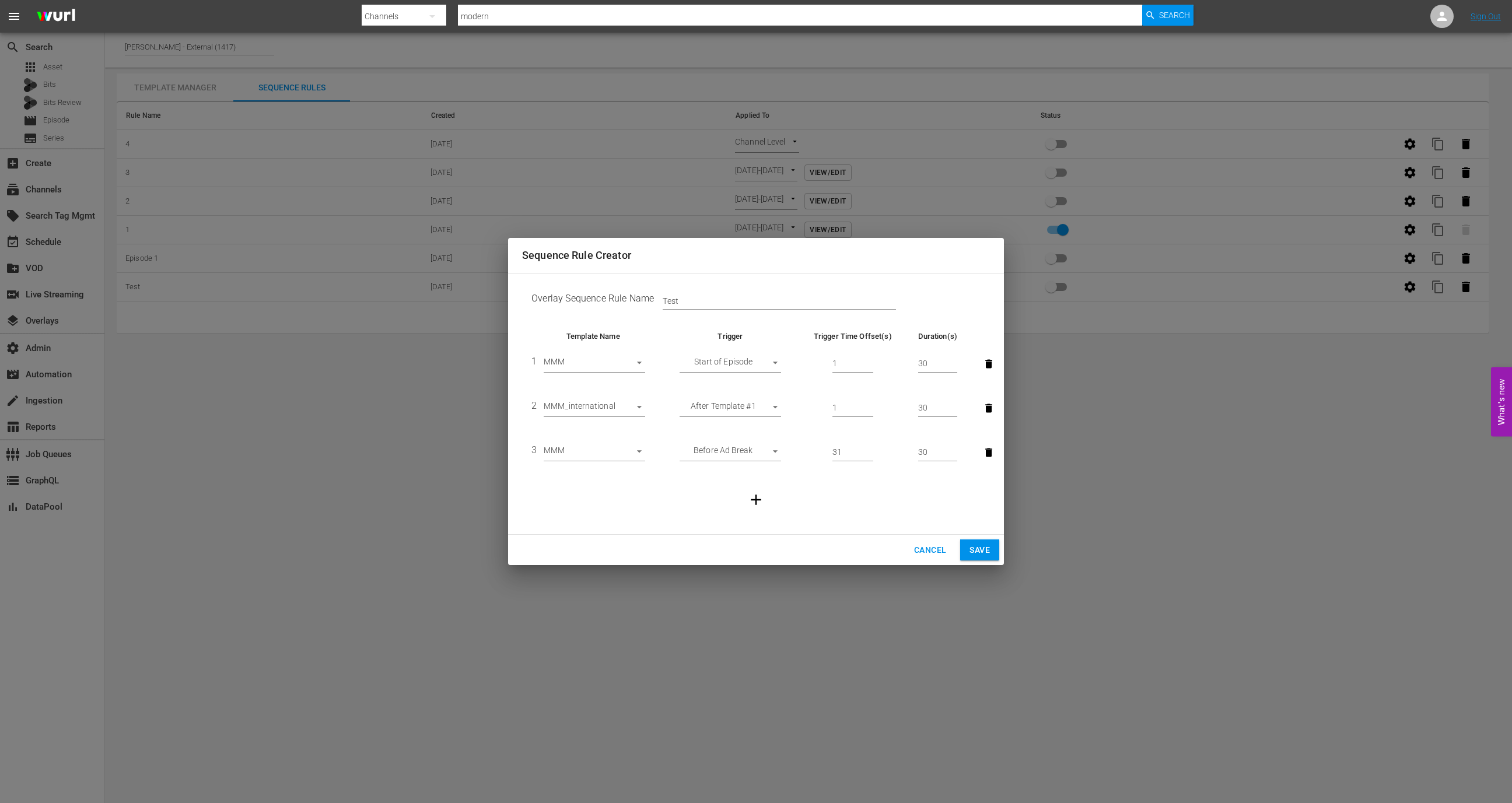
click at [750, 496] on icon "button" at bounding box center [756, 500] width 17 height 17
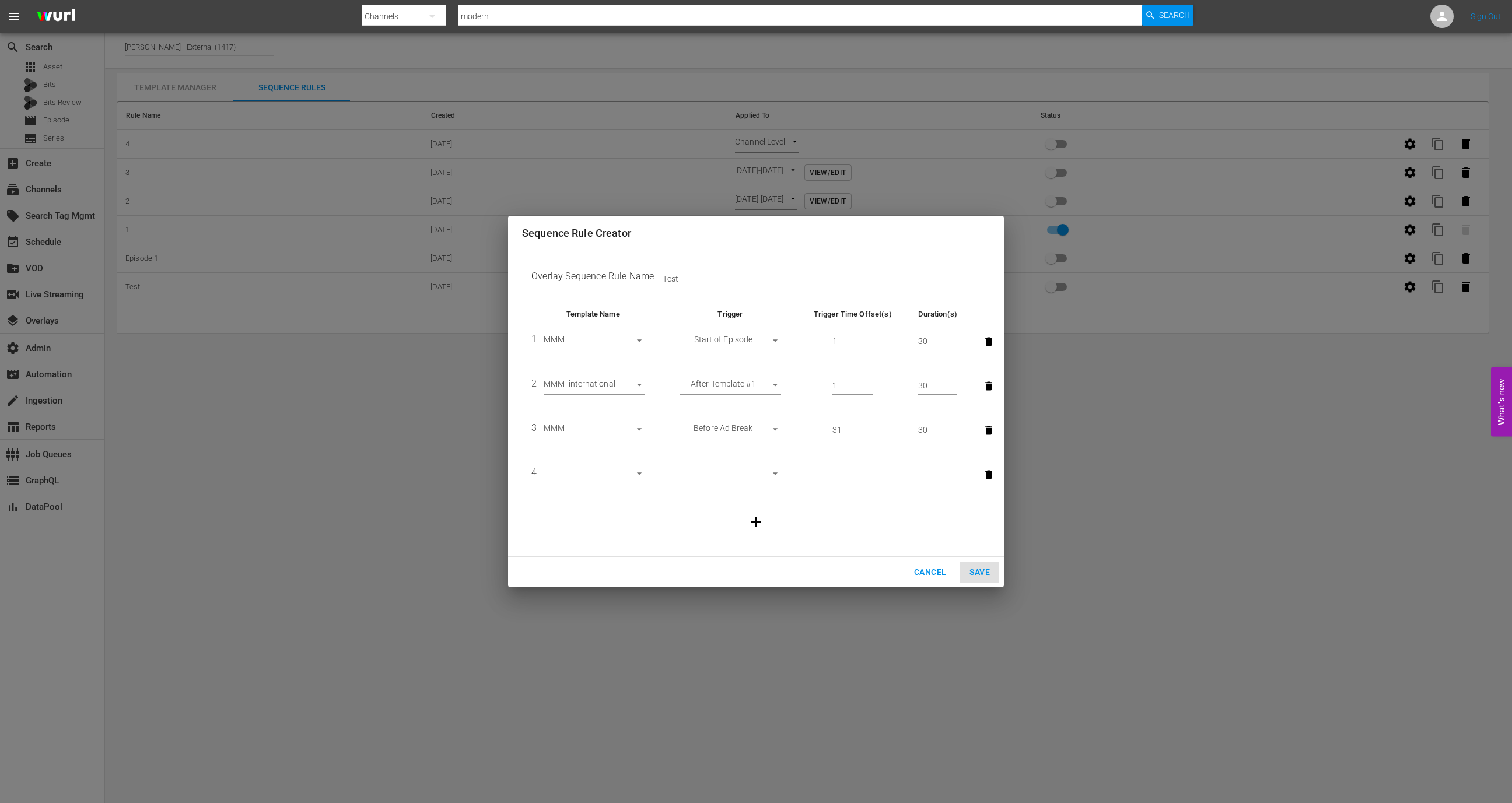
click at [595, 479] on body "menu Search By Channels Search ID, Title, Description, Keywords, or Category mo…" at bounding box center [756, 402] width 1512 height 803
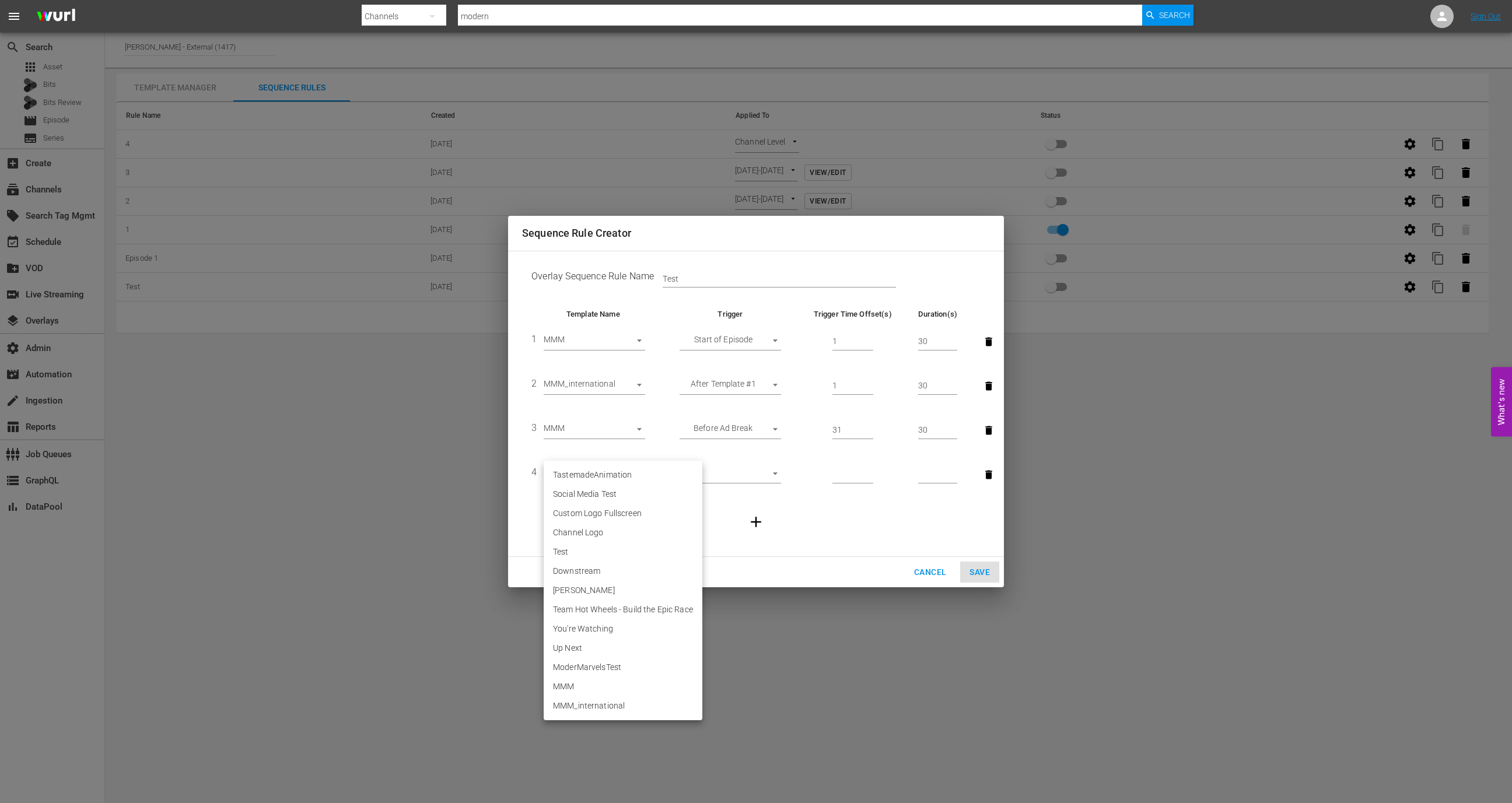
click at [589, 715] on li "MMM_international" at bounding box center [623, 706] width 159 height 19
type input "30574"
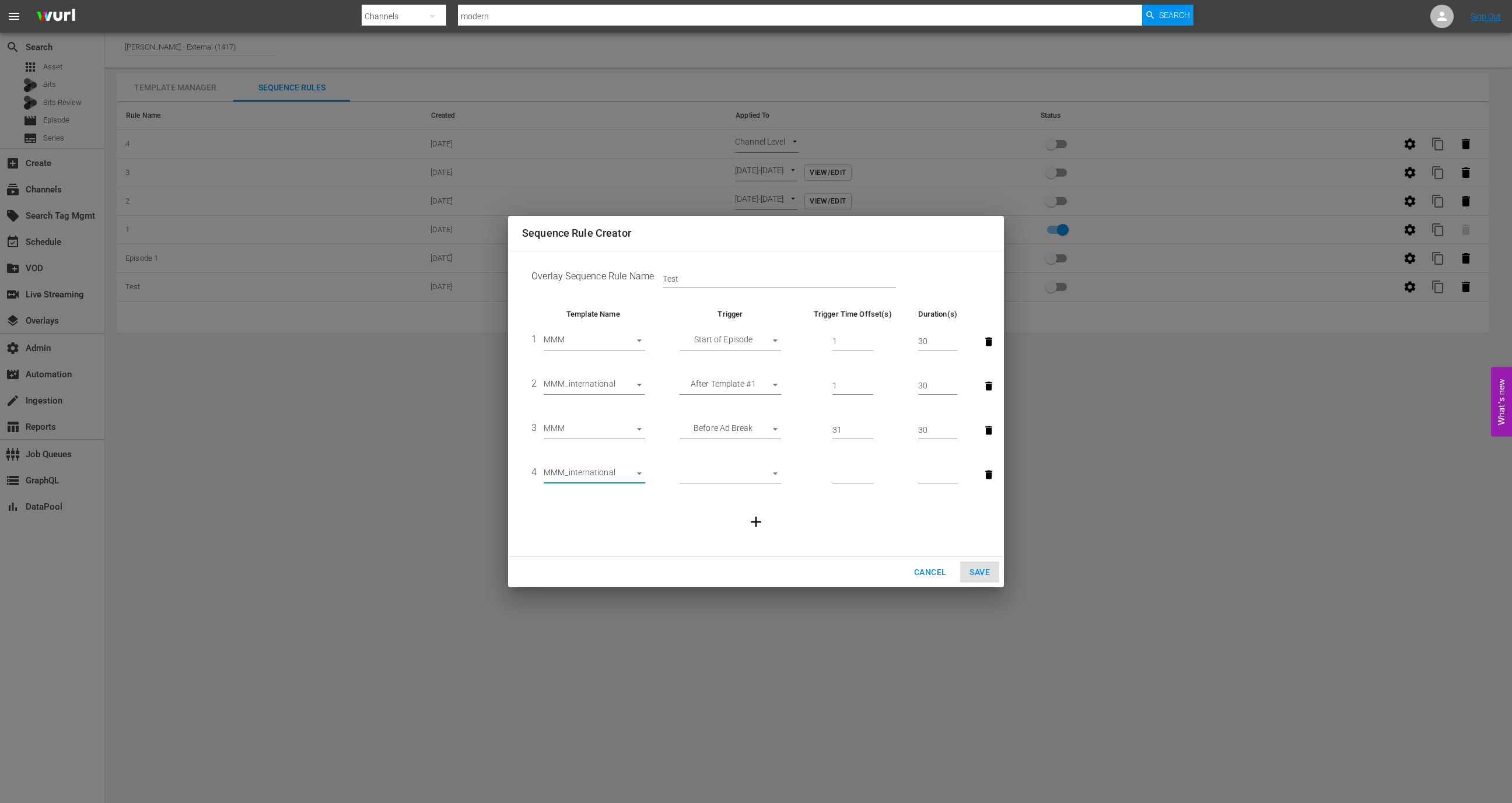
click at [752, 478] on body "menu Search By Channels Search ID, Title, Description, Keywords, or Category mo…" at bounding box center [756, 402] width 1512 height 803
click at [741, 492] on li "Before Ad Break" at bounding box center [730, 494] width 101 height 19
type input "BEFORE_AD_BREAK"
click at [838, 476] on input "number" at bounding box center [852, 475] width 40 height 17
type input "2"
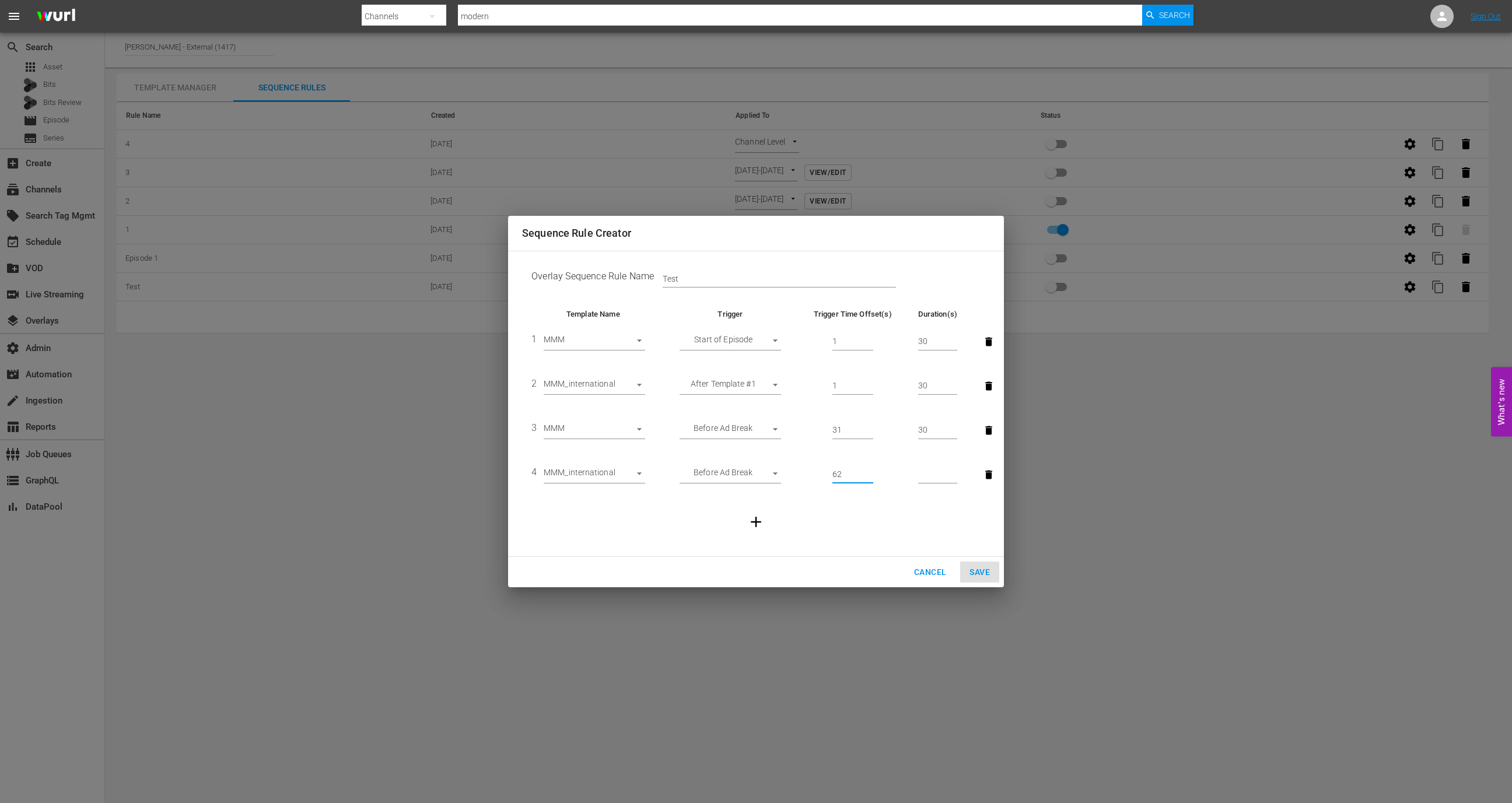
type input "62"
type input "30"
click at [776, 531] on td at bounding box center [756, 522] width 468 height 50
click at [754, 525] on icon "button" at bounding box center [756, 522] width 17 height 17
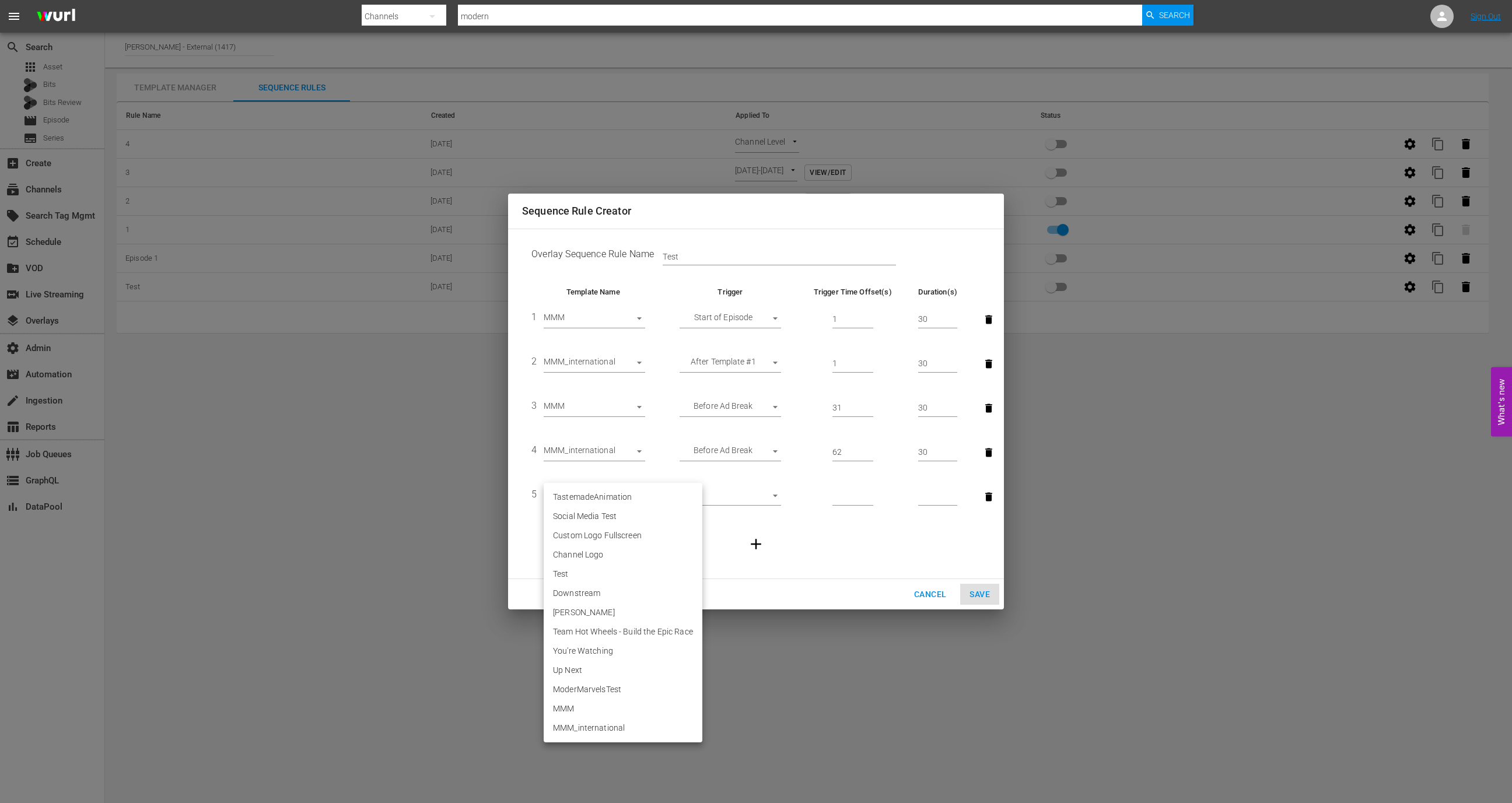
click at [584, 493] on body "menu Search By Channels Search ID, Title, Description, Keywords, or Category mo…" at bounding box center [756, 402] width 1512 height 803
click at [599, 711] on li "MMM" at bounding box center [623, 709] width 159 height 19
type input "30573"
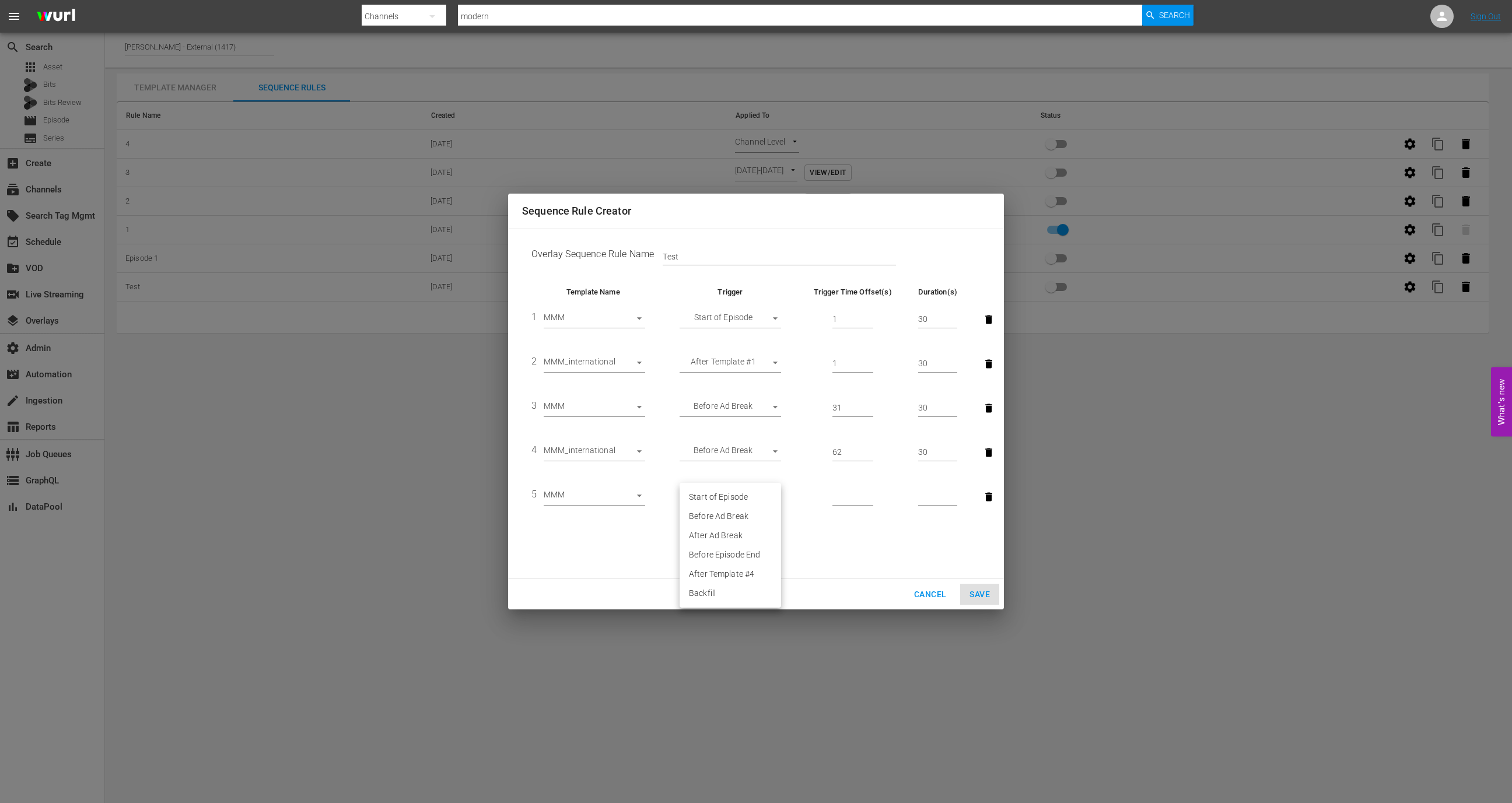
click at [752, 496] on body "menu Search By Channels Search ID, Title, Description, Keywords, or Category mo…" at bounding box center [756, 402] width 1512 height 803
click at [733, 538] on li "After Ad Break" at bounding box center [730, 535] width 101 height 19
type input "AFTER_AD_BREAK"
click at [828, 498] on td at bounding box center [852, 497] width 113 height 44
click at [845, 496] on input "number" at bounding box center [852, 497] width 40 height 17
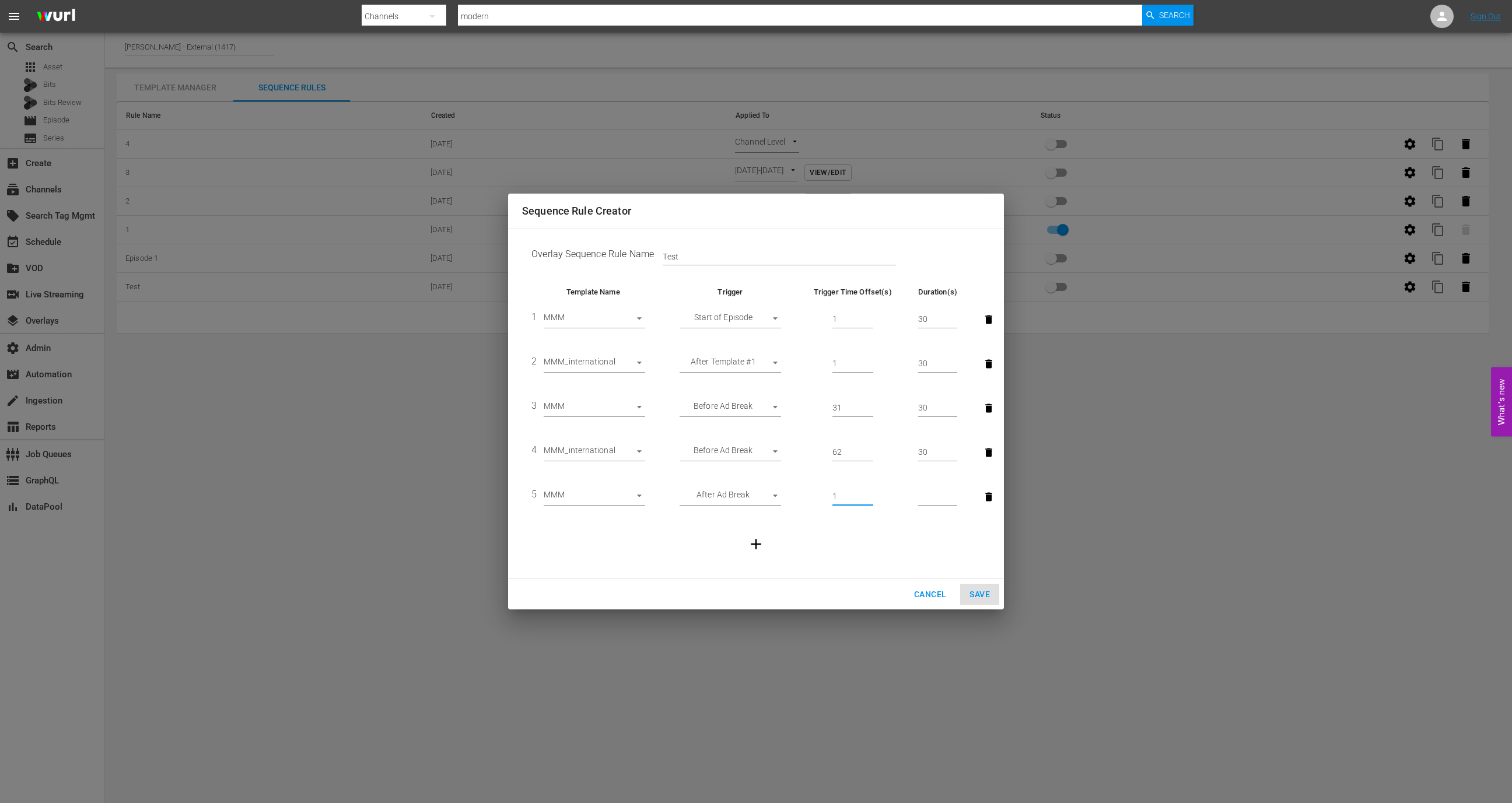
type input "1"
type input "30"
click at [763, 544] on icon "button" at bounding box center [756, 544] width 17 height 17
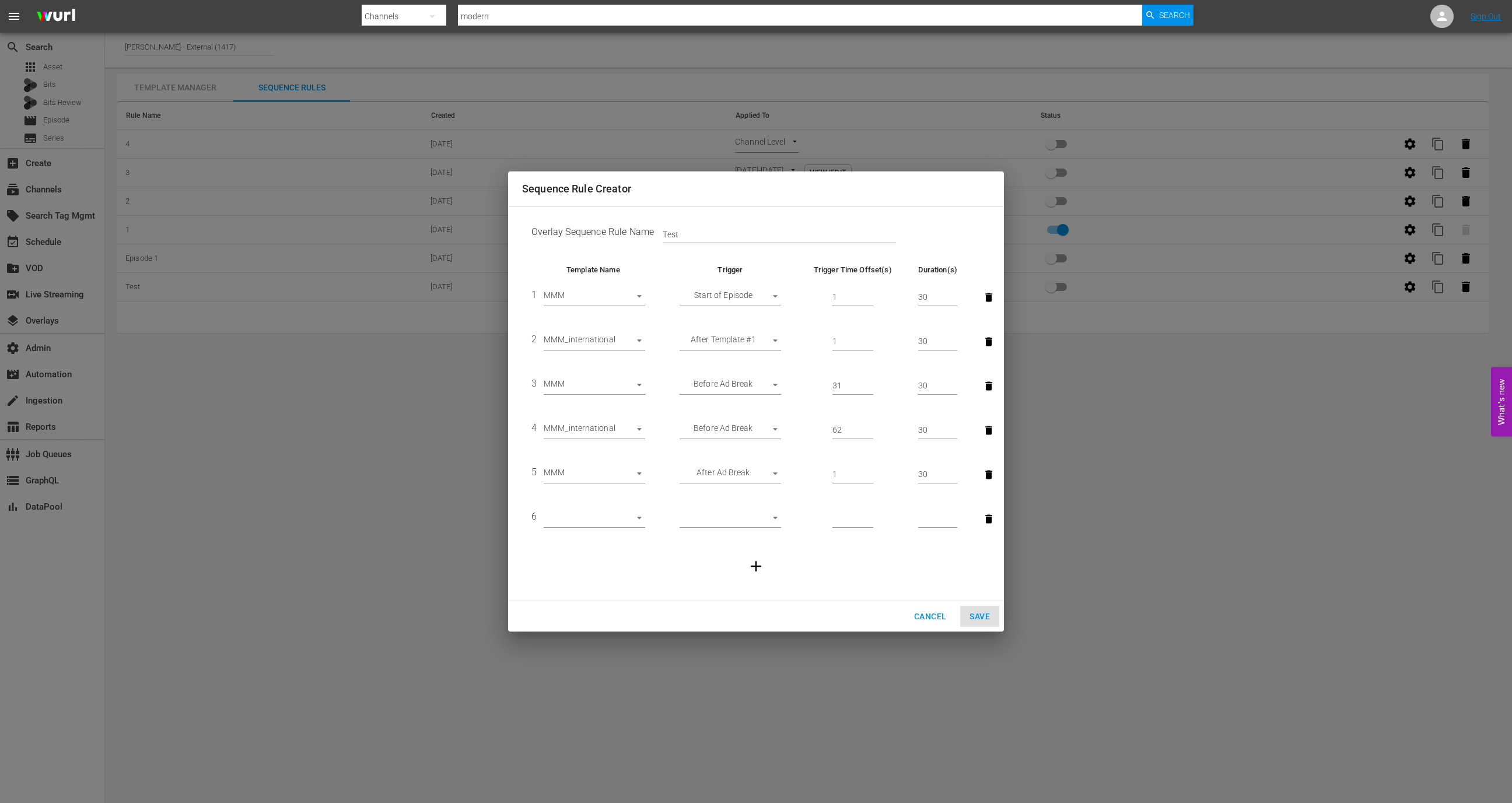
click at [619, 538] on td "6 ​" at bounding box center [593, 519] width 143 height 44
click at [619, 531] on td "6 ​" at bounding box center [593, 519] width 143 height 44
click at [626, 511] on body "menu Search By Channels Search ID, Title, Description, Keywords, or Category mo…" at bounding box center [756, 402] width 1512 height 803
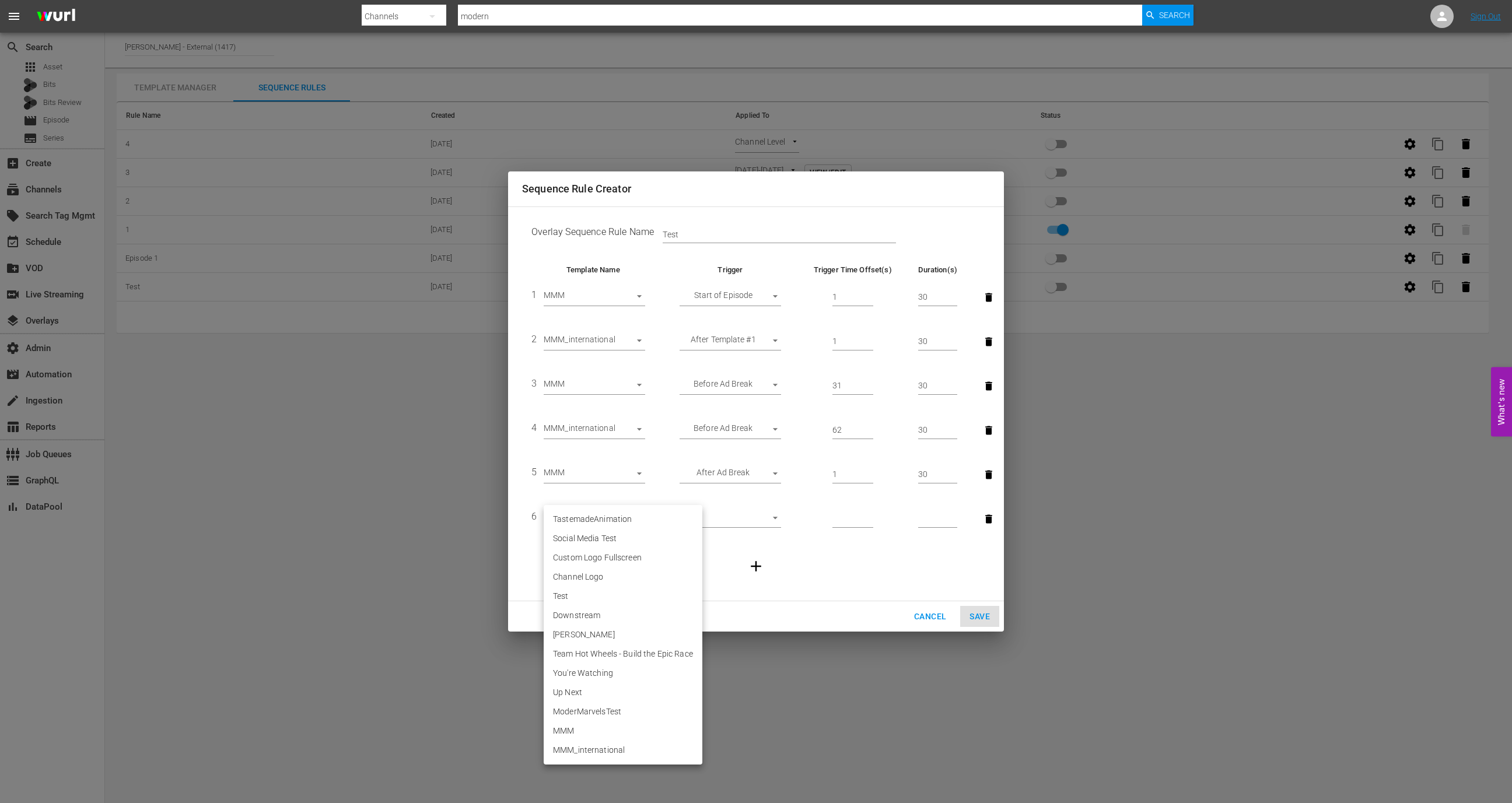
click at [584, 748] on li "MMM_international" at bounding box center [623, 750] width 159 height 19
type input "30574"
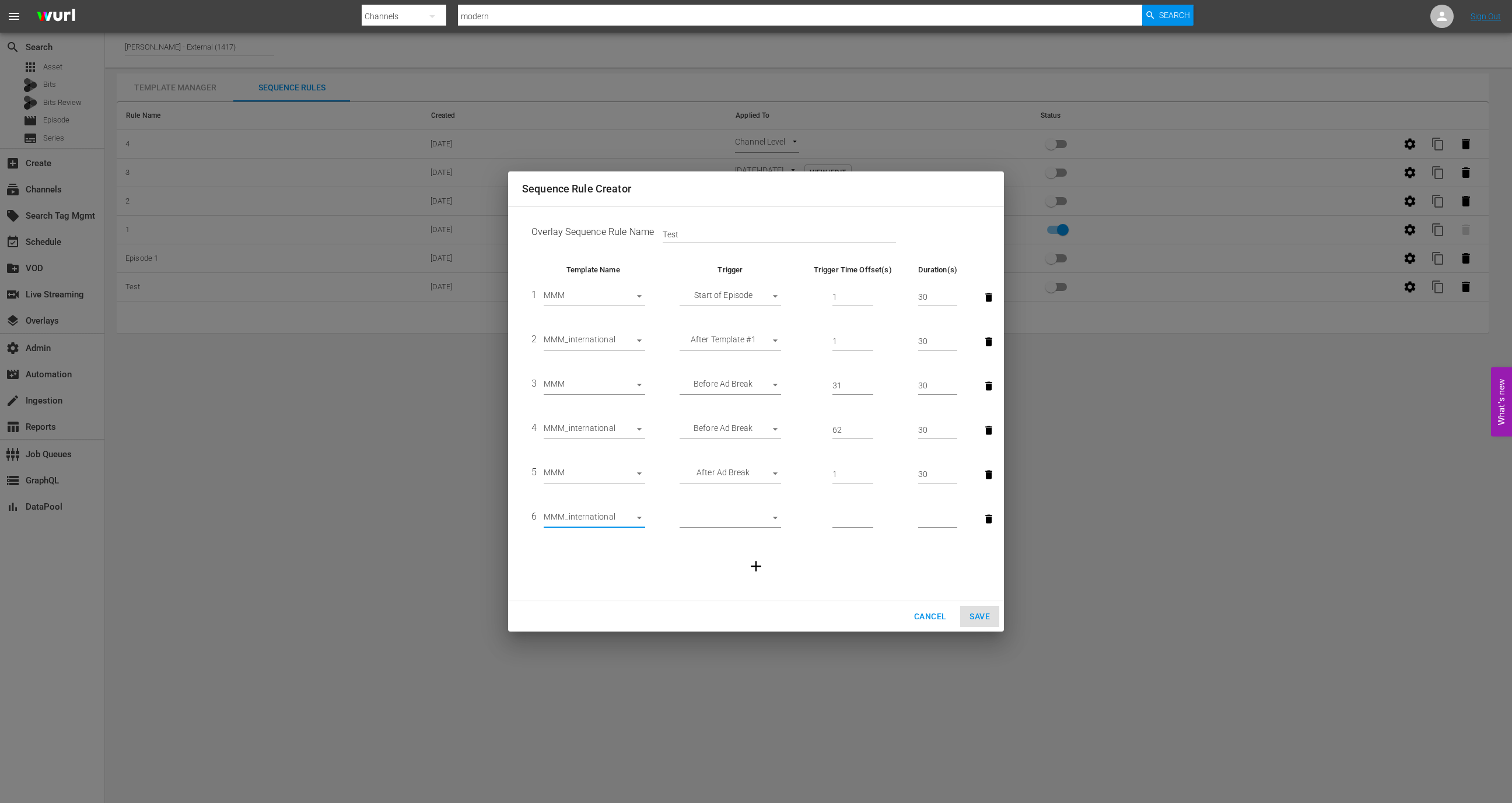
click at [740, 520] on body "menu Search By Channels Search ID, Title, Description, Keywords, or Category mo…" at bounding box center [756, 402] width 1512 height 803
click at [734, 599] on li "After Template #5" at bounding box center [730, 596] width 101 height 19
type input "AFTER_PREVIOUS_RULE"
click at [848, 518] on input "number" at bounding box center [852, 519] width 40 height 17
type input "1"
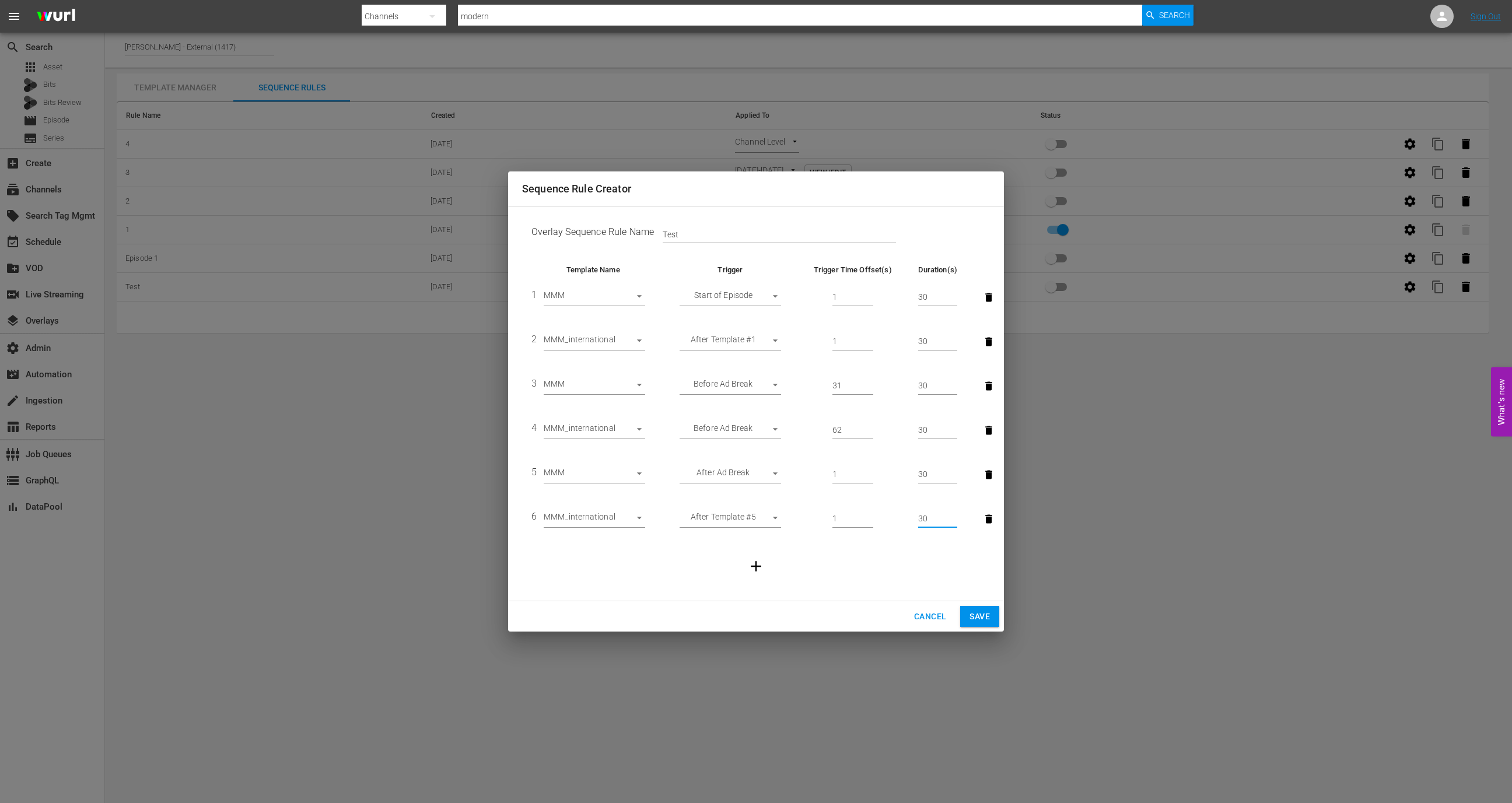
type input "30"
click at [762, 567] on icon "button" at bounding box center [756, 566] width 17 height 17
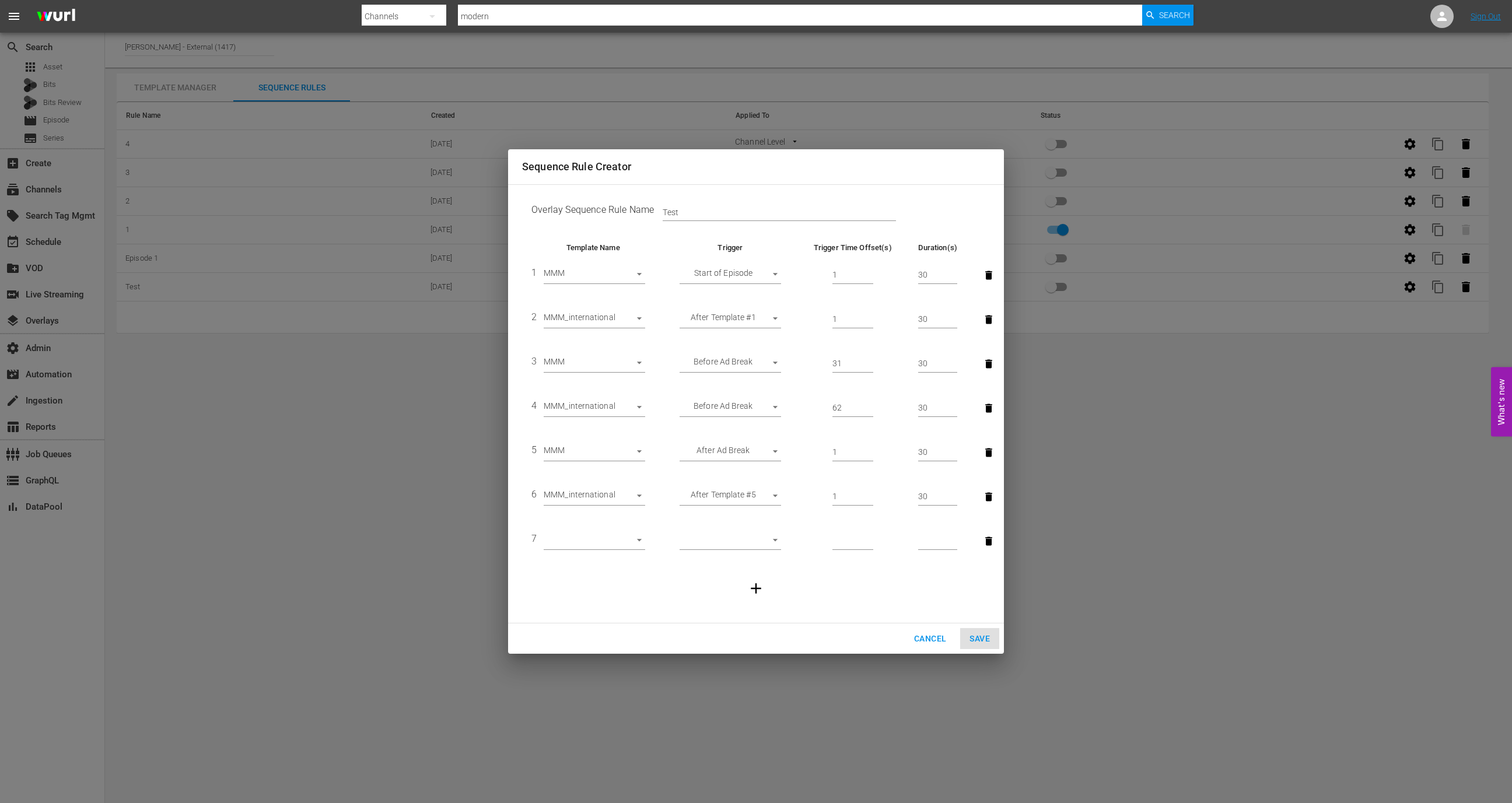
click at [603, 554] on td "7 ​" at bounding box center [593, 541] width 143 height 44
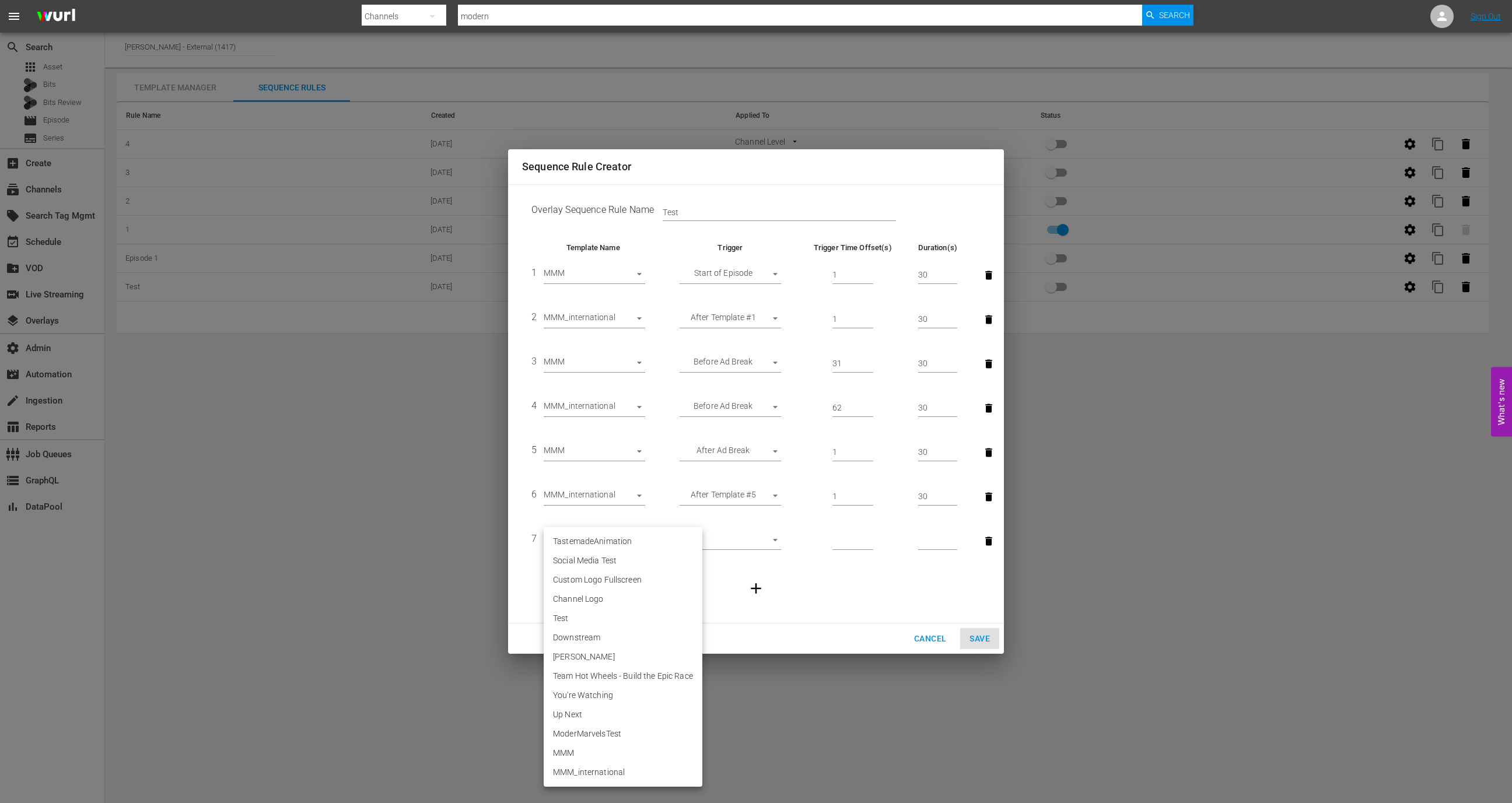
click at [611, 542] on body "menu Search By Channels Search ID, Title, Description, Keywords, or Category mo…" at bounding box center [756, 402] width 1512 height 803
click at [578, 755] on li "MMM" at bounding box center [623, 753] width 159 height 19
type input "30573"
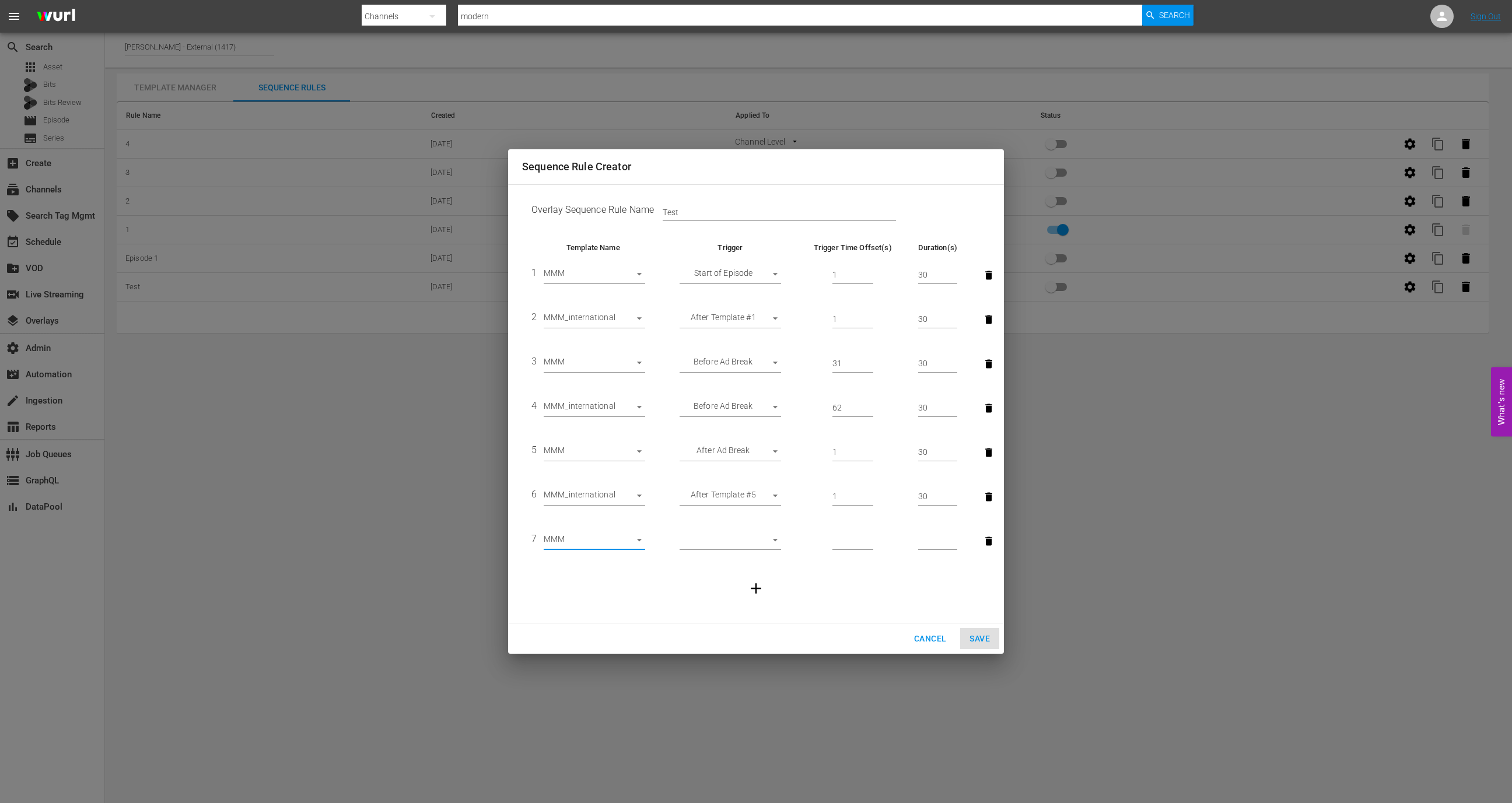
click at [728, 544] on body "menu Search By Channels Search ID, Title, Description, Keywords, or Category mo…" at bounding box center [756, 402] width 1512 height 803
drag, startPoint x: 752, startPoint y: 557, endPoint x: 751, endPoint y: 591, distance: 34.0
click at [751, 587] on ul "Start of Episode Before Ad Break After Ad Break Before Episode End After Templa…" at bounding box center [730, 590] width 101 height 125
click at [751, 591] on li "Before Episode End" at bounding box center [730, 599] width 101 height 19
type input "END_OF_EPISODE"
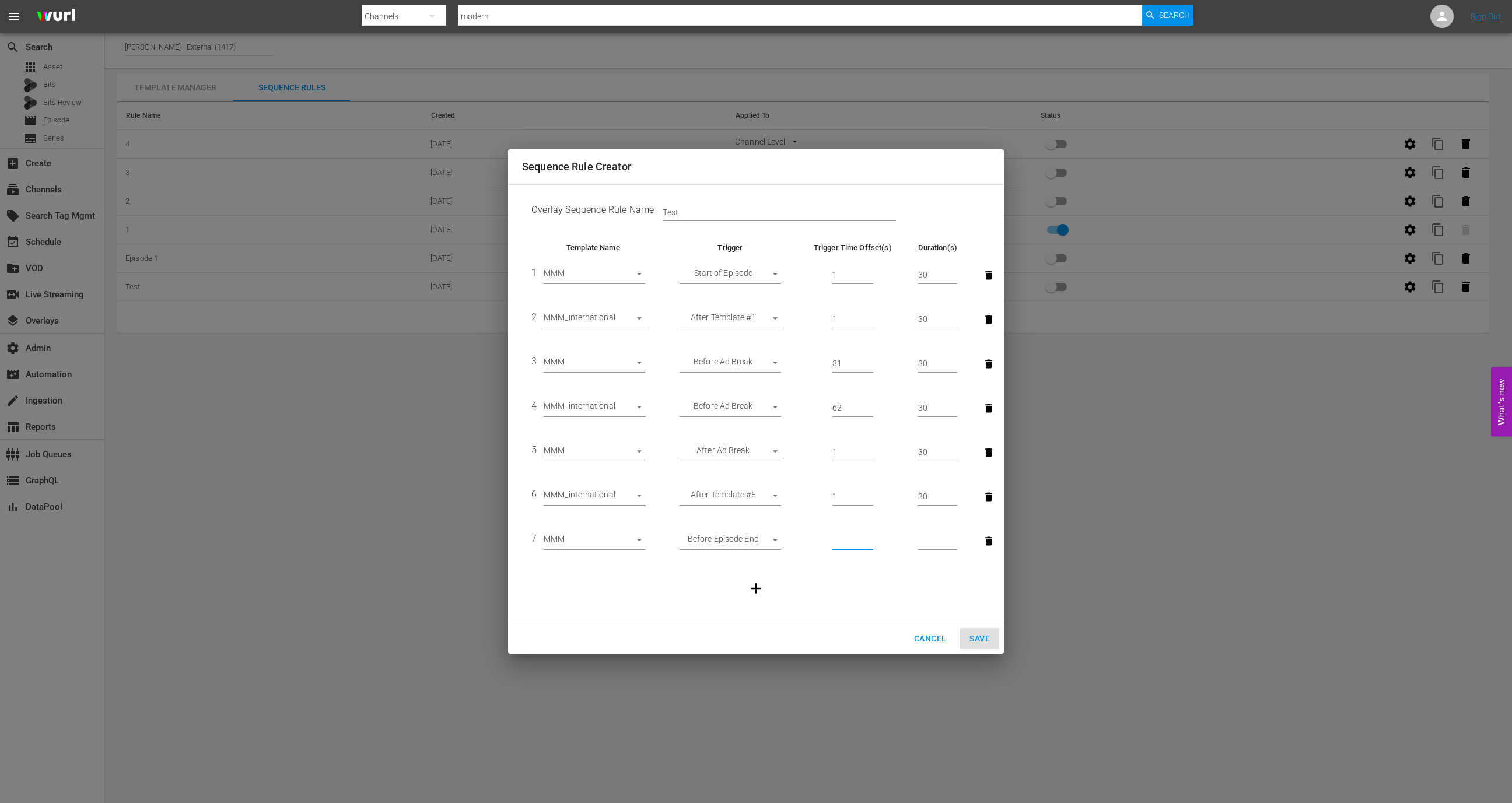
click at [846, 542] on input "number" at bounding box center [852, 541] width 40 height 17
type input "1"
type input "30"
click at [832, 541] on input "1" at bounding box center [852, 541] width 40 height 17
type input "31"
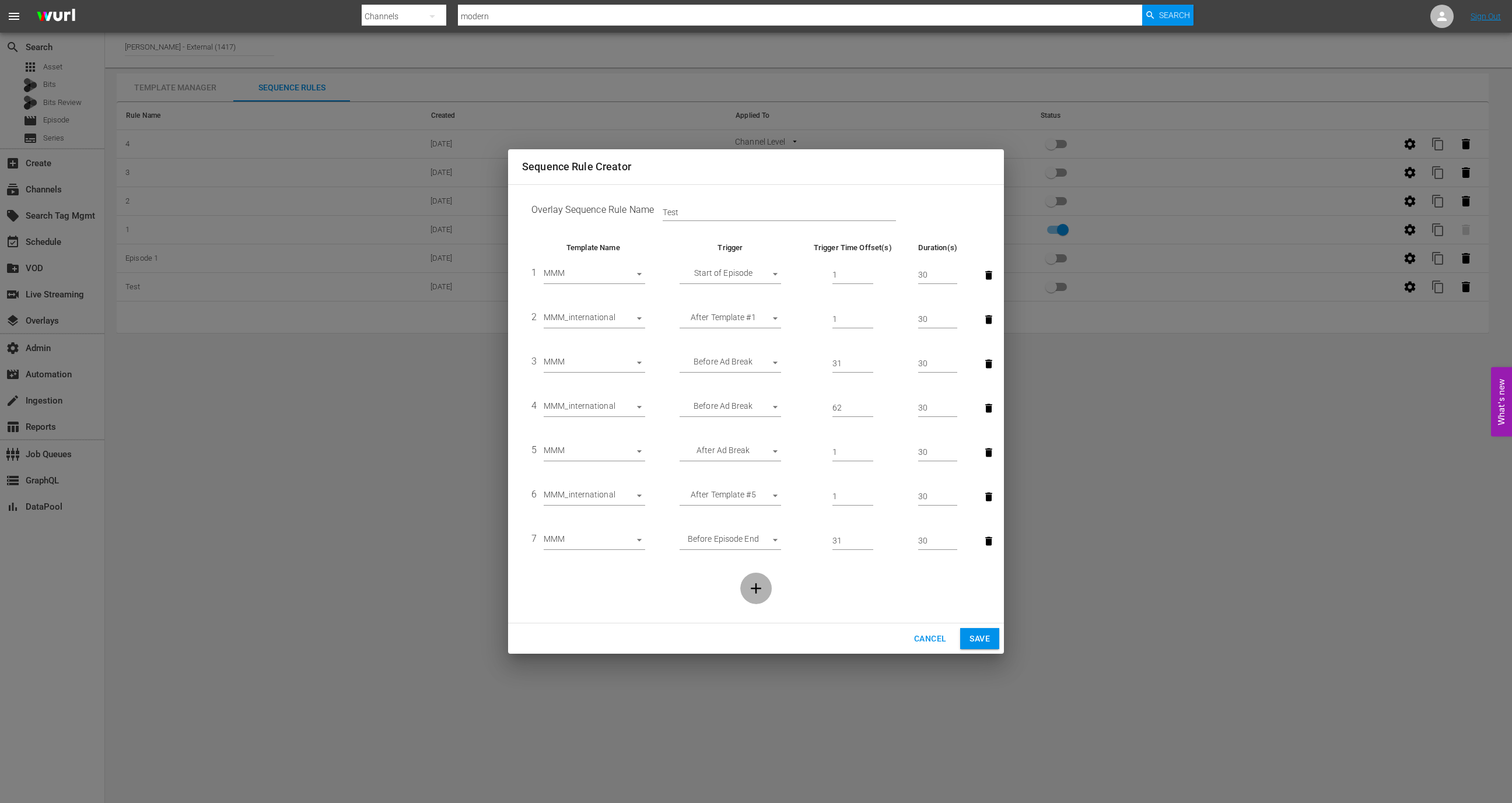
click at [765, 583] on icon "button" at bounding box center [756, 588] width 17 height 17
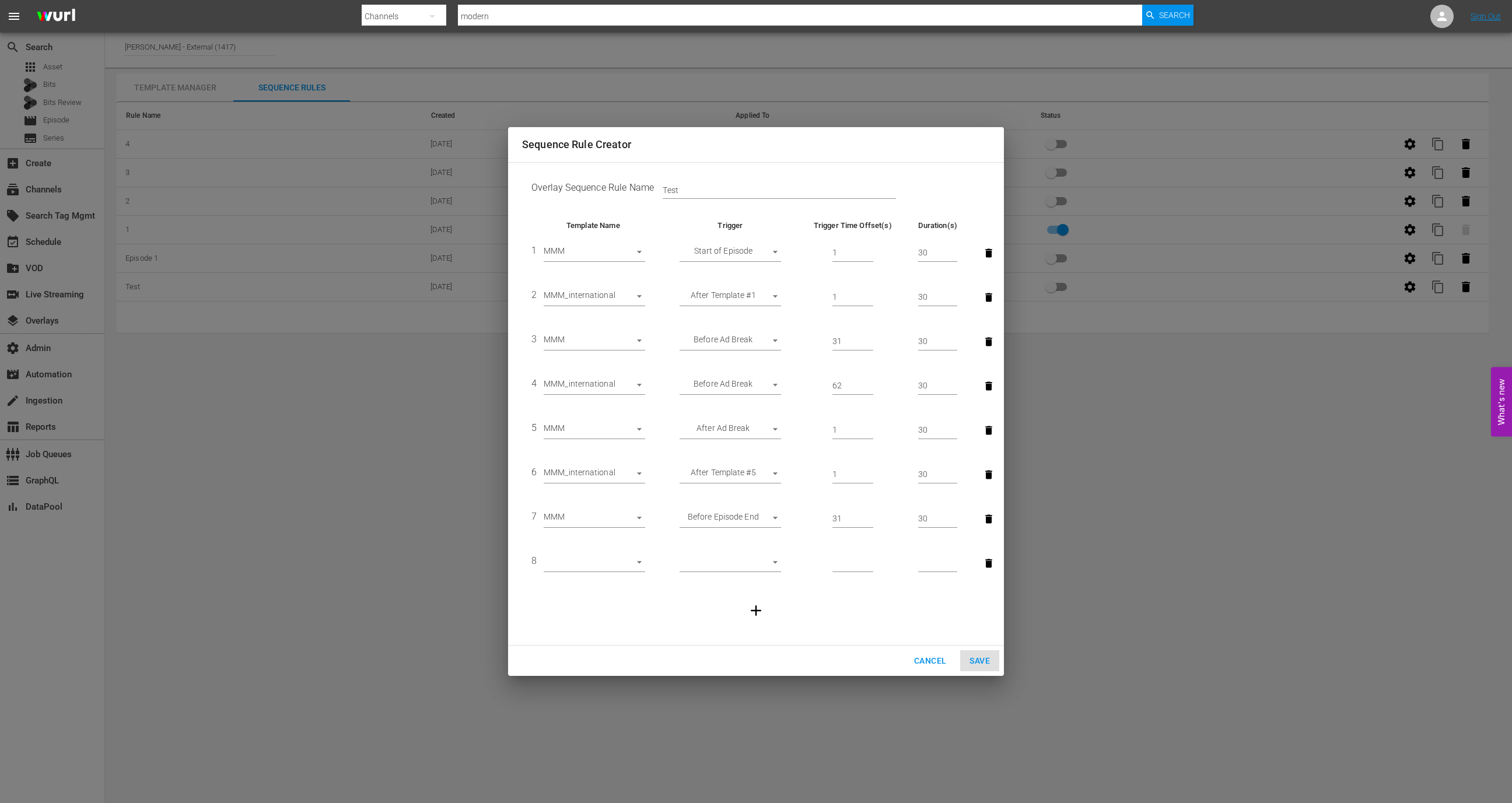
click at [602, 566] on body "menu Search By Channels Search ID, Title, Description, Keywords, or Category mo…" at bounding box center [756, 402] width 1512 height 803
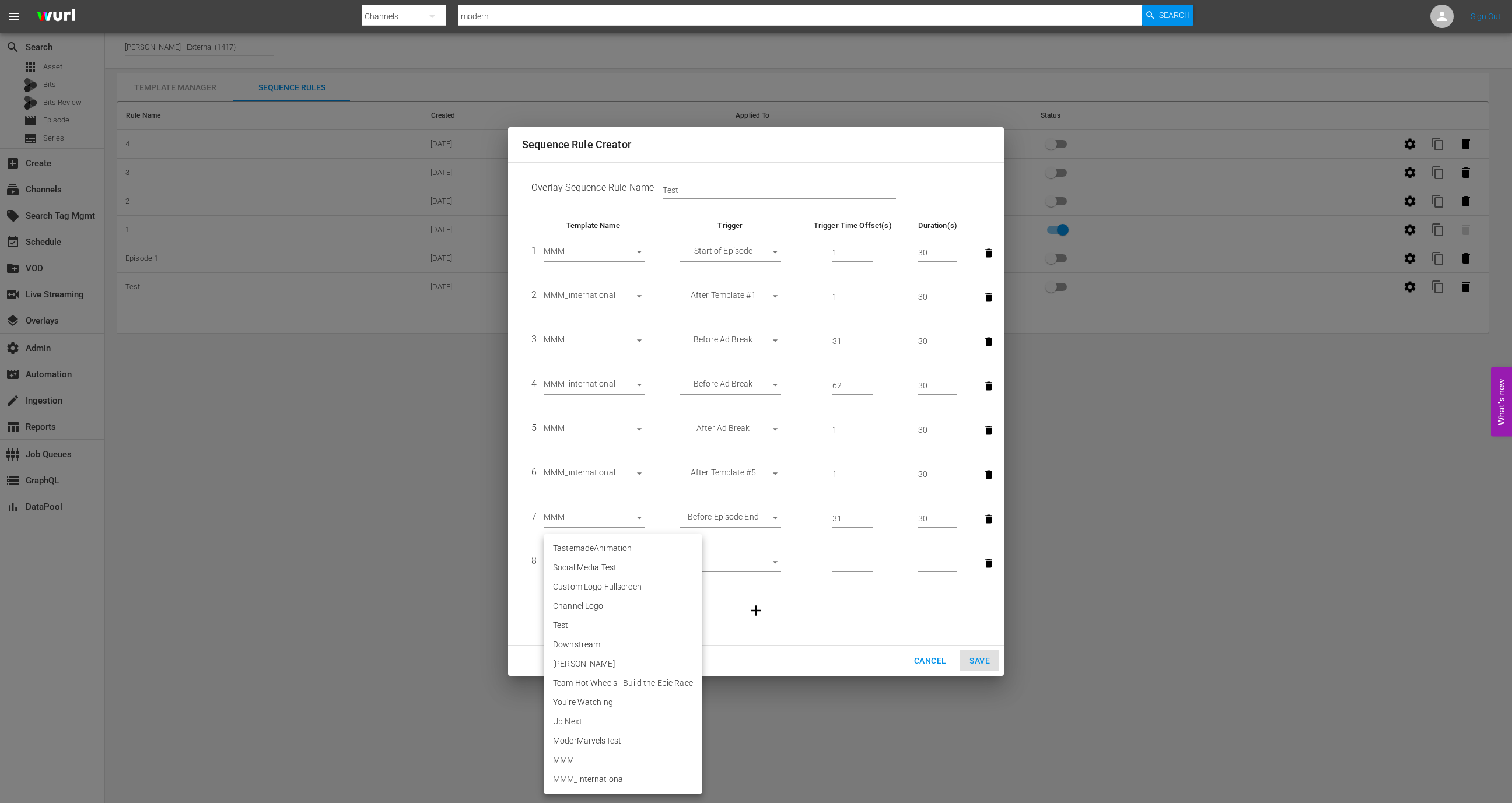
click at [577, 773] on li "MMM_international" at bounding box center [623, 780] width 159 height 19
type input "30574"
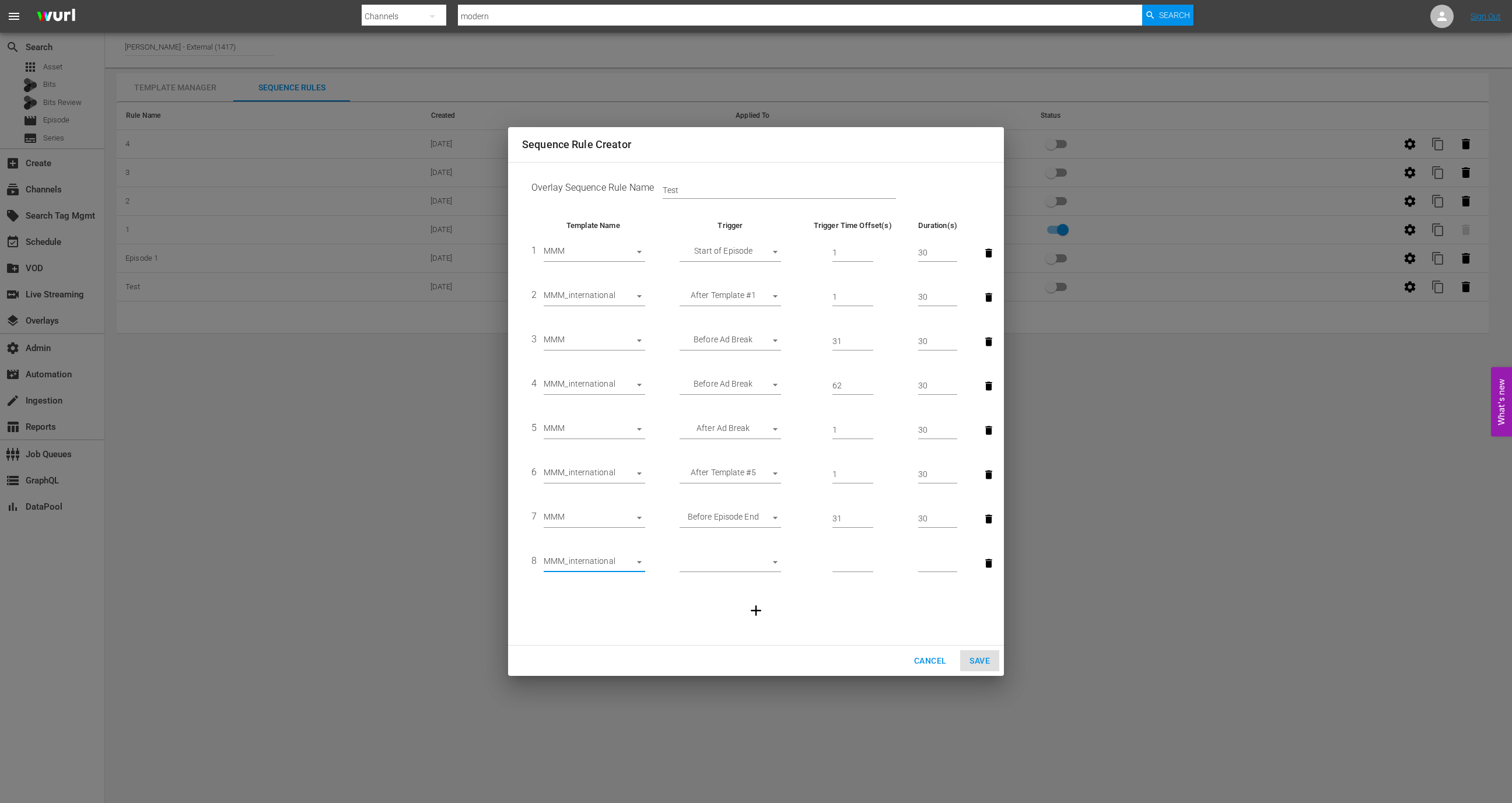
click at [754, 561] on body "menu Search By Channels Search ID, Title, Description, Keywords, or Category mo…" at bounding box center [756, 402] width 1512 height 803
click at [738, 619] on li "Before Episode End" at bounding box center [730, 621] width 101 height 19
type input "END_OF_EPISODE"
click at [840, 561] on input "number" at bounding box center [852, 563] width 40 height 17
type input "62"
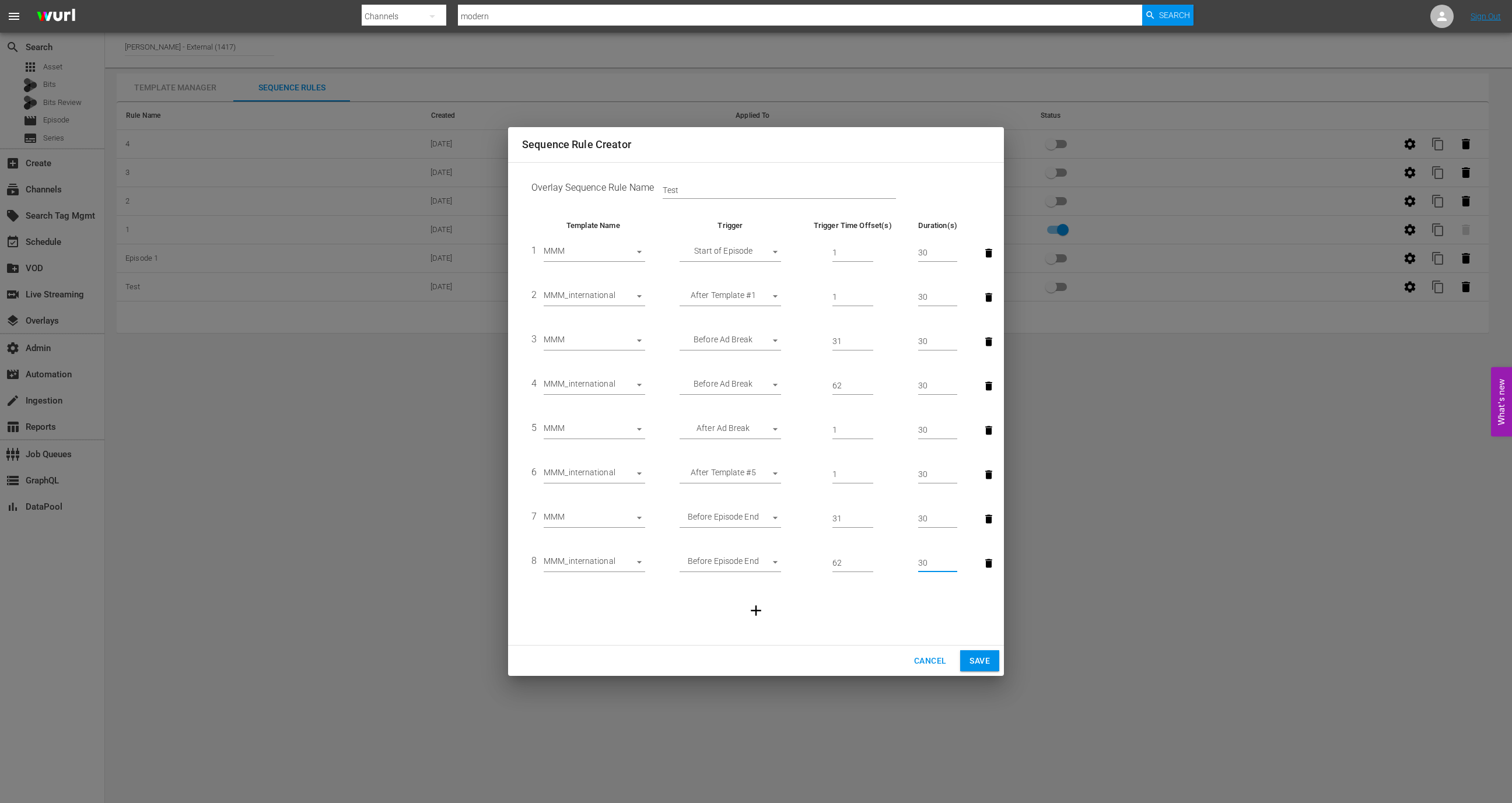
type input "30"
click at [989, 661] on span "Save" at bounding box center [979, 661] width 20 height 14
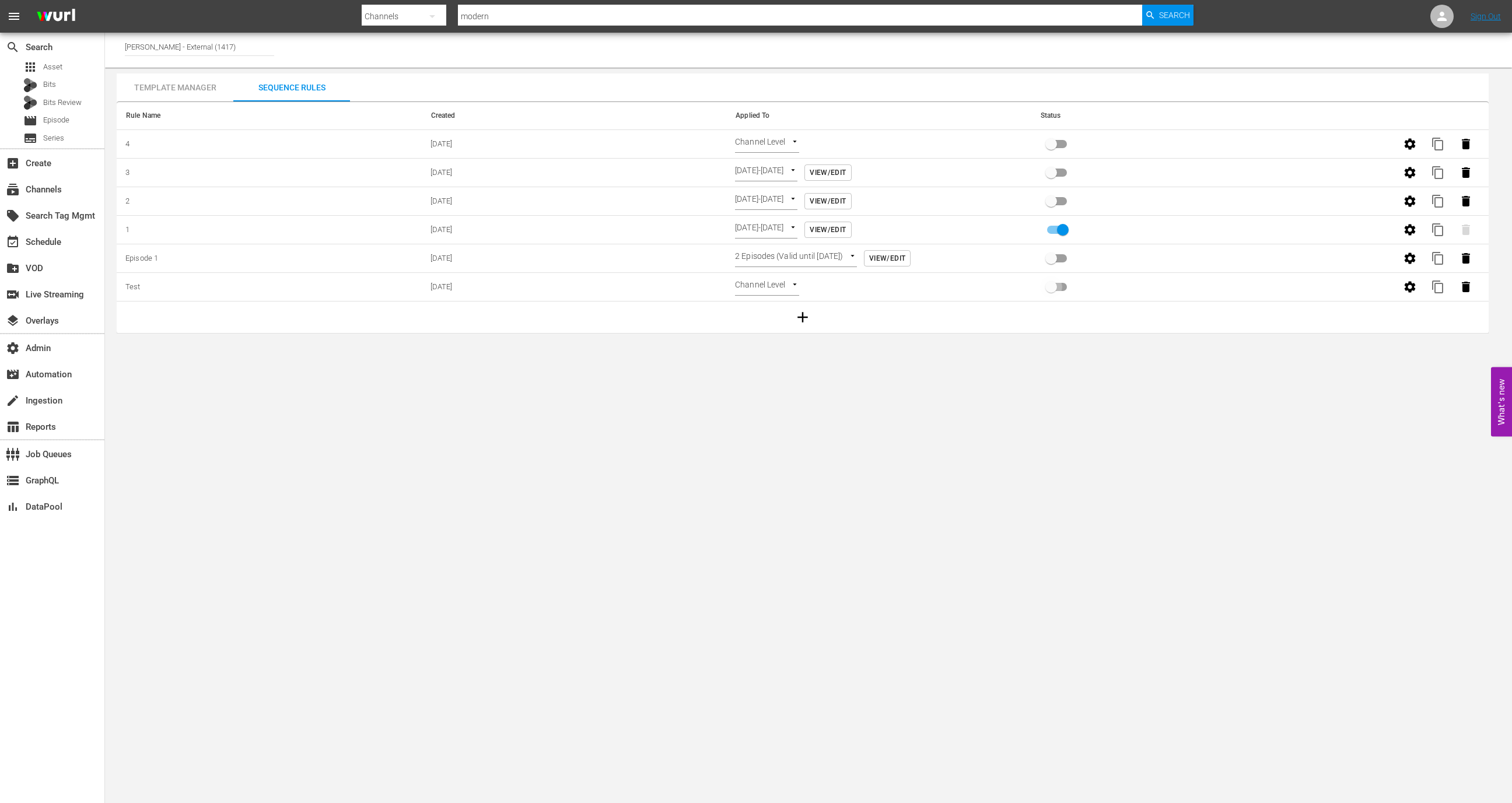
click at [1047, 286] on input "primary checkbox" at bounding box center [1051, 289] width 66 height 22
checkbox input "true"
click at [46, 240] on div "event_available Schedule" at bounding box center [33, 240] width 65 height 11
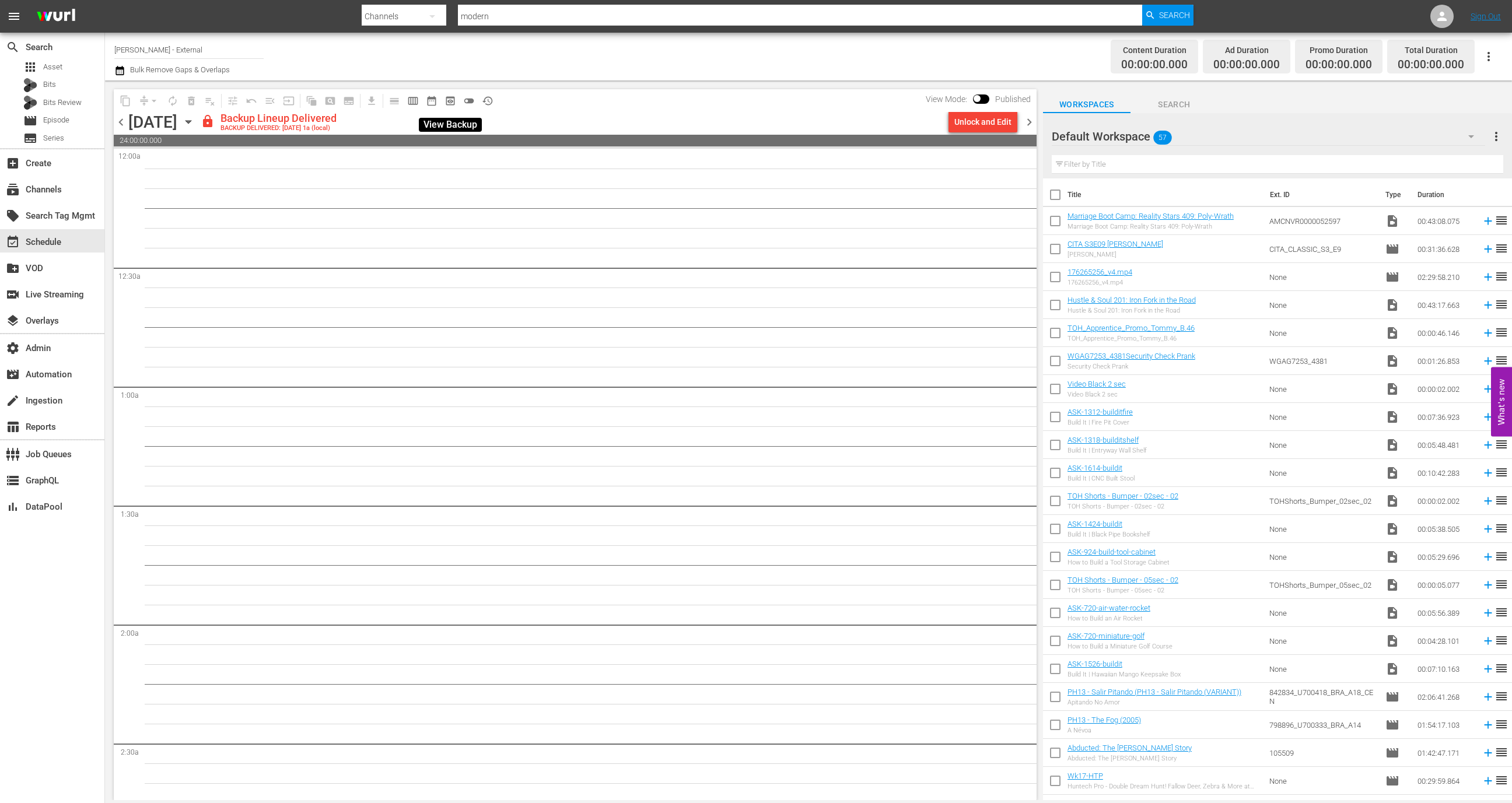
click at [454, 101] on span "preview_outlined" at bounding box center [451, 101] width 12 height 12
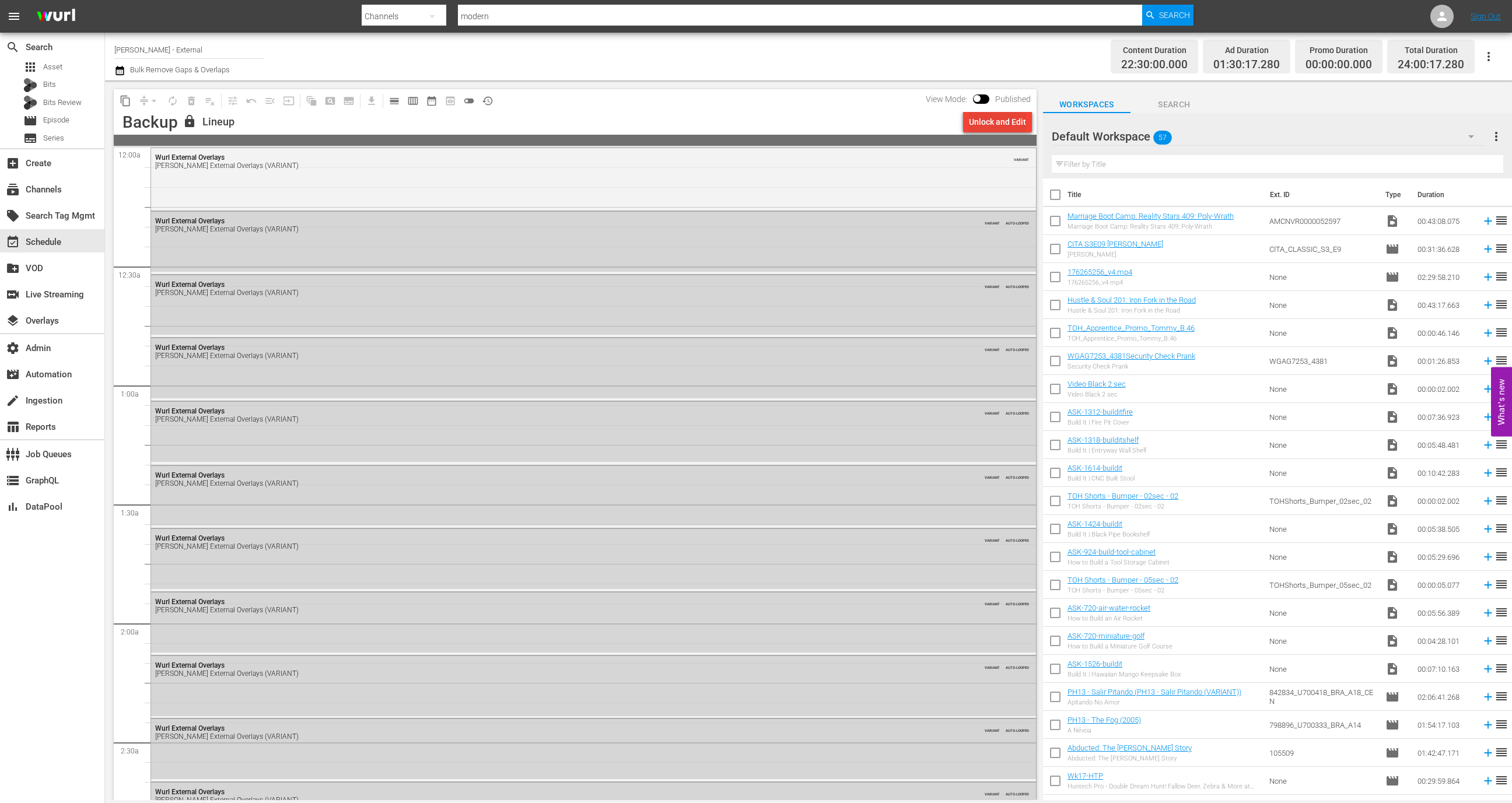
click at [982, 126] on div "Unlock and Edit" at bounding box center [997, 122] width 57 height 21
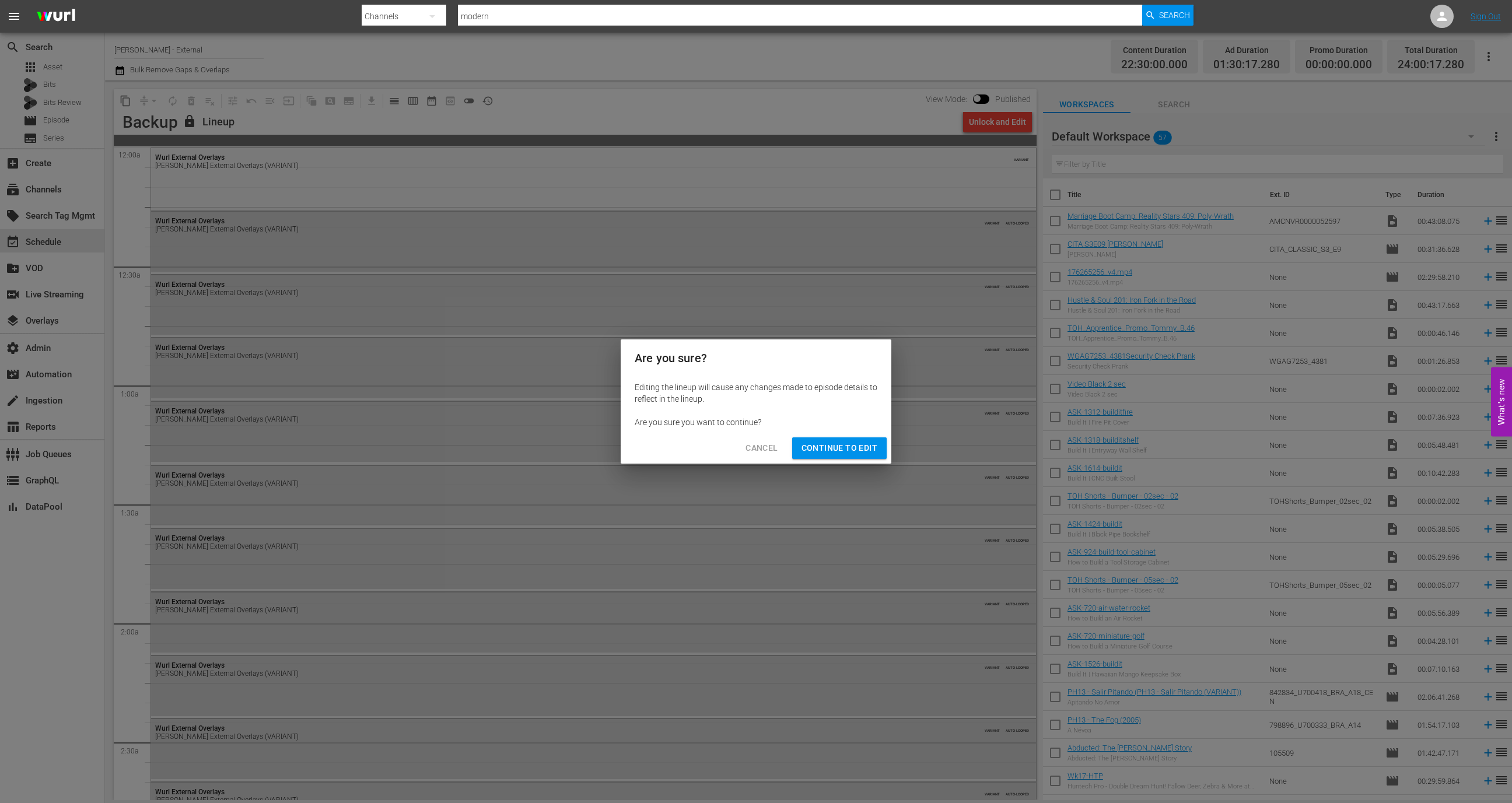
click at [859, 440] on button "Continue to Edit" at bounding box center [840, 448] width 94 height 21
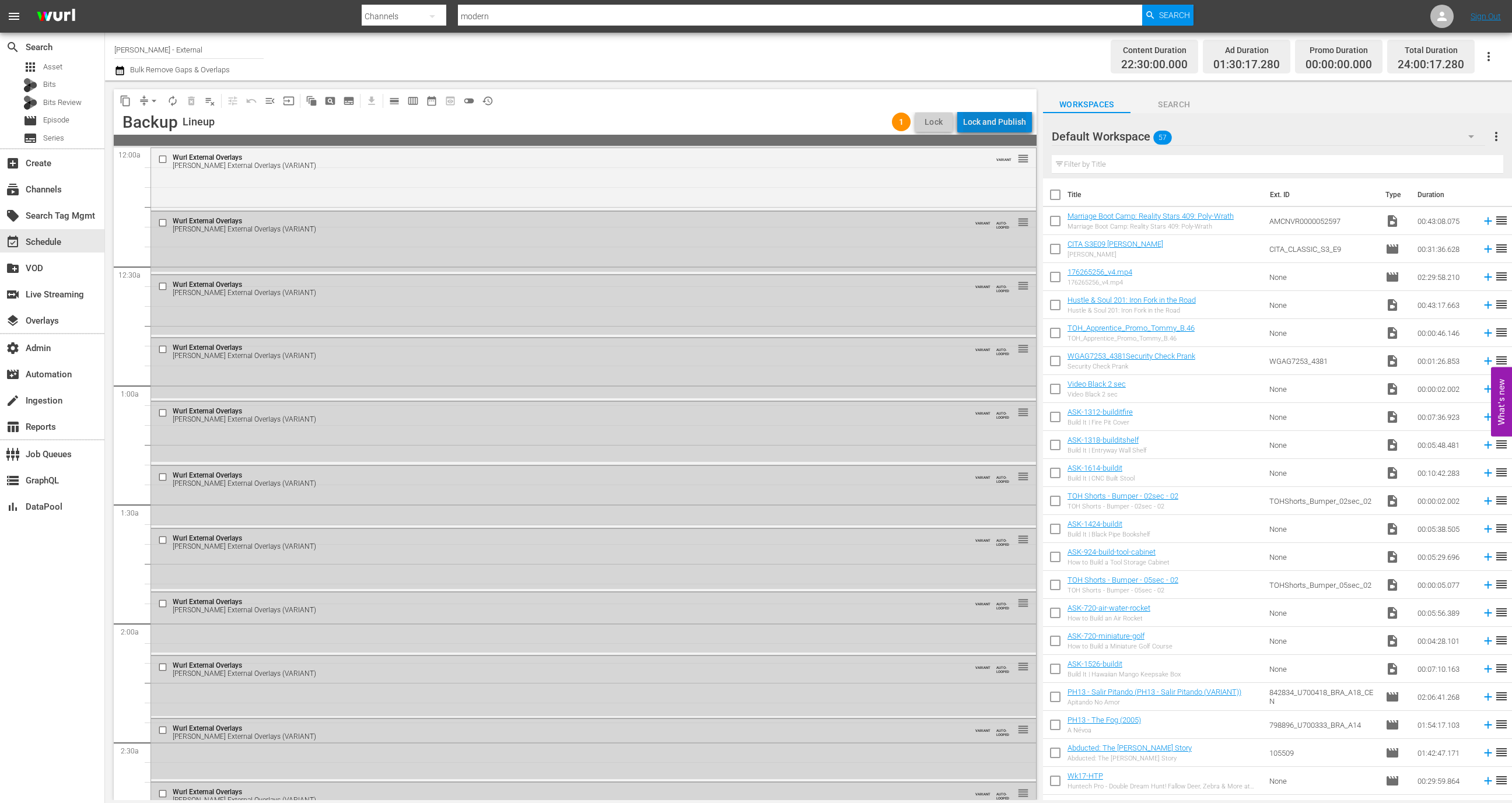
click at [1002, 118] on div "Lock and Publish" at bounding box center [994, 122] width 63 height 21
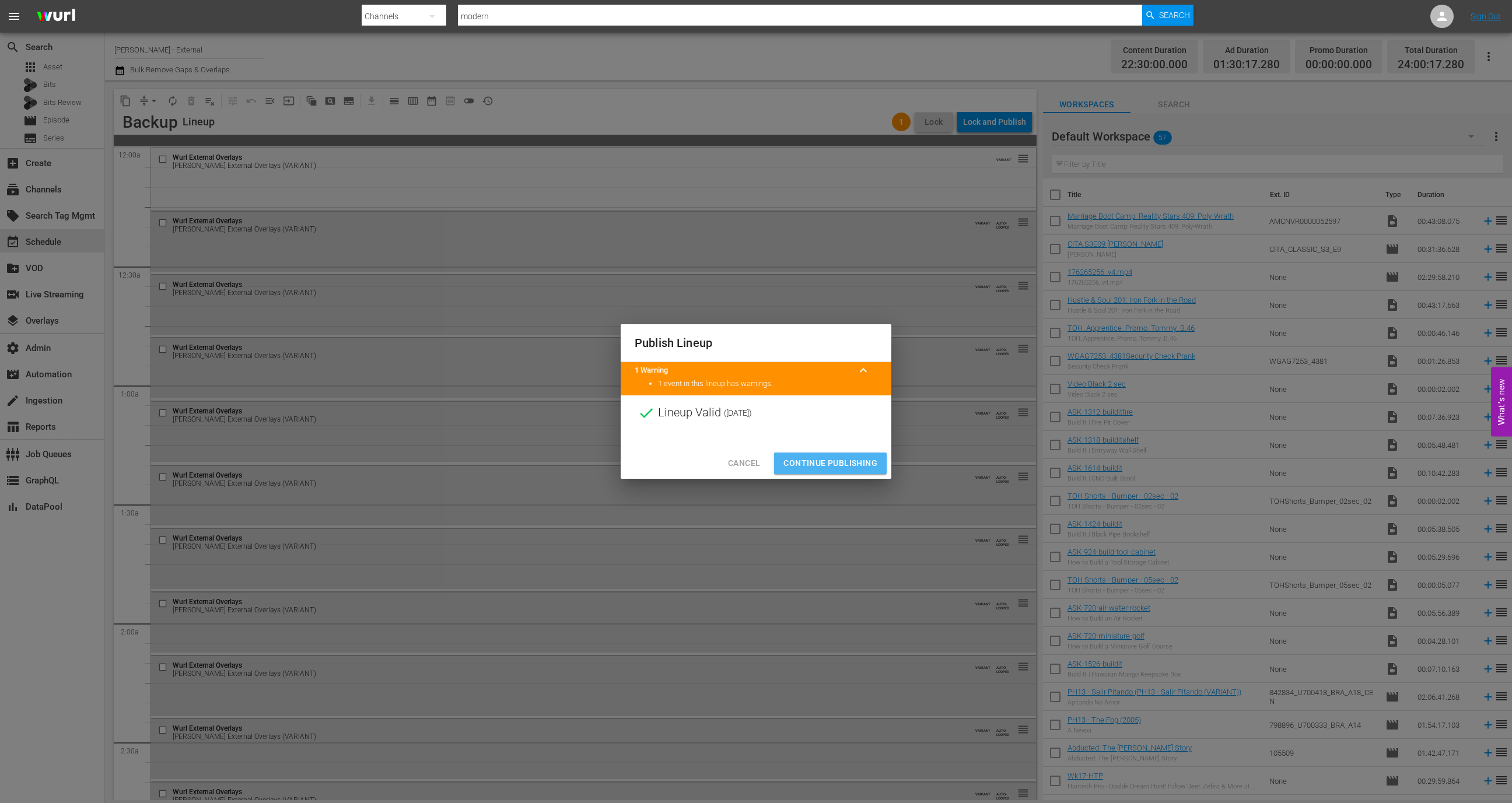
click at [818, 465] on span "Continue Publishing" at bounding box center [831, 463] width 94 height 14
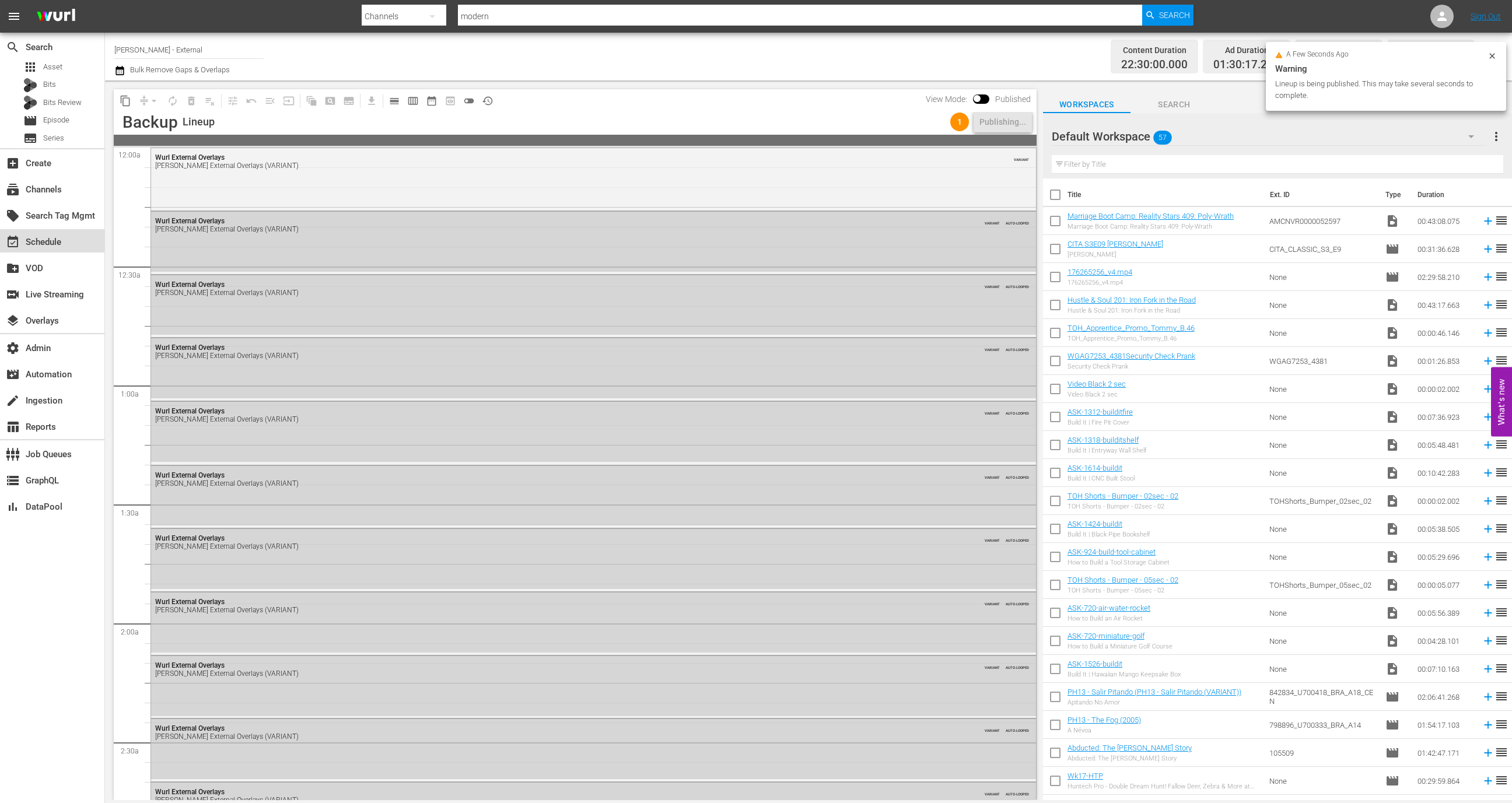
click at [73, 247] on div "event_available Schedule" at bounding box center [52, 241] width 104 height 23
click at [391, 100] on span "calendar_view_day_outlined" at bounding box center [394, 101] width 12 height 12
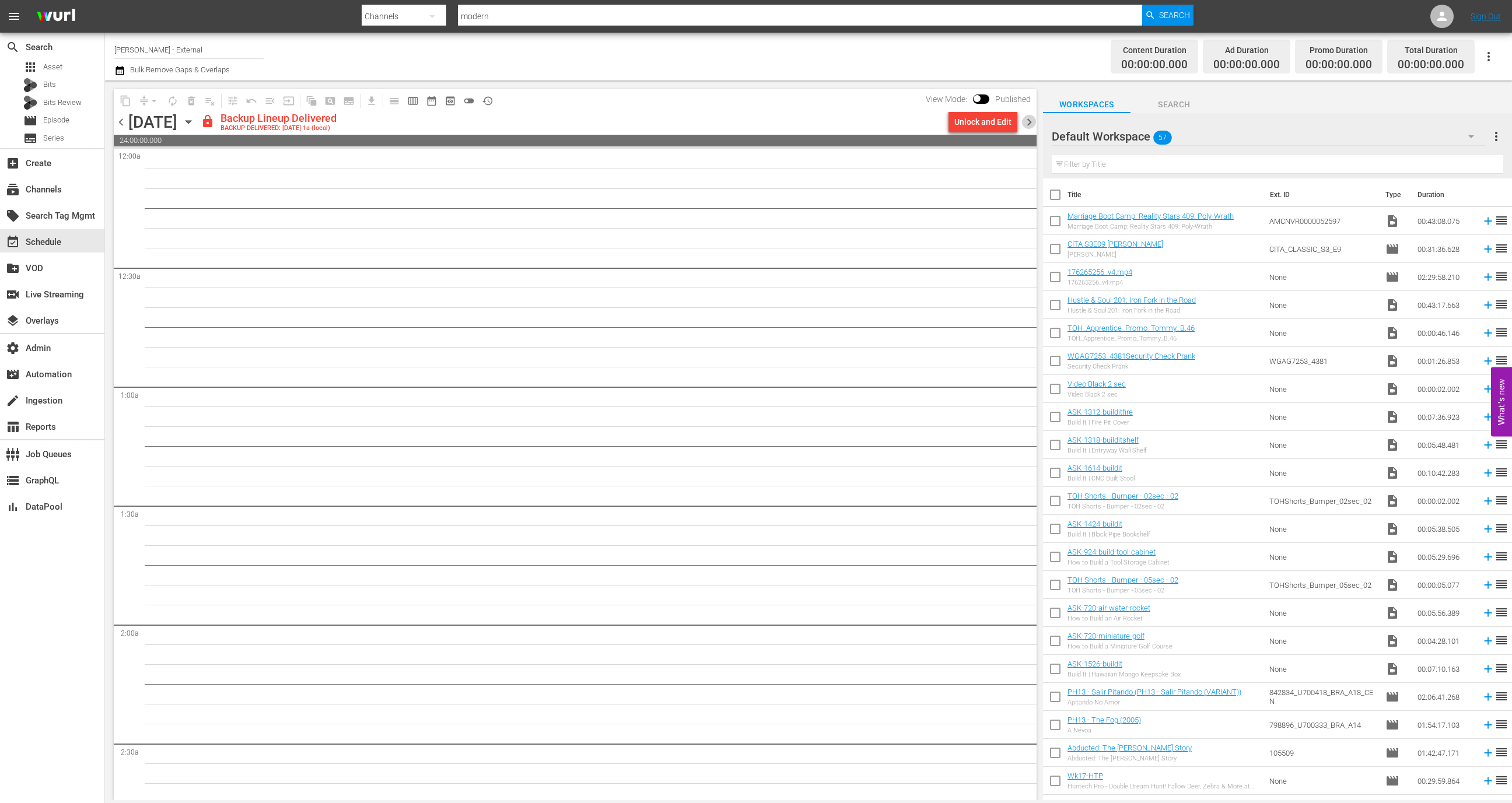
click at [1031, 122] on span "chevron_right" at bounding box center [1029, 121] width 14 height 14
click at [973, 131] on div "Unlock and Edit" at bounding box center [982, 122] width 57 height 21
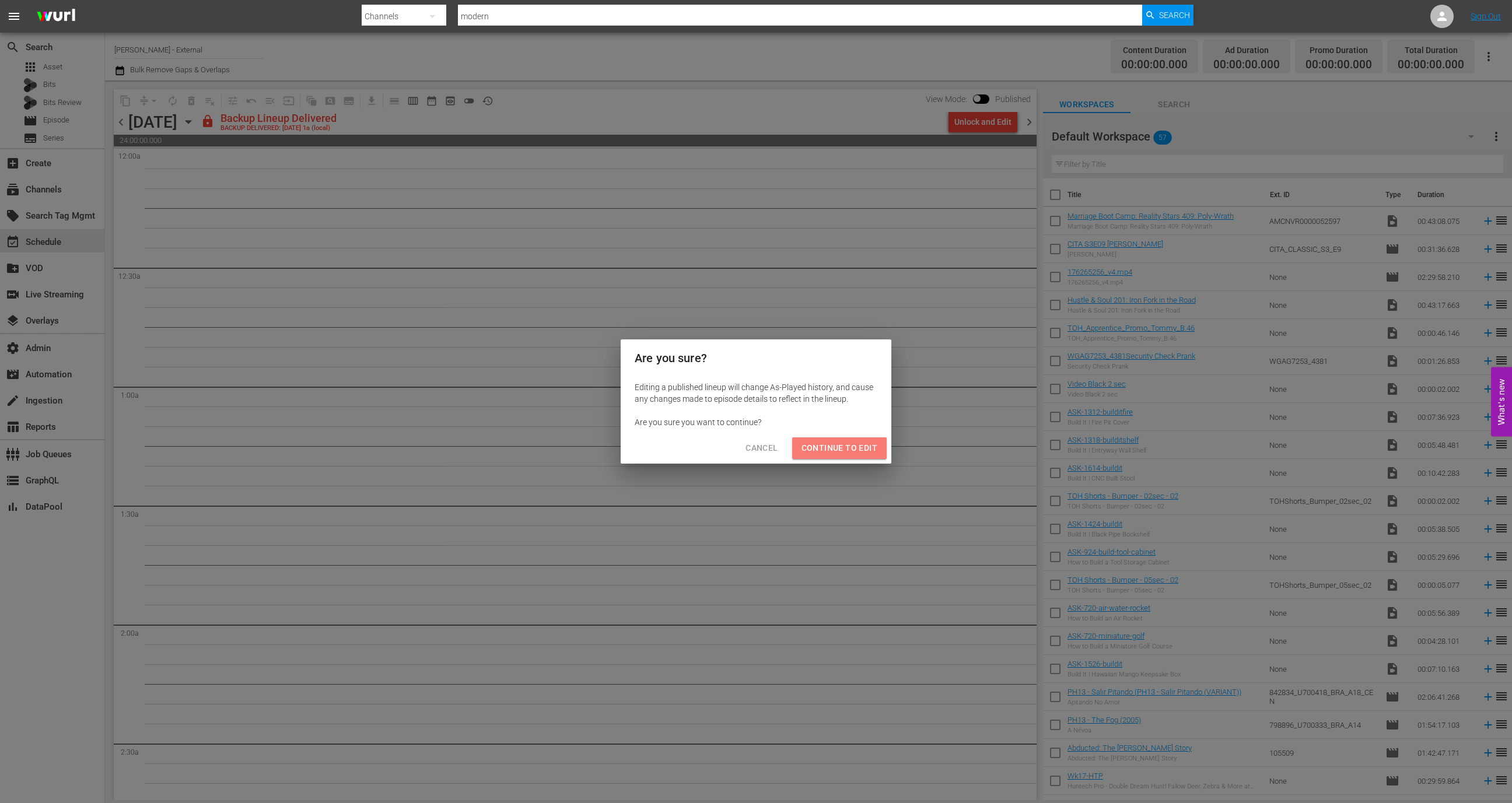
click at [880, 444] on button "Continue to Edit" at bounding box center [840, 448] width 94 height 21
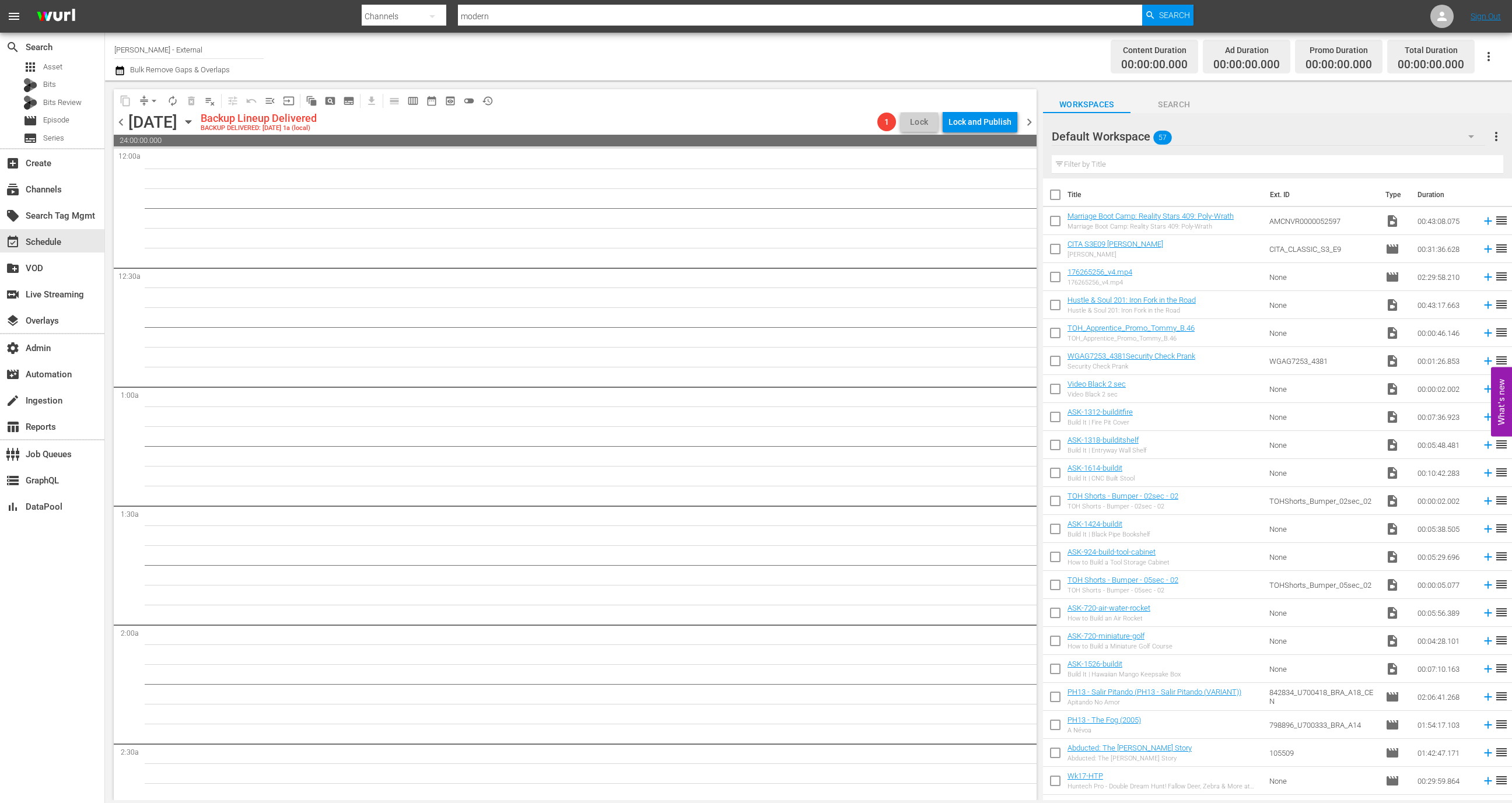
click at [1118, 165] on input "text" at bounding box center [1277, 164] width 452 height 18
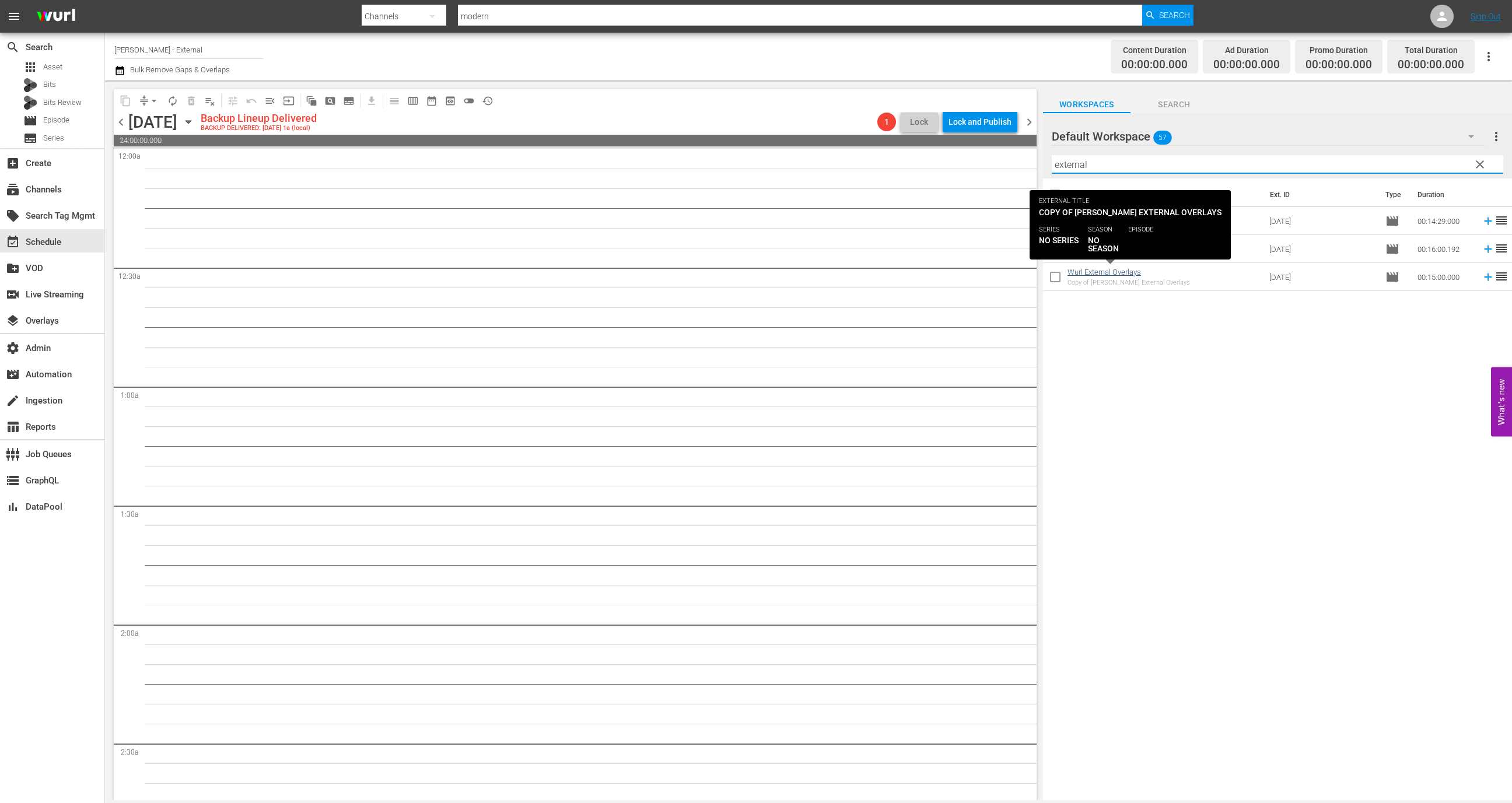
type input "external"
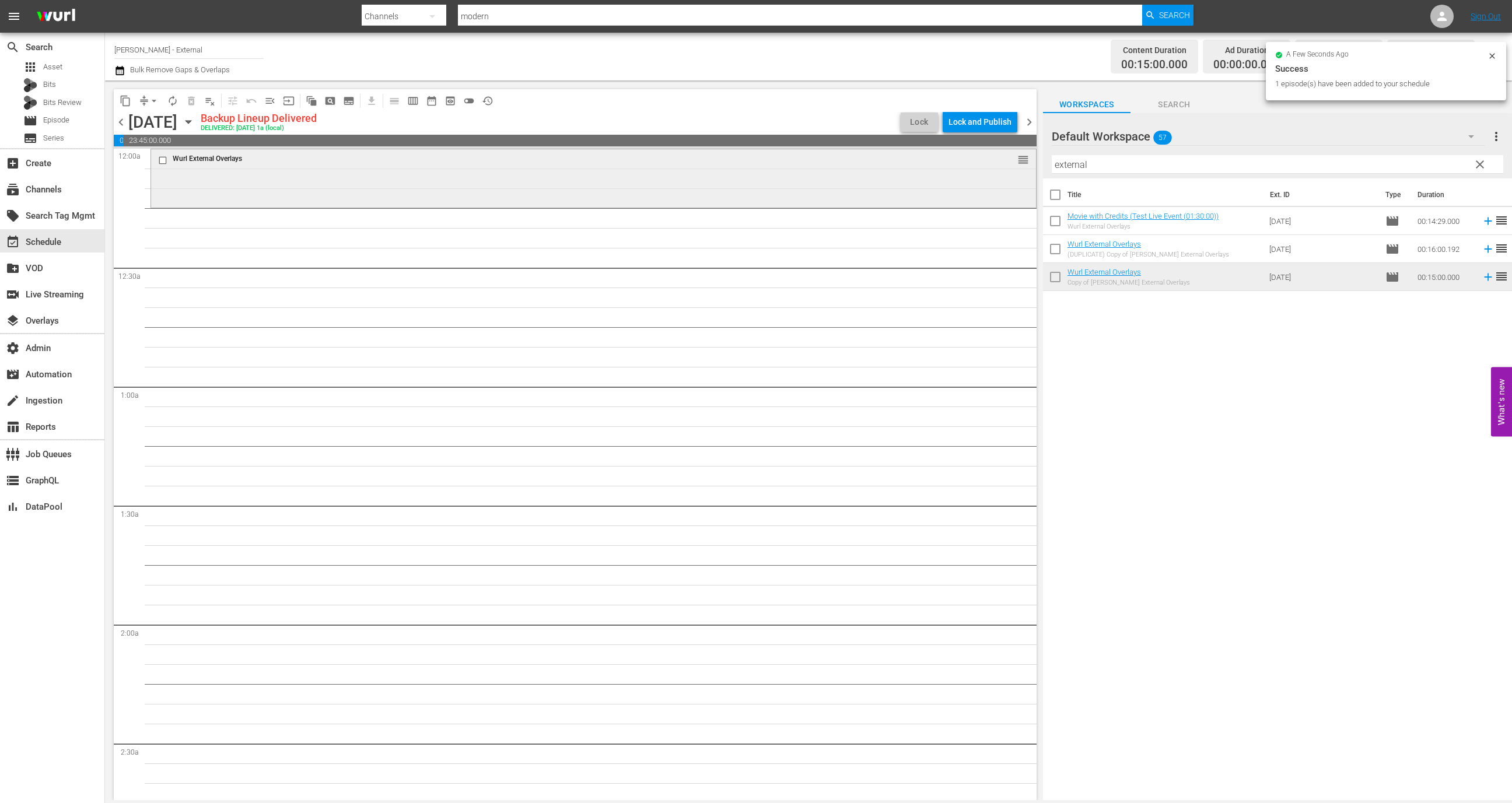
click at [899, 172] on div "Wurl External Overlays reorder" at bounding box center [593, 177] width 885 height 56
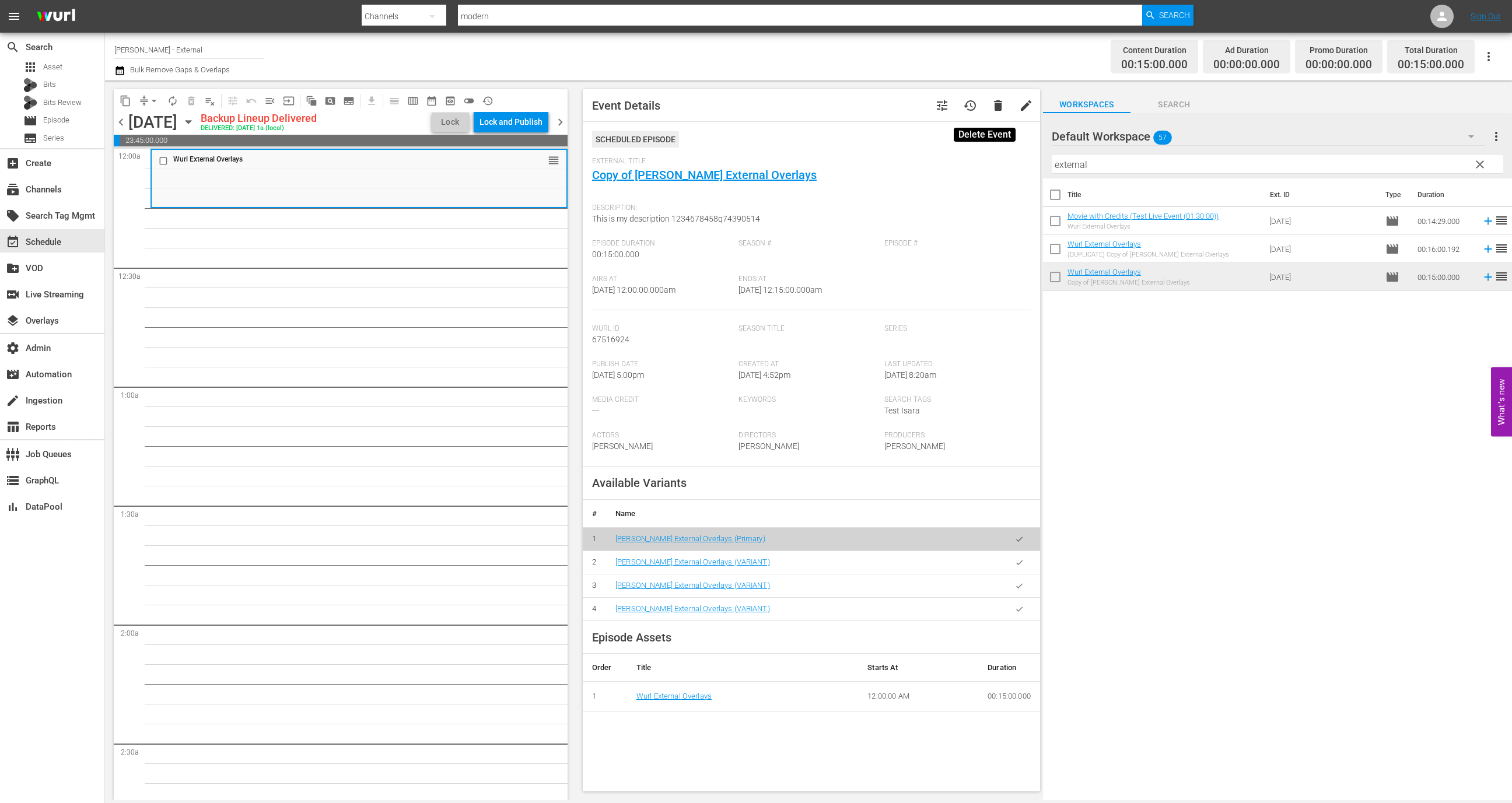
click at [991, 100] on span "delete" at bounding box center [998, 105] width 14 height 14
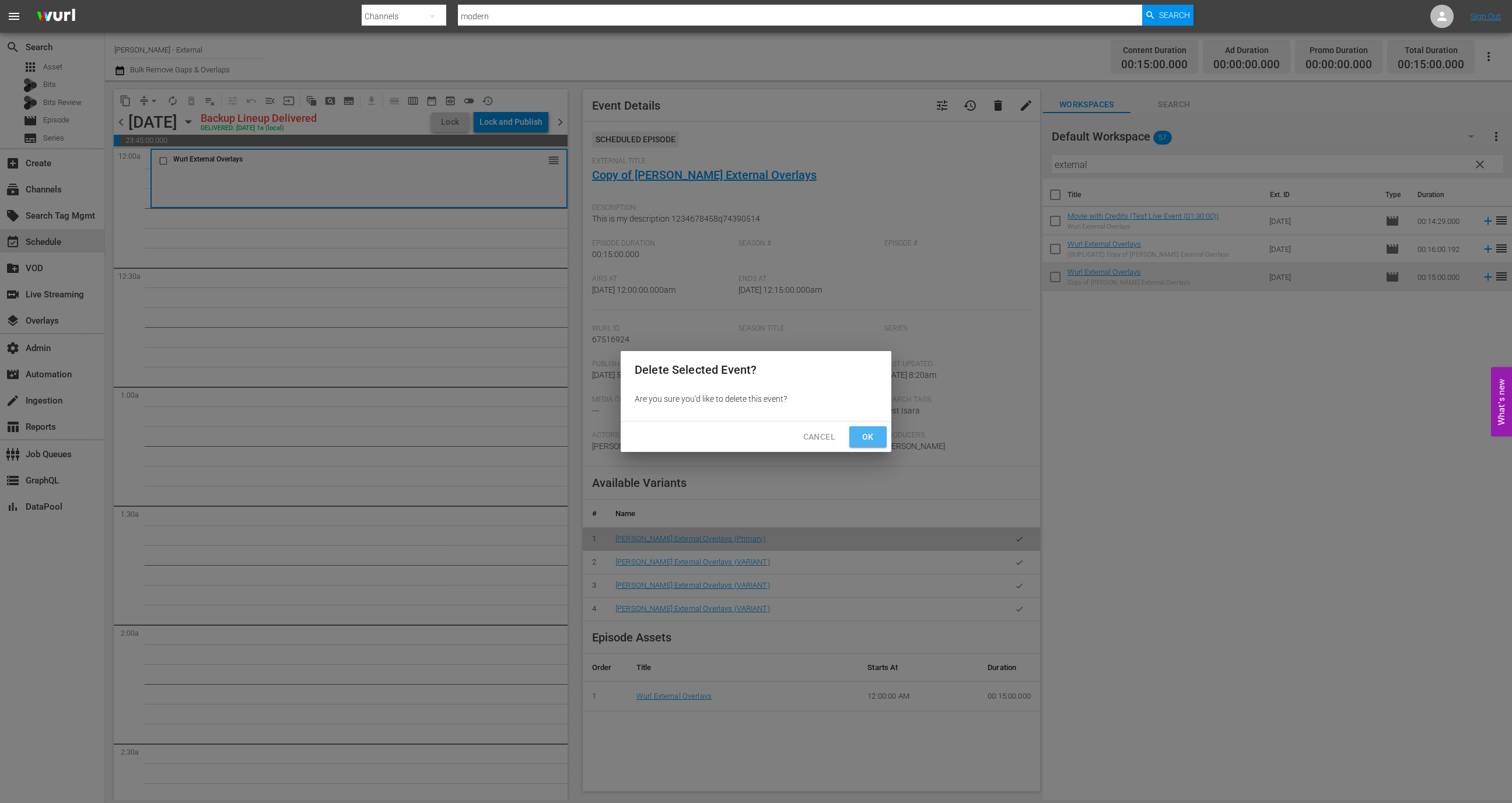
click at [868, 440] on span "Ok" at bounding box center [868, 436] width 18 height 14
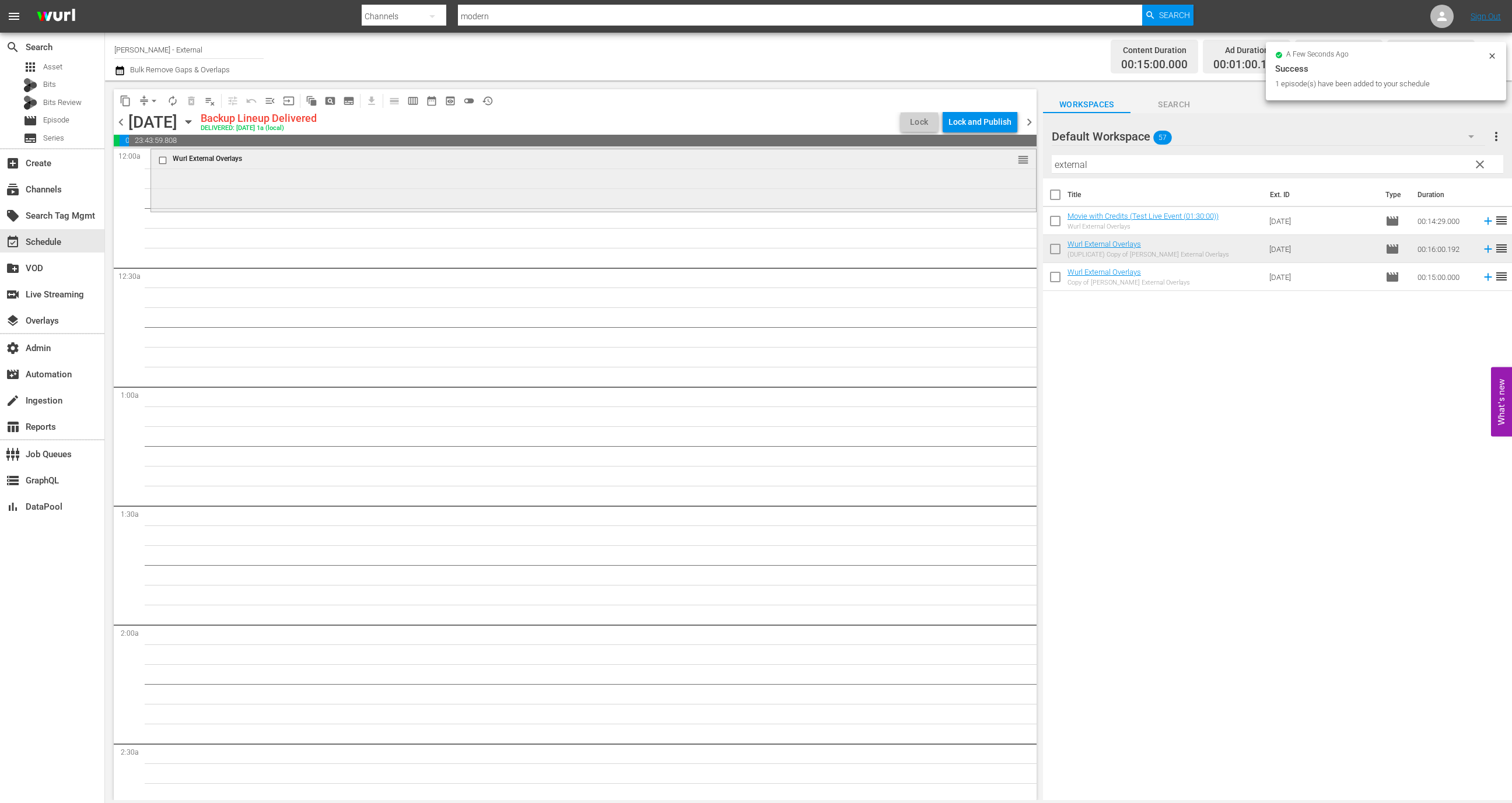
click at [884, 190] on div "Wurl External Overlays reorder" at bounding box center [593, 179] width 885 height 60
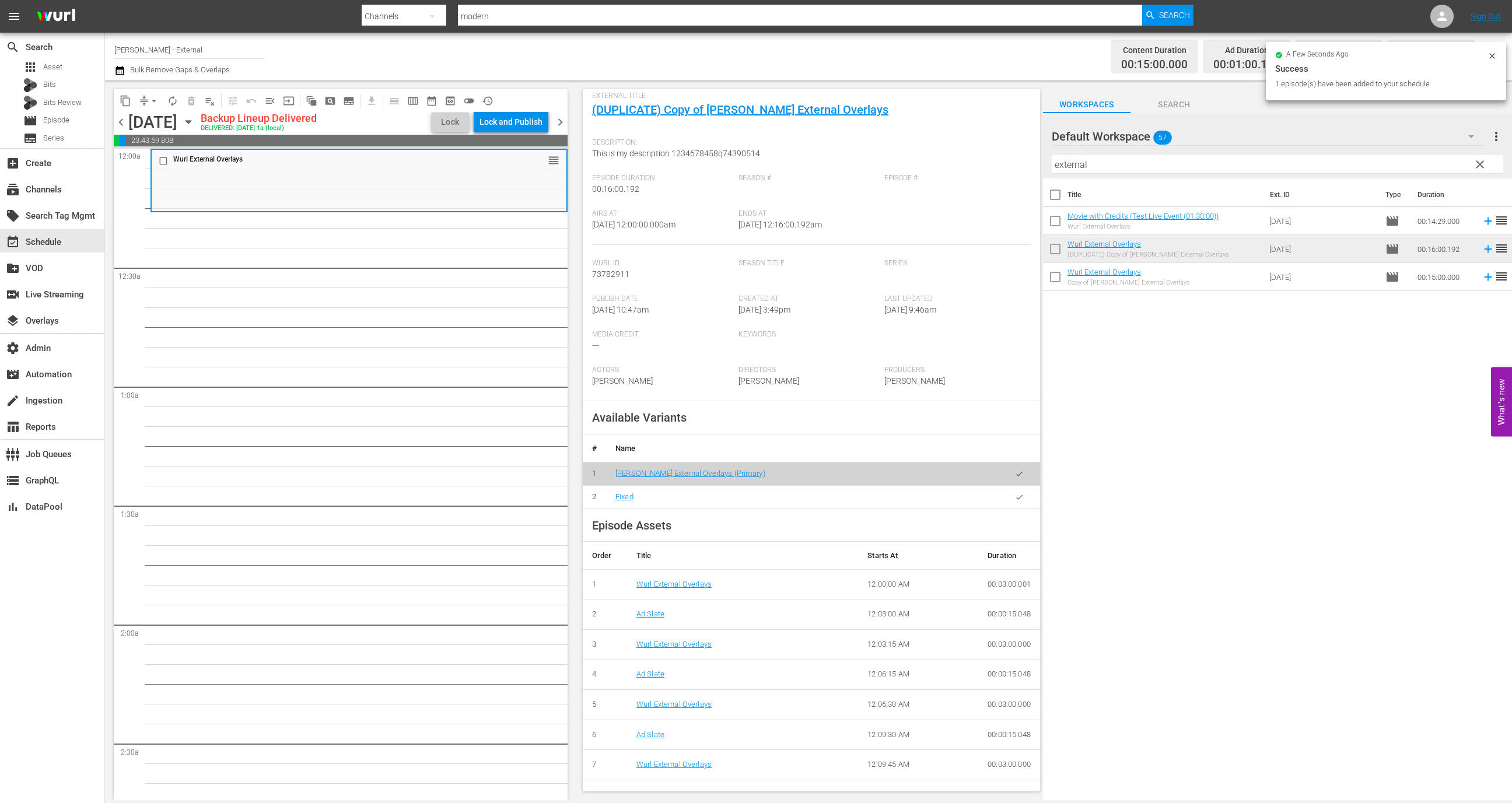
scroll to position [112, 0]
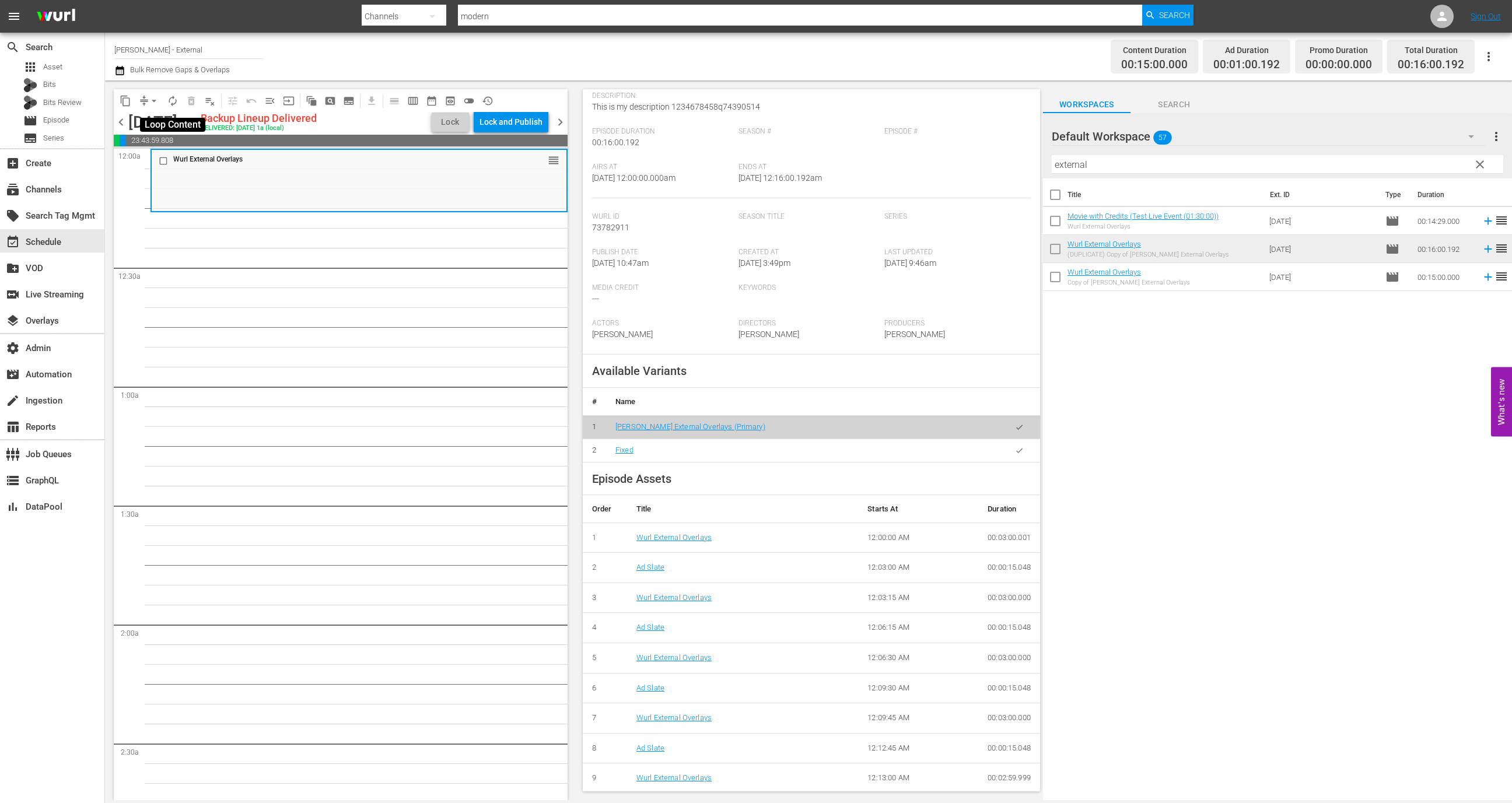
click at [169, 99] on span "autorenew_outlined" at bounding box center [172, 101] width 12 height 12
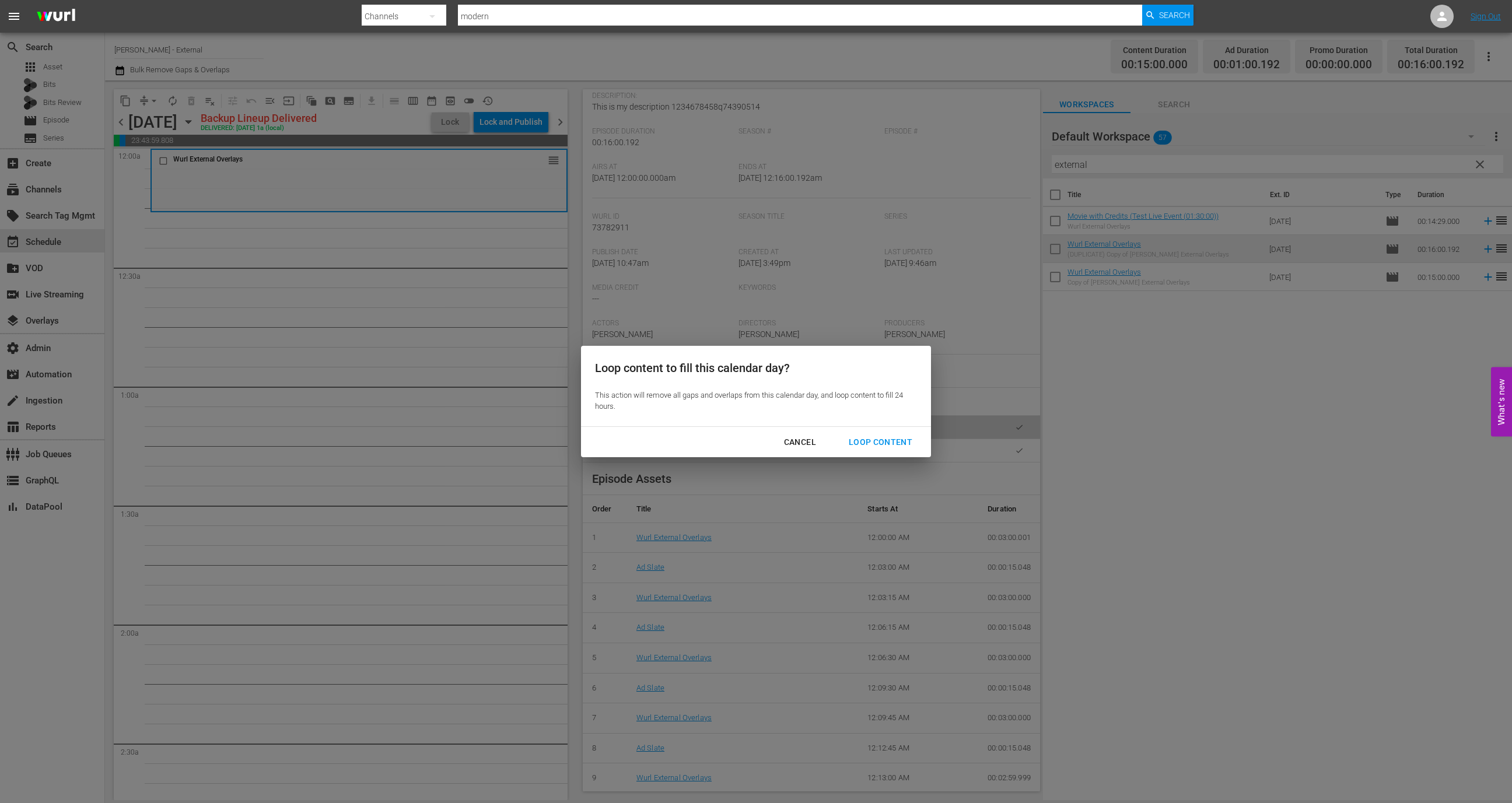
click at [906, 446] on div "Loop Content" at bounding box center [880, 442] width 82 height 14
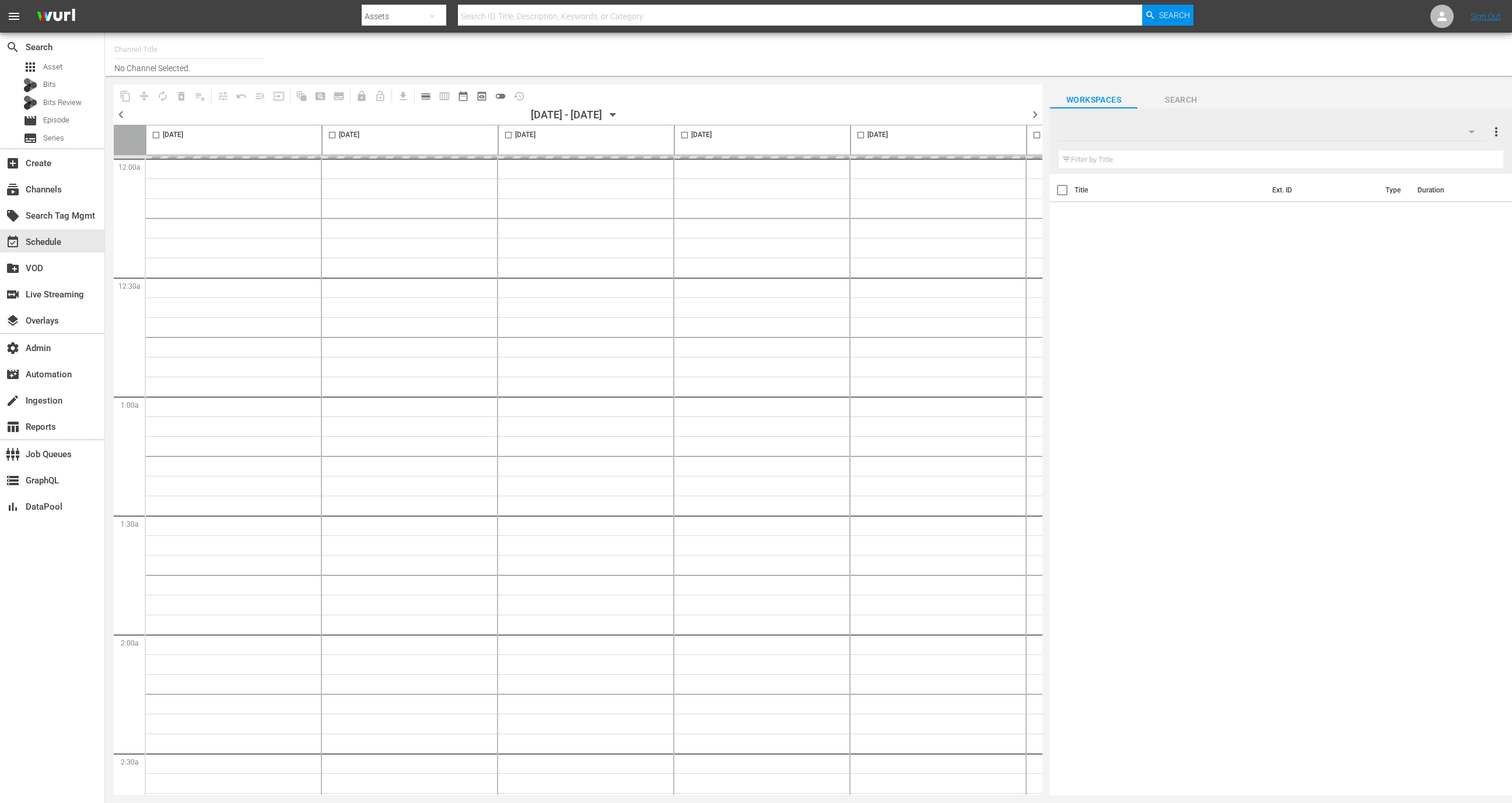
type input "[PERSON_NAME] - External (1417)"
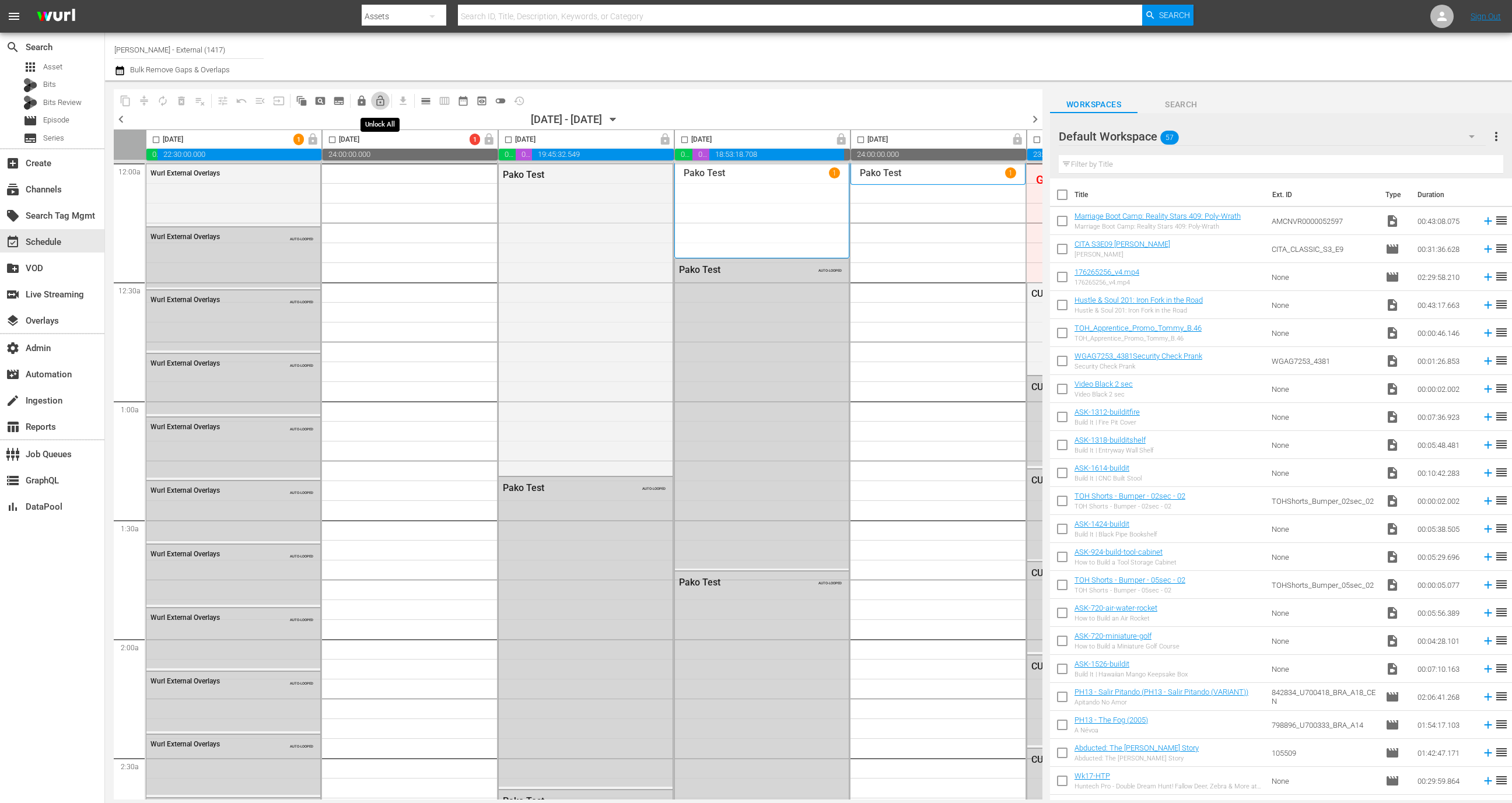
click at [382, 95] on span "lock_open_outlined" at bounding box center [380, 101] width 12 height 12
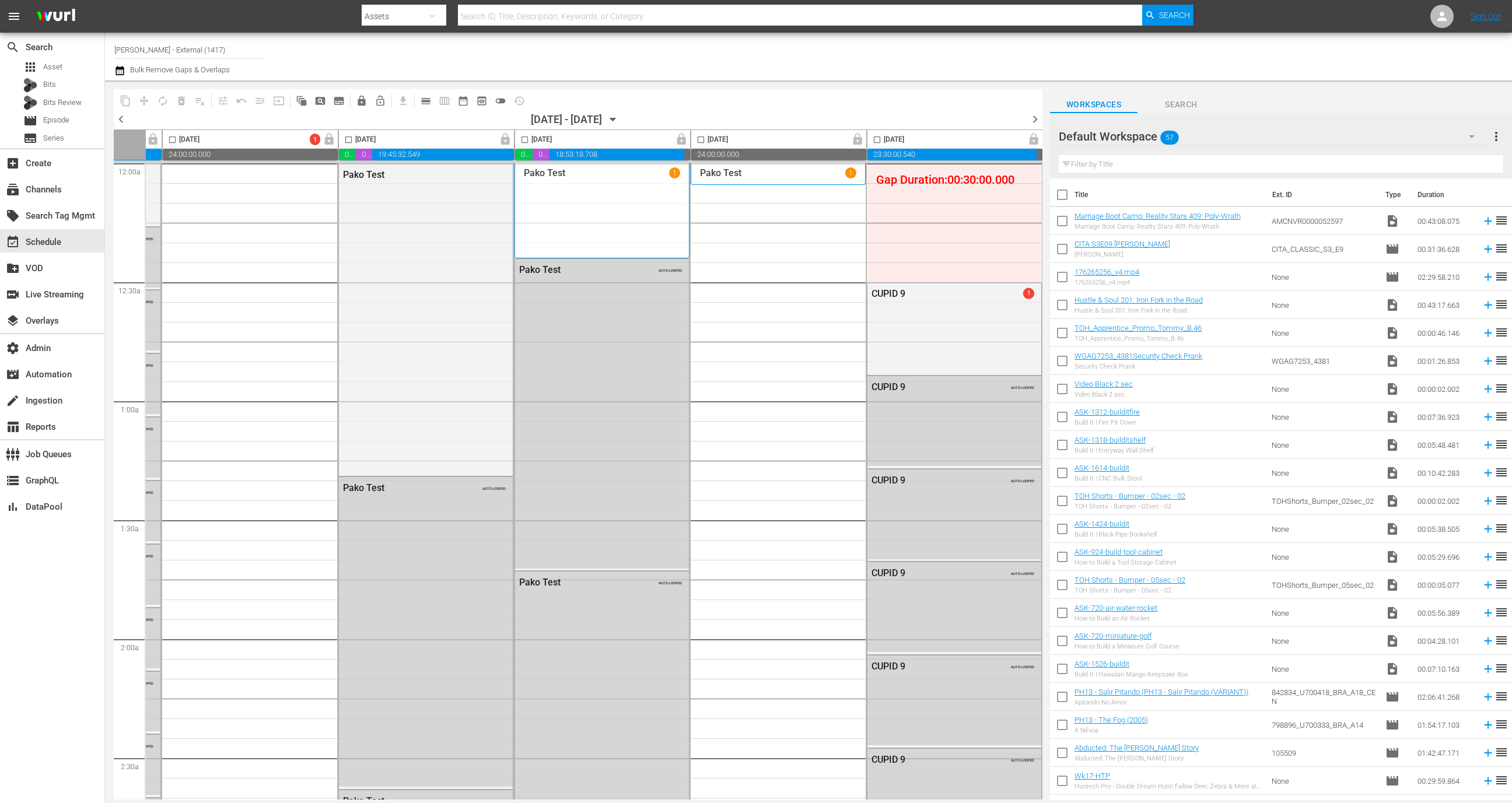
scroll to position [0, 26]
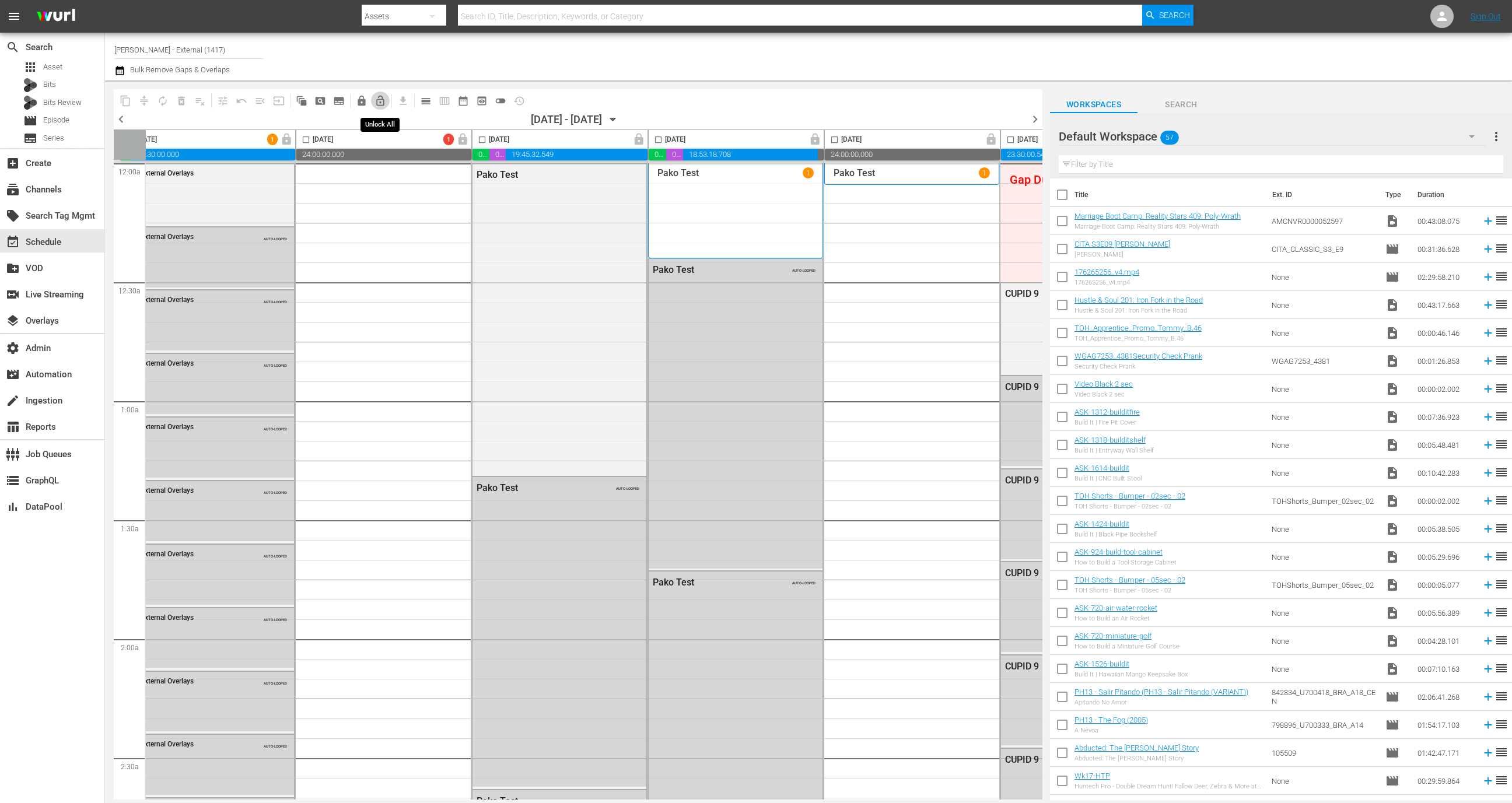
click at [384, 95] on span "lock_open_outlined" at bounding box center [380, 101] width 12 height 12
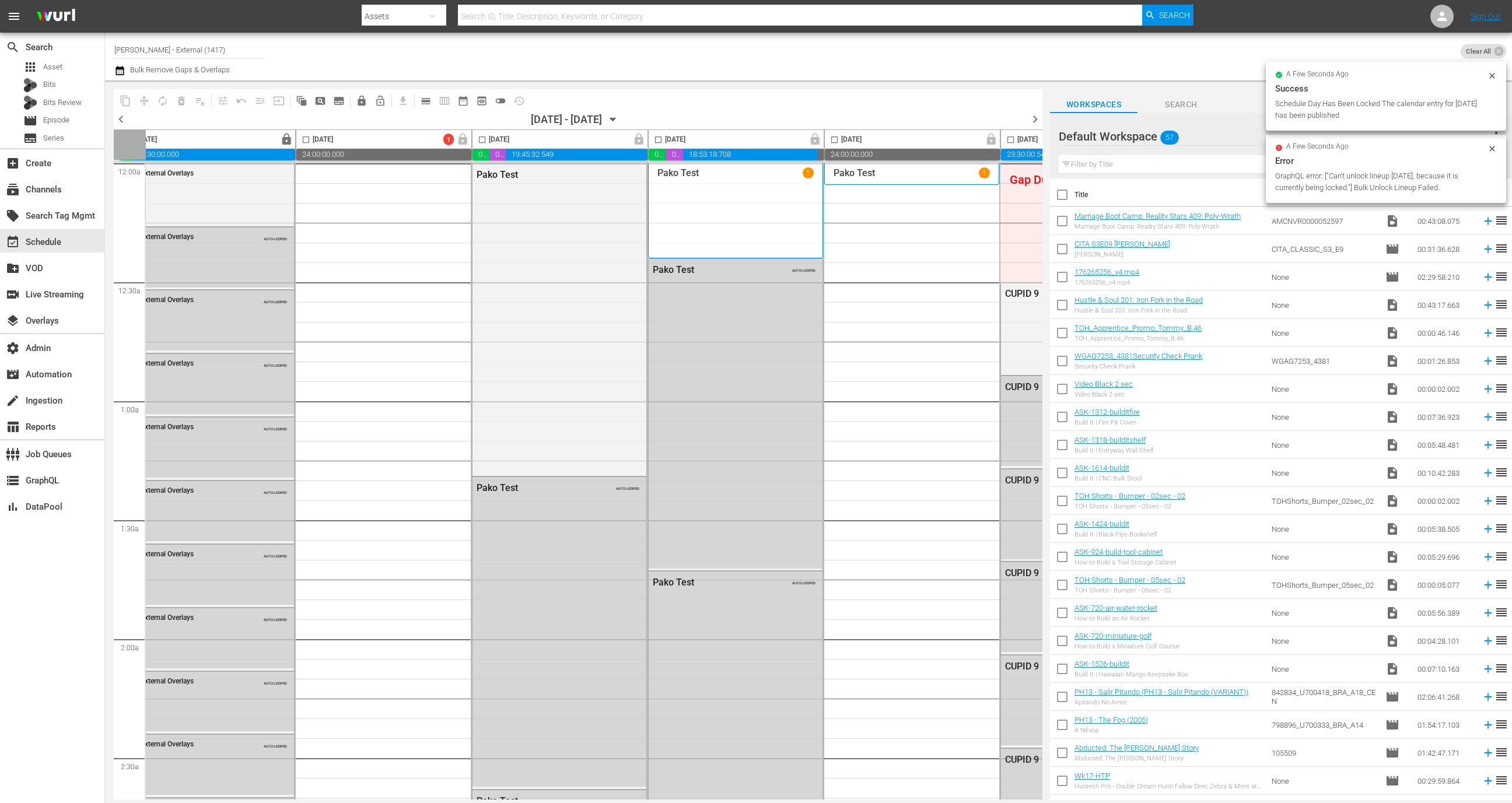
click at [381, 96] on span "lock_open_outlined" at bounding box center [380, 101] width 12 height 12
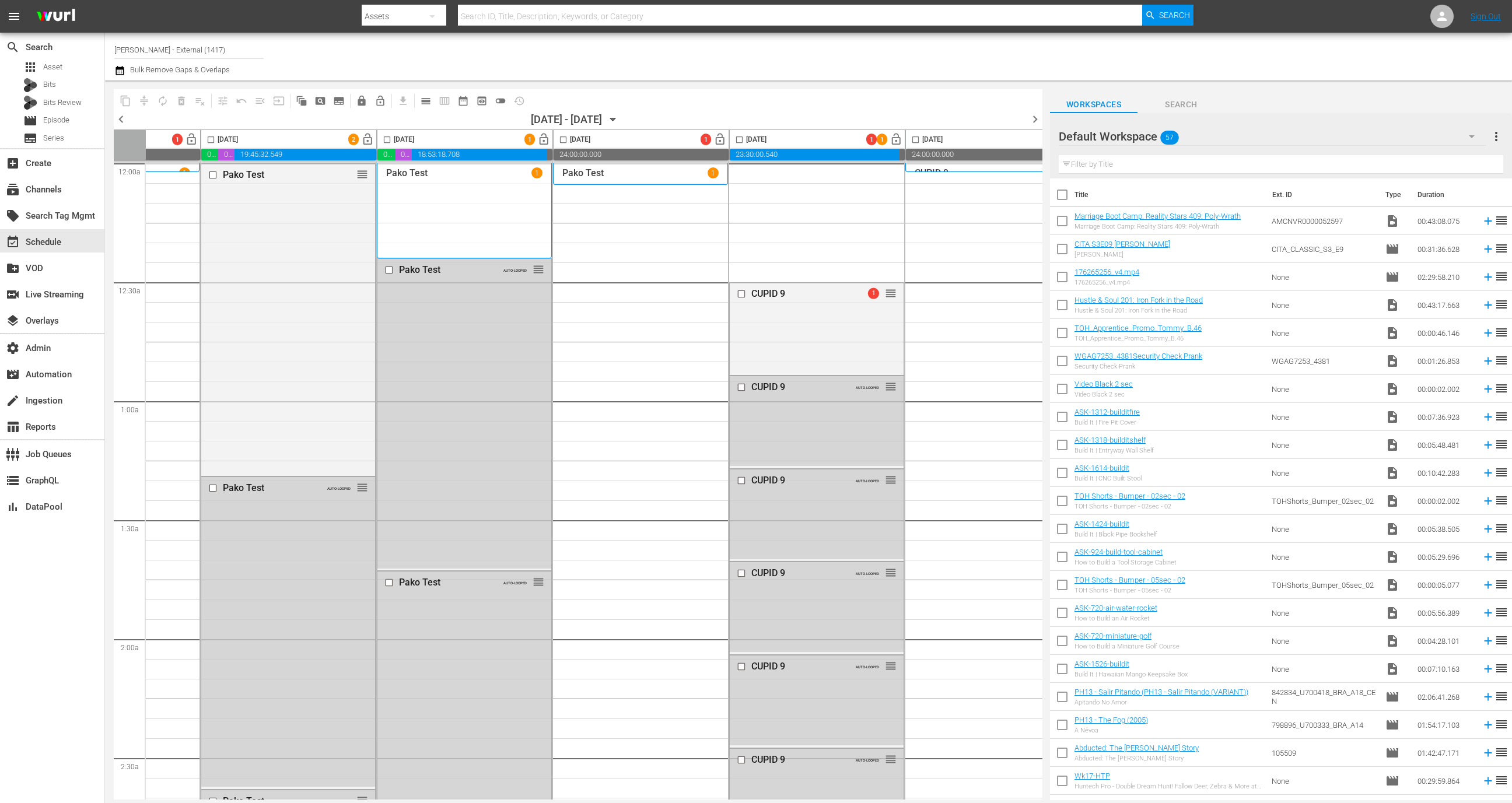
scroll to position [0, 0]
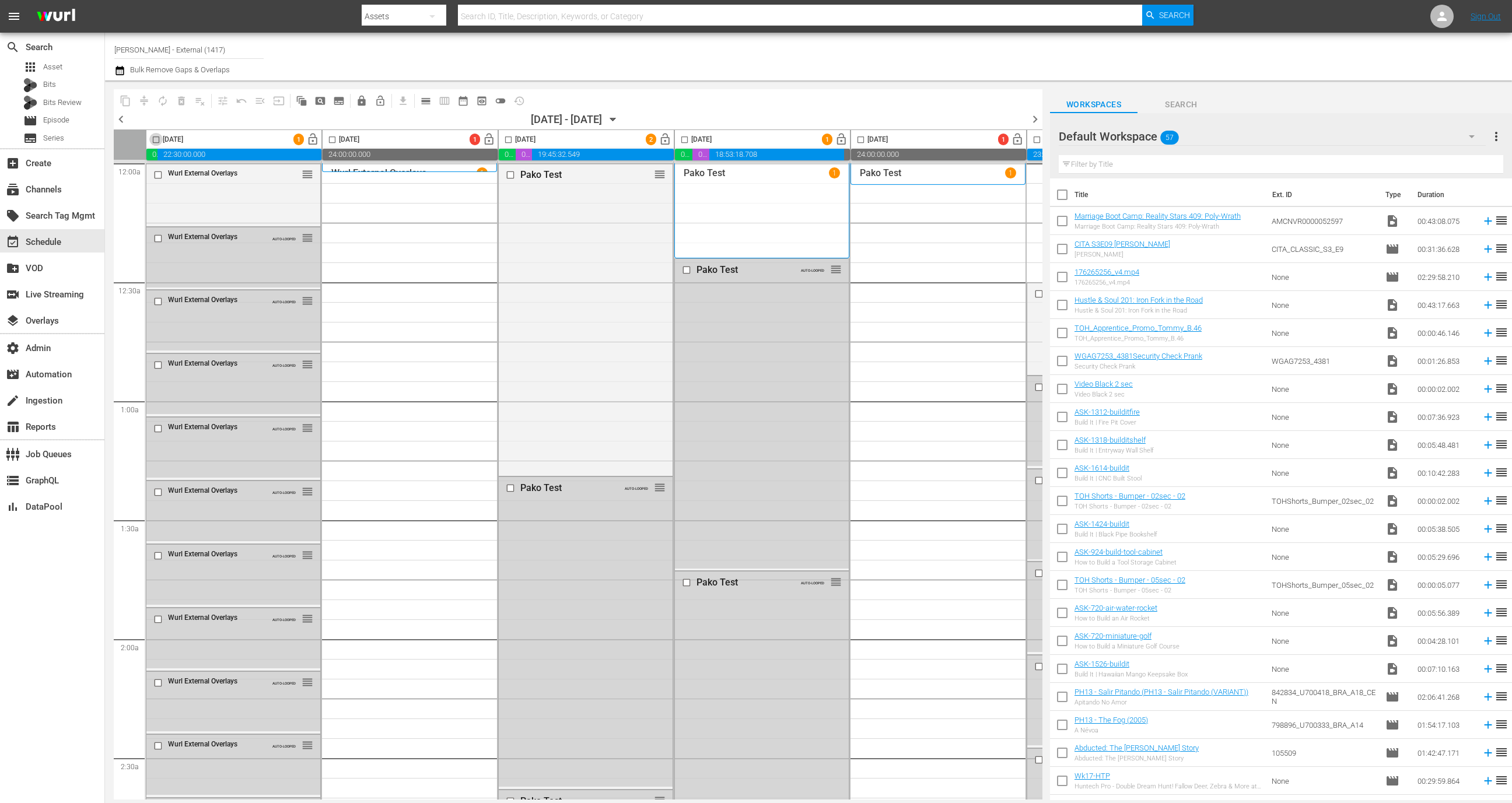
click at [154, 140] on input "checkbox" at bounding box center [156, 142] width 13 height 13
click at [166, 97] on span "autorenew_outlined" at bounding box center [163, 101] width 12 height 12
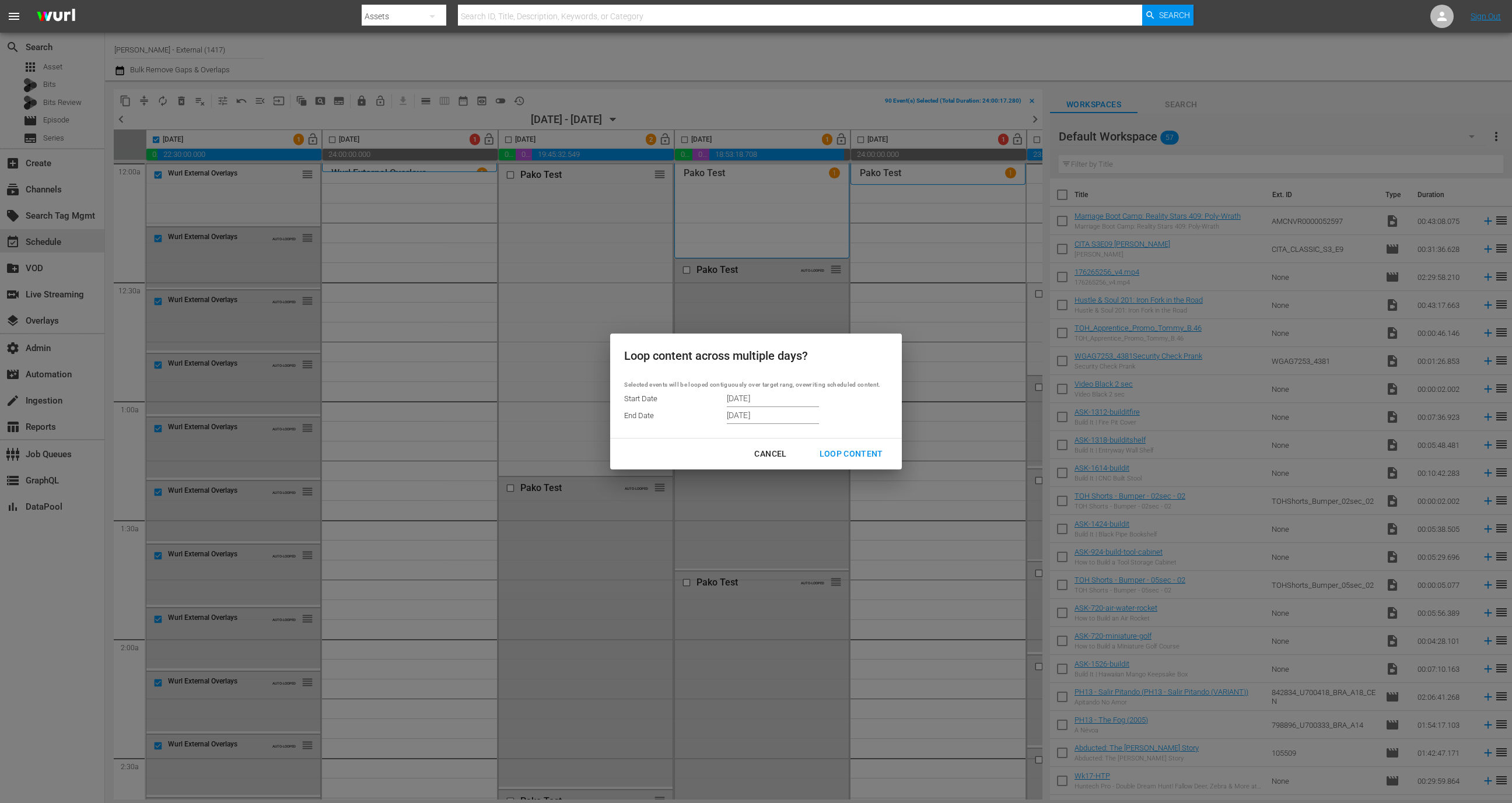
click at [850, 457] on div "Loop Content" at bounding box center [850, 453] width 82 height 14
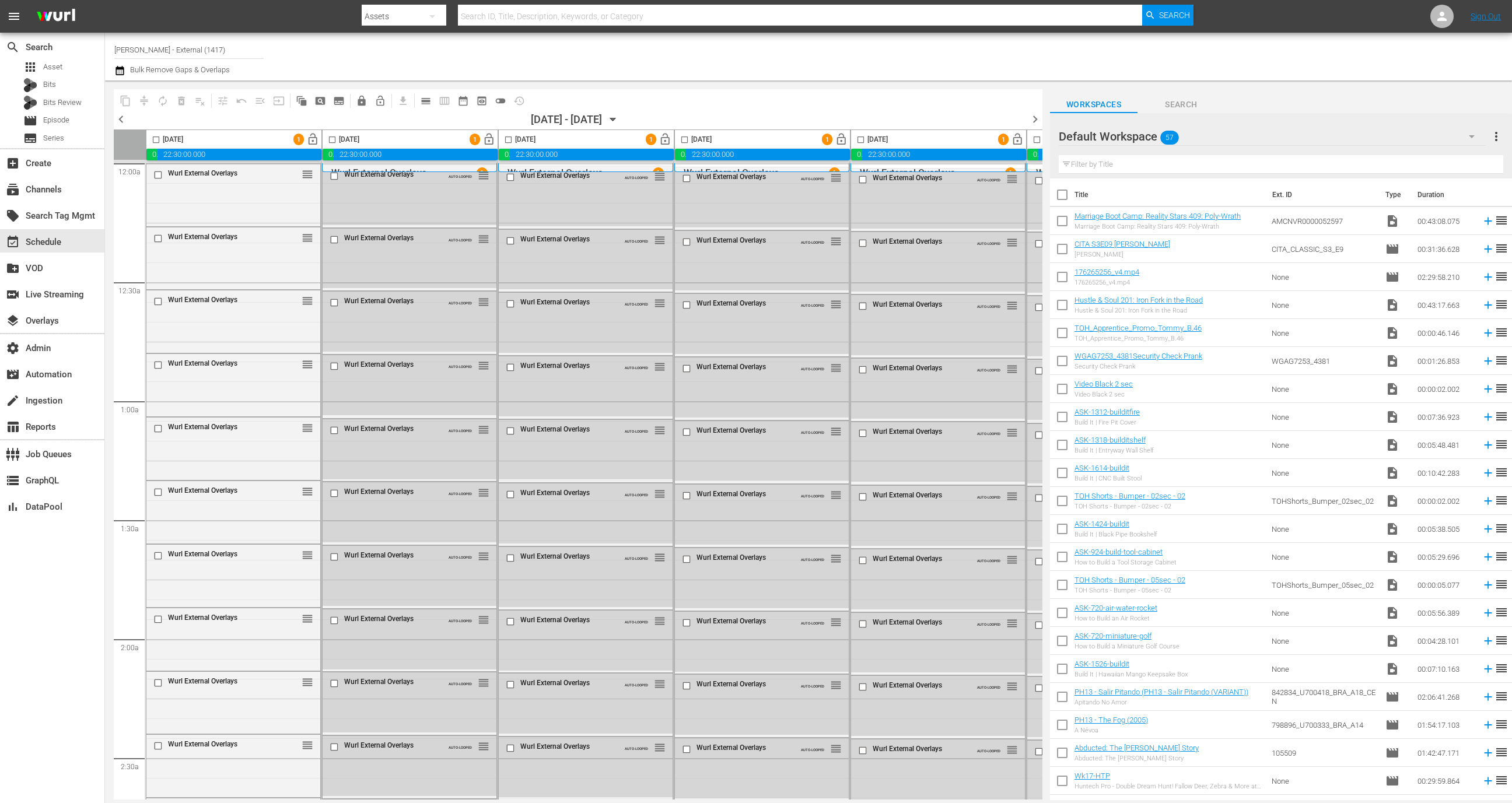
checkbox input "false"
click at [313, 143] on span "lock_open" at bounding box center [313, 140] width 13 height 13
click at [664, 140] on span "lock_open" at bounding box center [665, 140] width 13 height 13
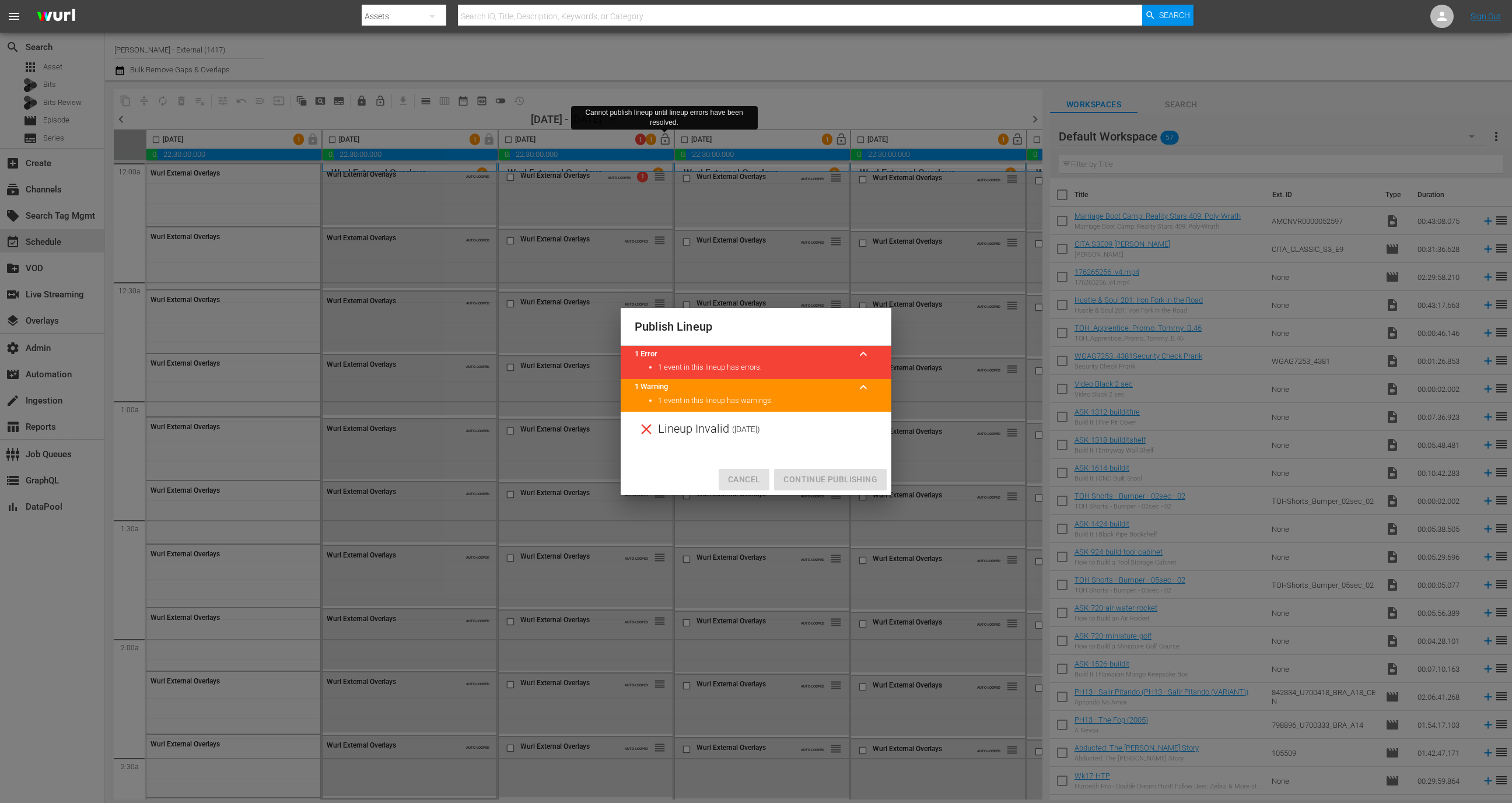
click at [748, 479] on span "Cancel" at bounding box center [743, 479] width 32 height 14
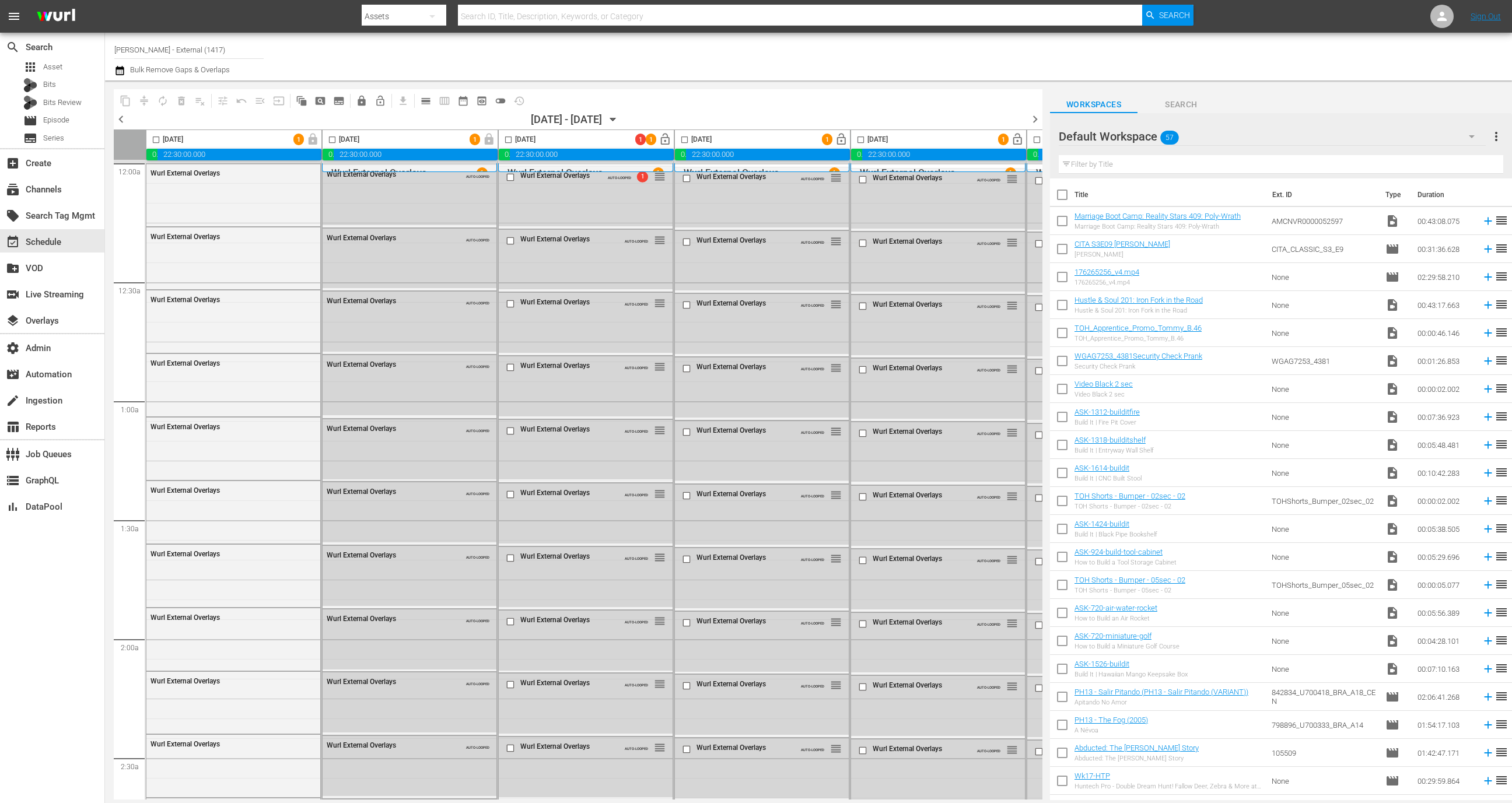
click at [426, 106] on span "calendar_view_day_outlined" at bounding box center [426, 101] width 12 height 12
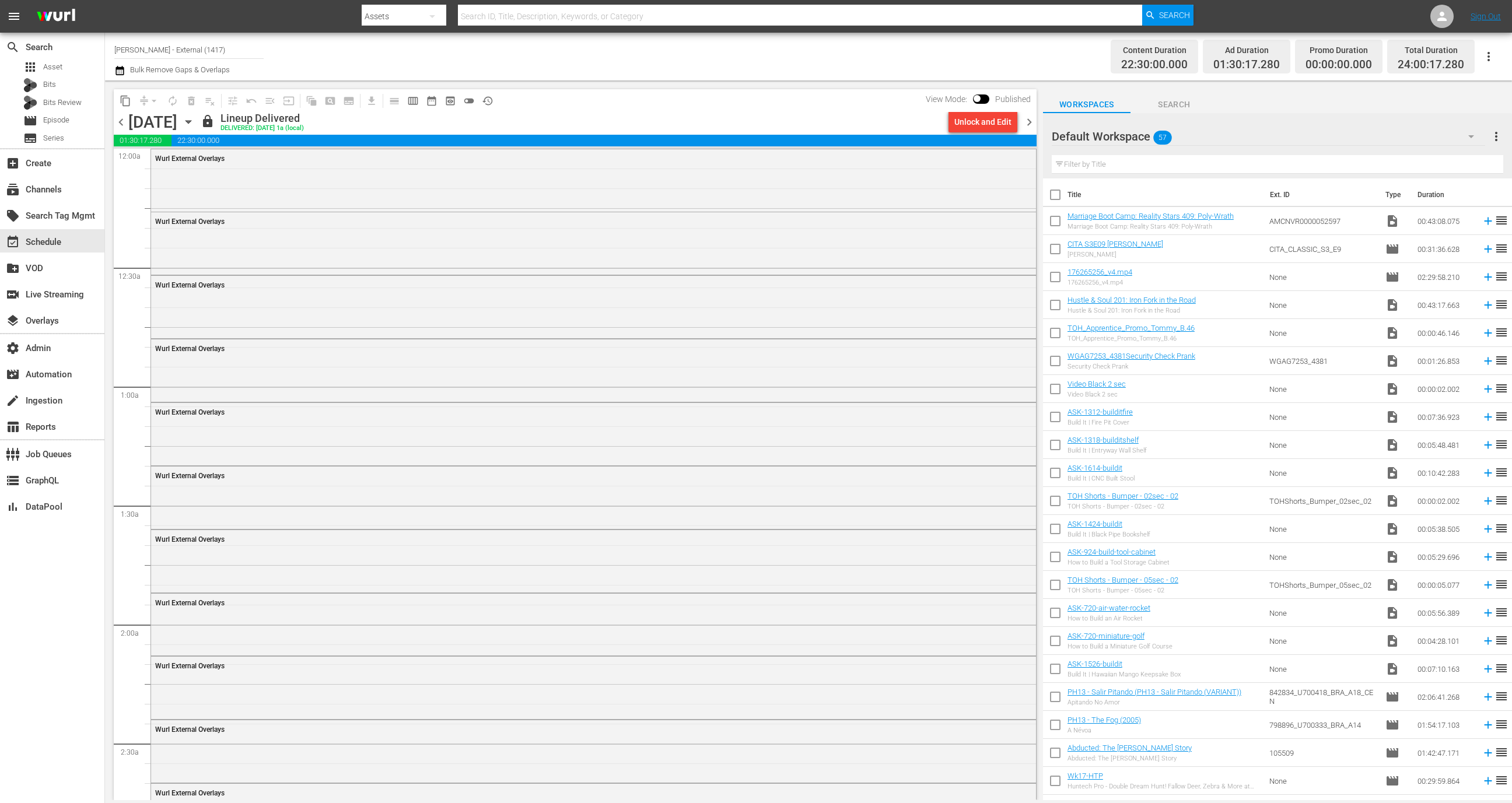
click at [1028, 124] on span "chevron_right" at bounding box center [1029, 121] width 14 height 14
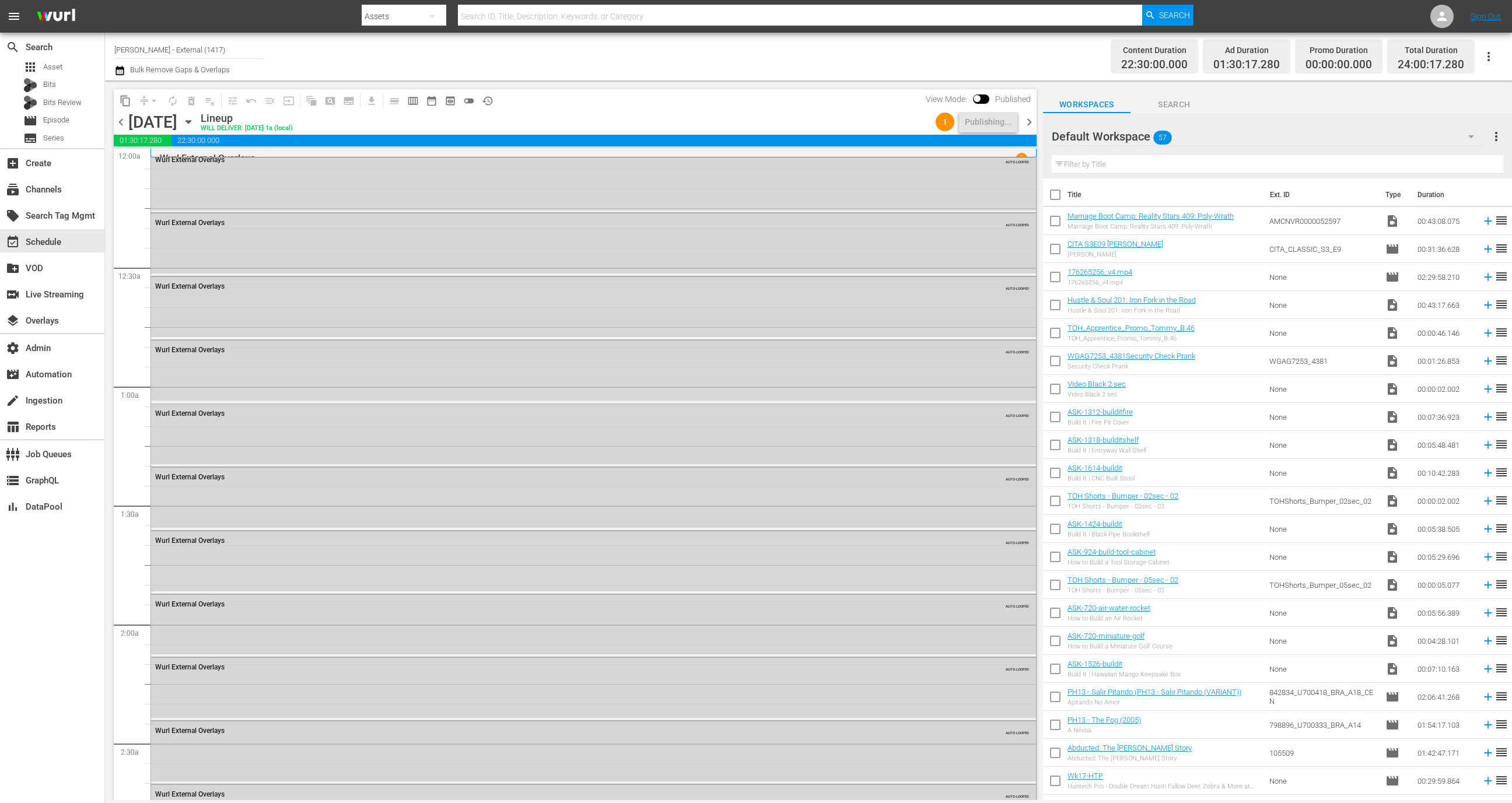
click at [1036, 122] on div "content_copy compress arrow_drop_down autorenew_outlined delete_forever_outline…" at bounding box center [572, 441] width 934 height 720
click at [1033, 122] on span "chevron_right" at bounding box center [1029, 121] width 14 height 14
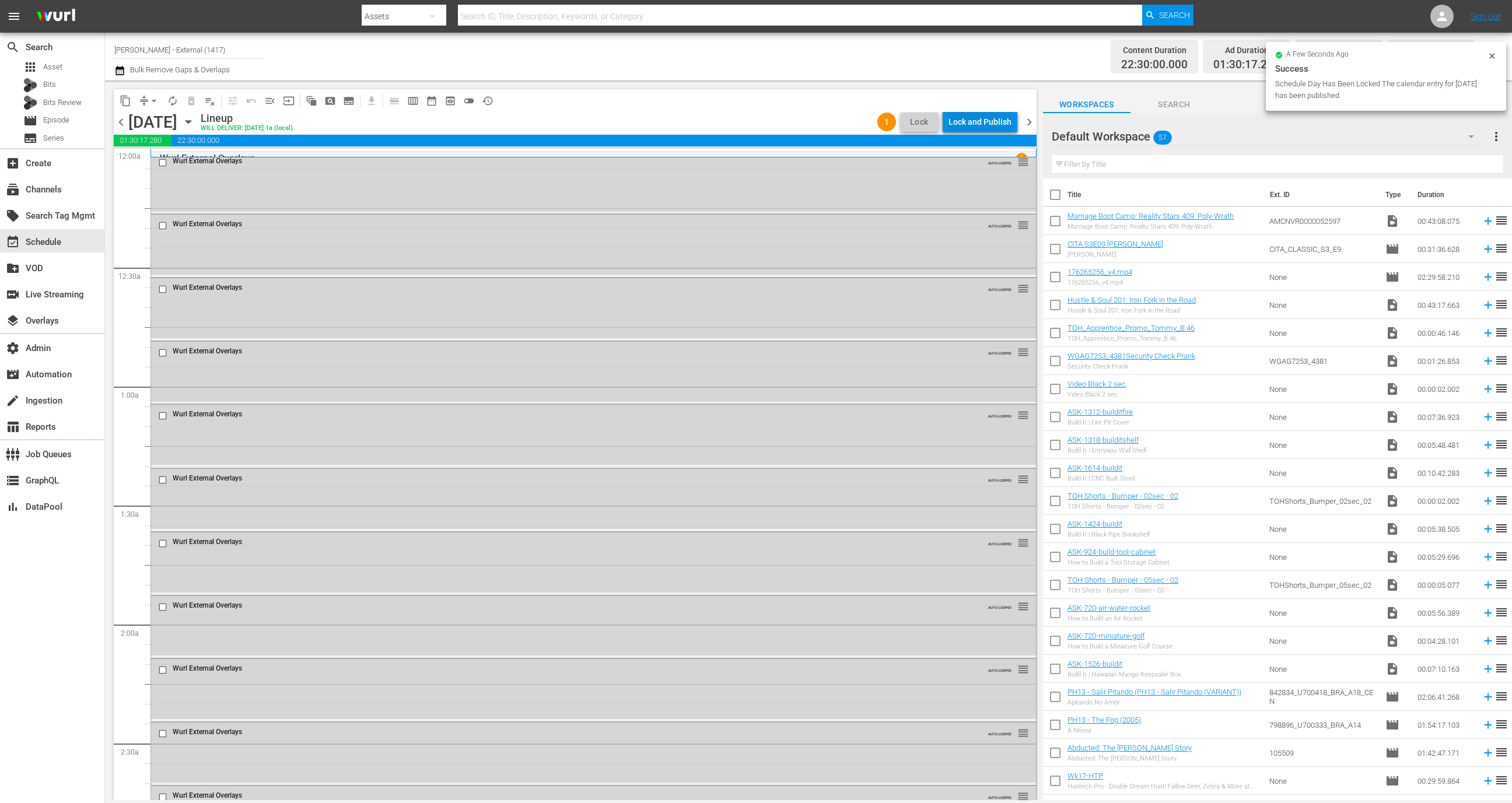
click at [980, 123] on div "Lock and Publish" at bounding box center [979, 122] width 63 height 21
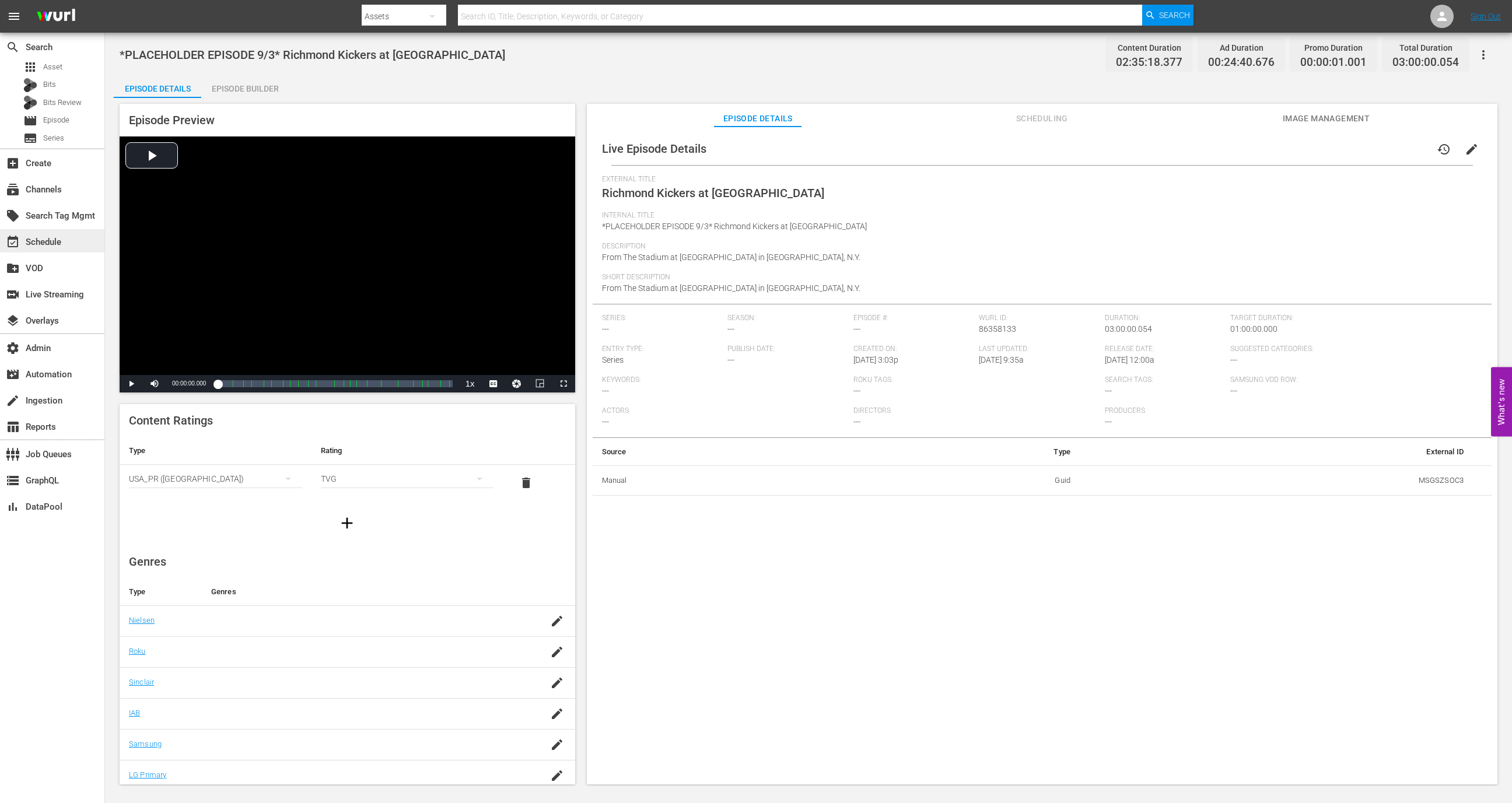
click at [65, 234] on div "event_available Schedule" at bounding box center [52, 241] width 104 height 23
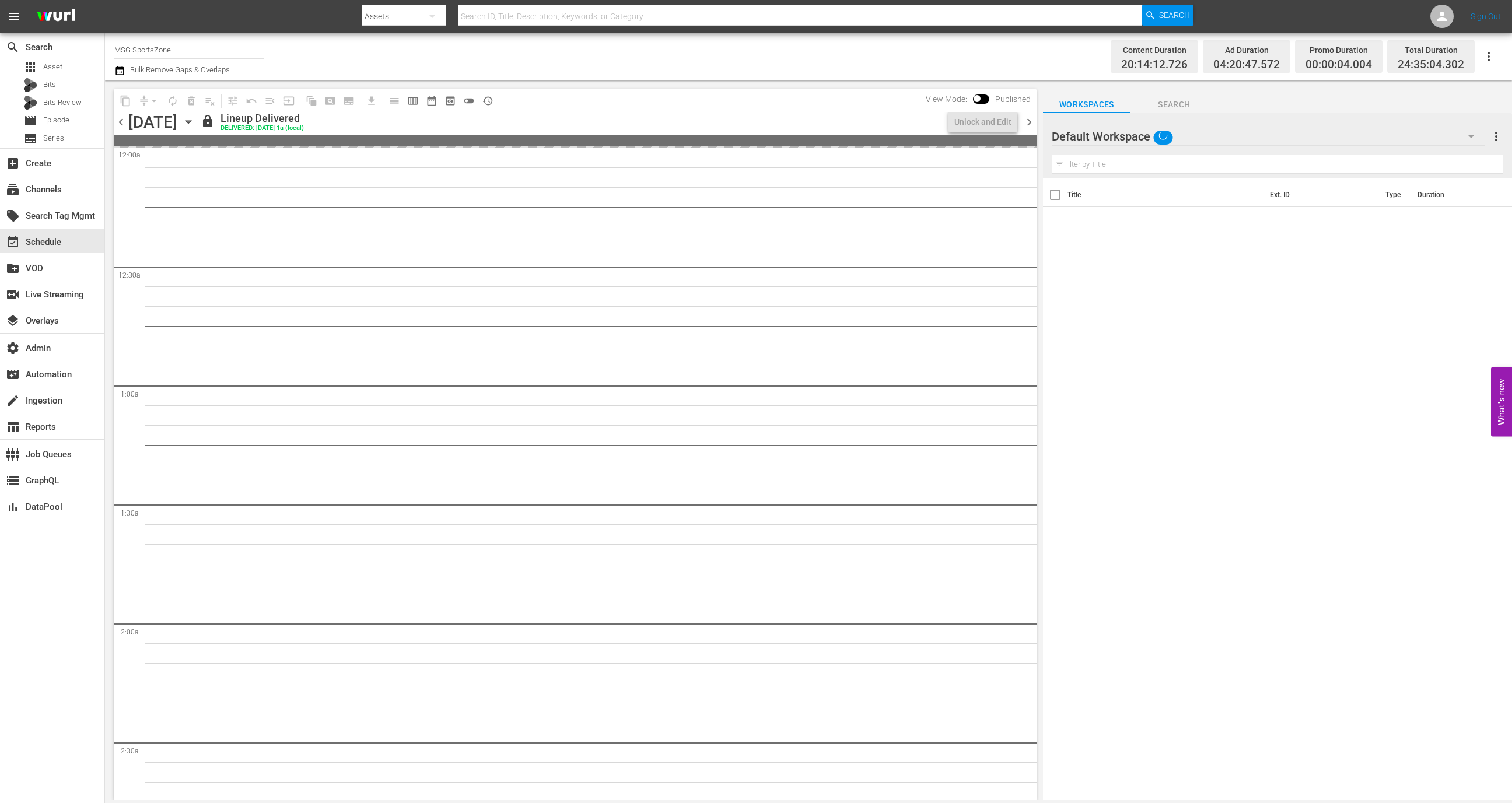
click at [225, 51] on input "MSG SportsZone" at bounding box center [189, 49] width 149 height 28
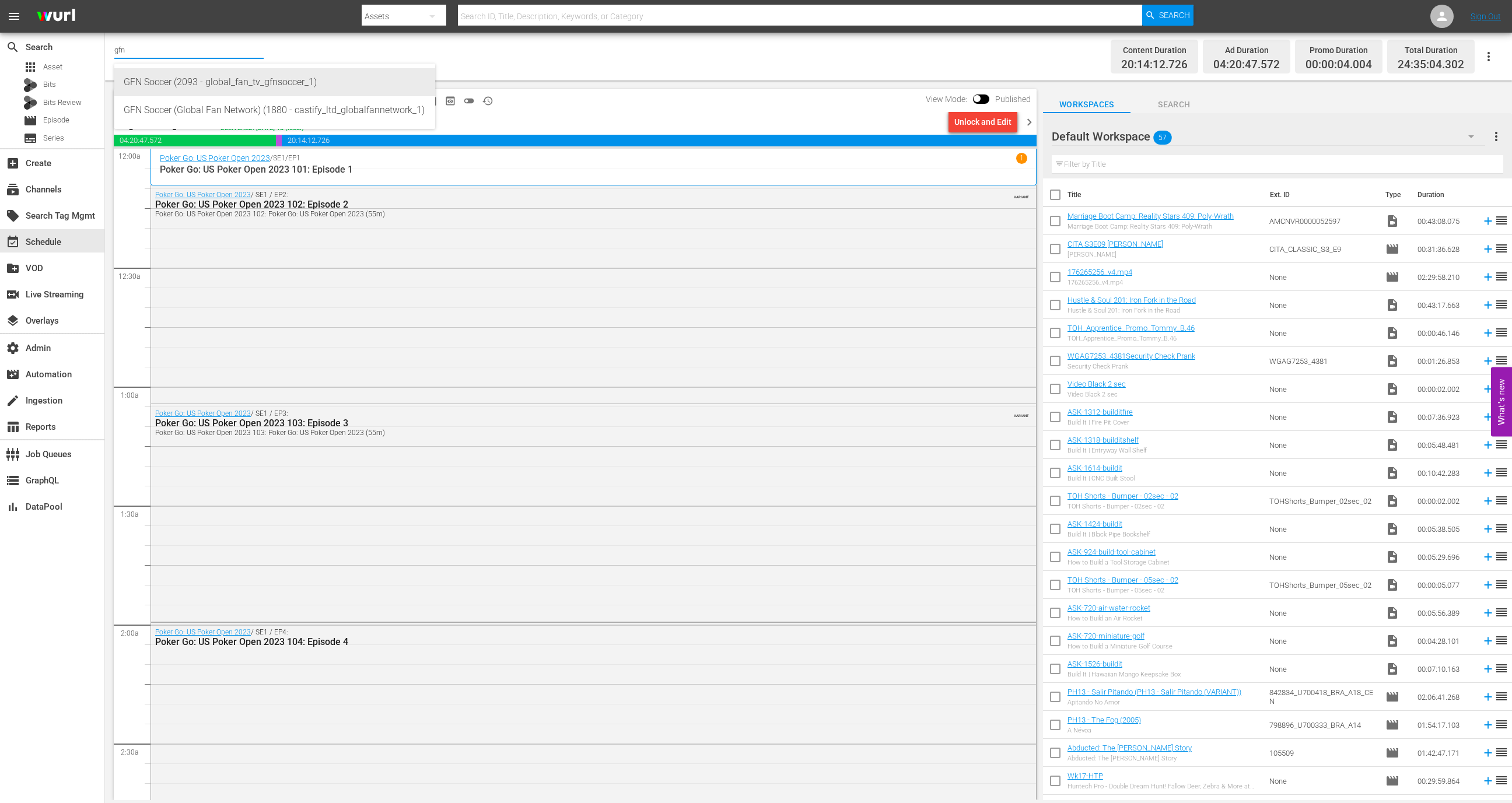
click at [242, 81] on div "GFN Soccer (2093 - global_fan_tv_gfnsoccer_1)" at bounding box center [274, 82] width 302 height 28
type input "GFN Soccer (2093 - global_fan_tv_gfnsoccer_1)"
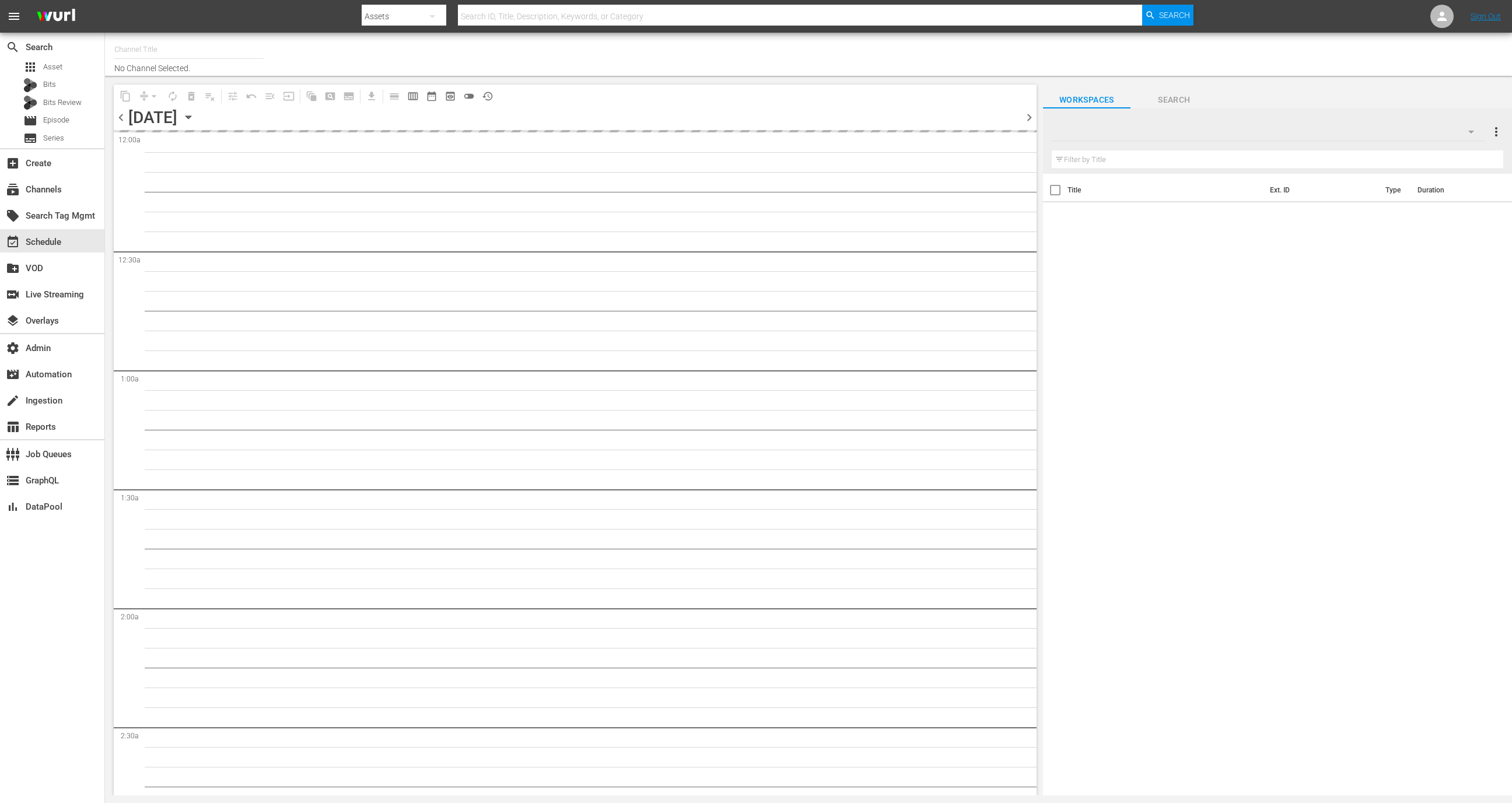
type input "All Weddings by WE tv (695)"
